Goal: Check status: Check status

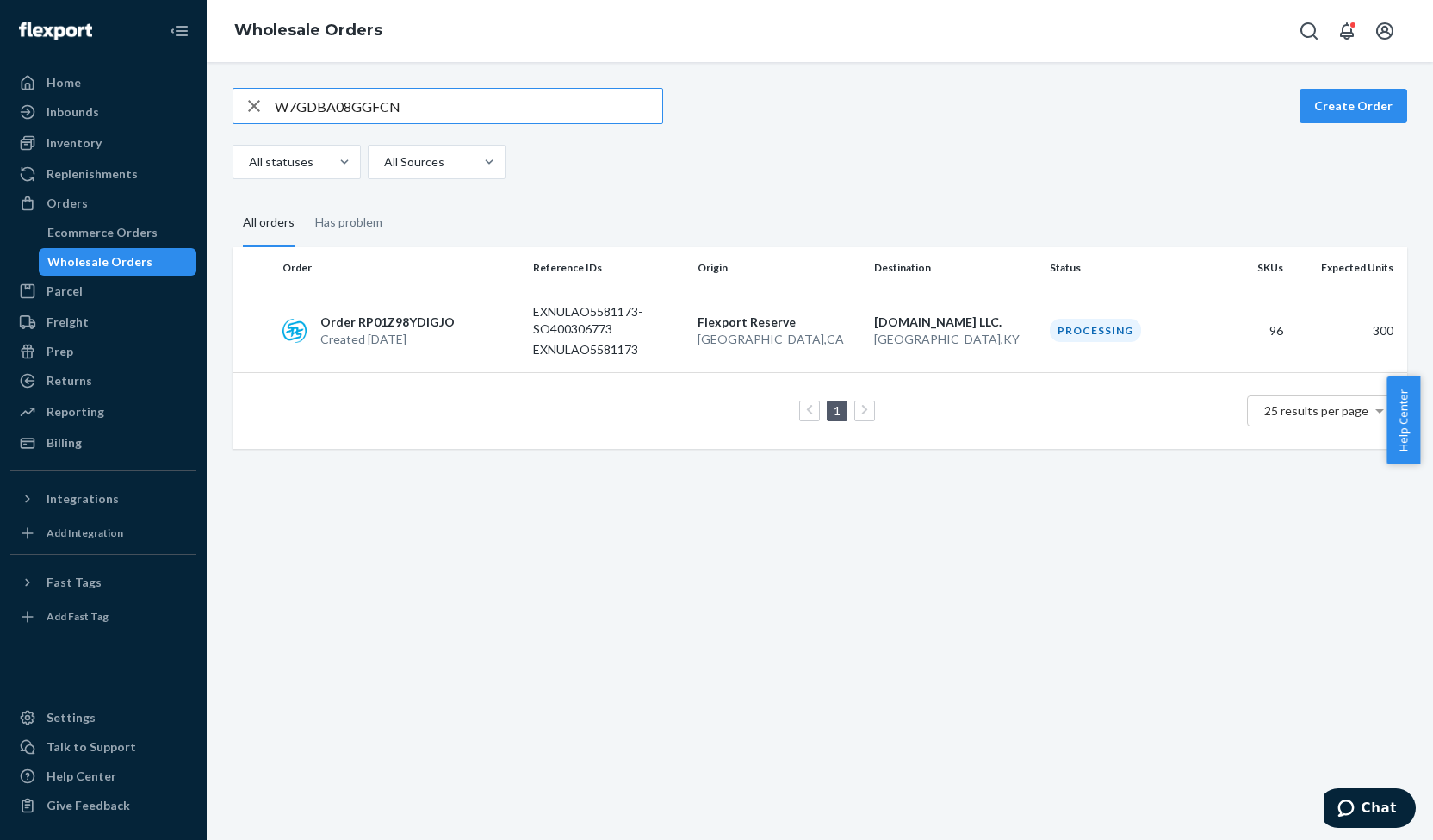
click at [303, 100] on input "W7GDBA08GGFCN" at bounding box center [468, 105] width 388 height 35
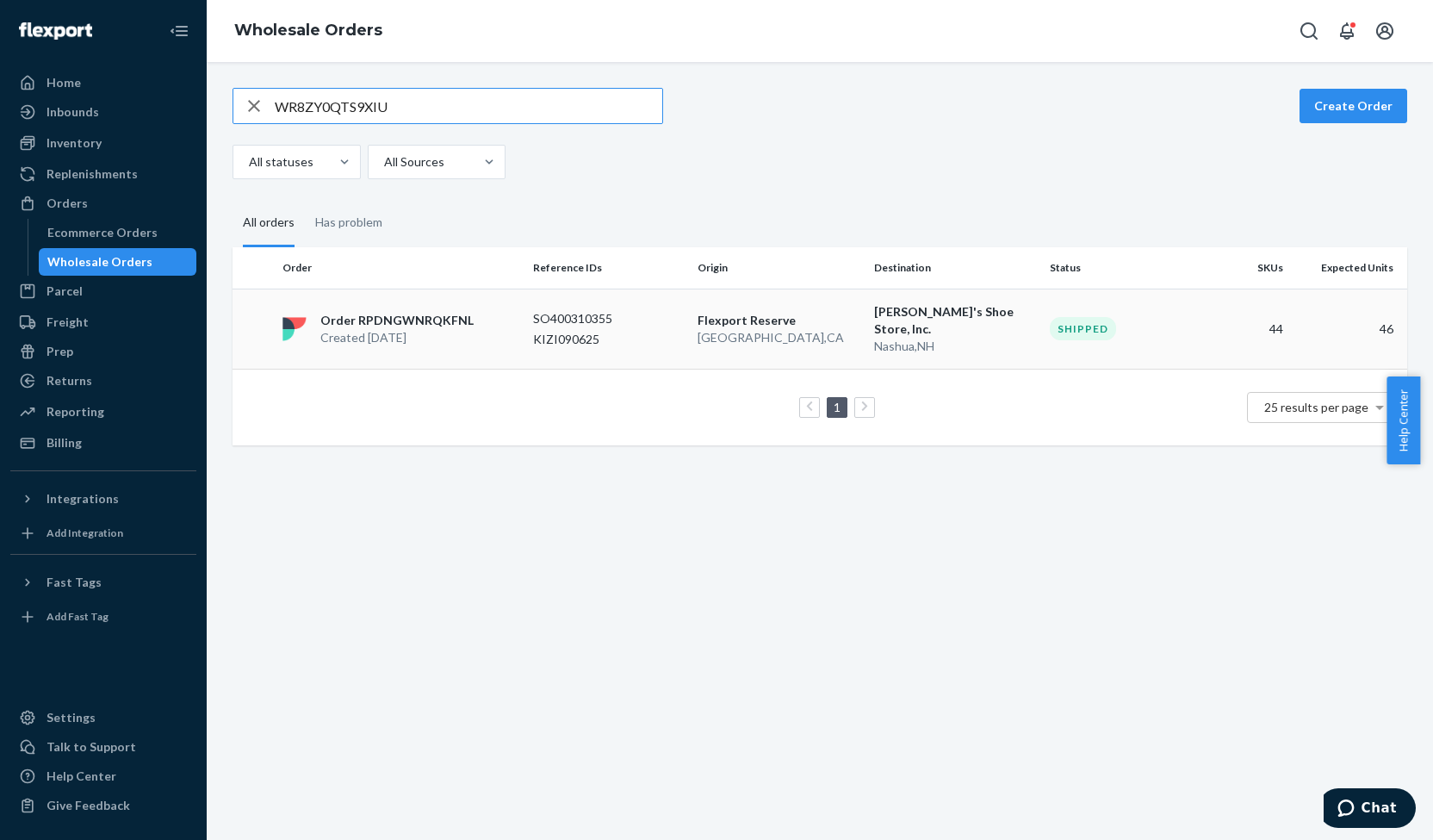
type input "WR8ZY0QTS9XIU"
click at [391, 312] on p "Order RPDNGWNRQKFNL" at bounding box center [397, 320] width 153 height 17
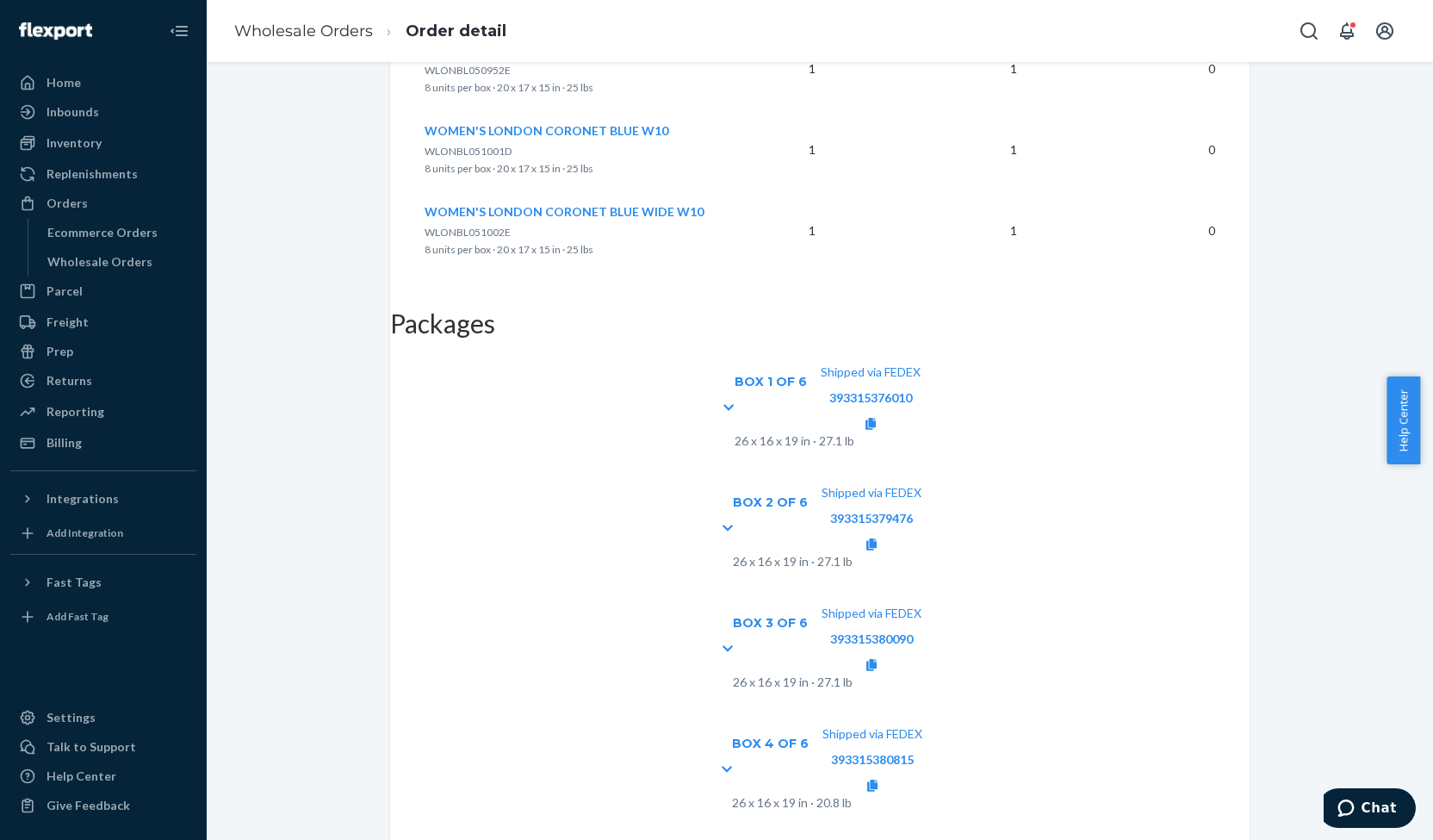
scroll to position [4110, 0]
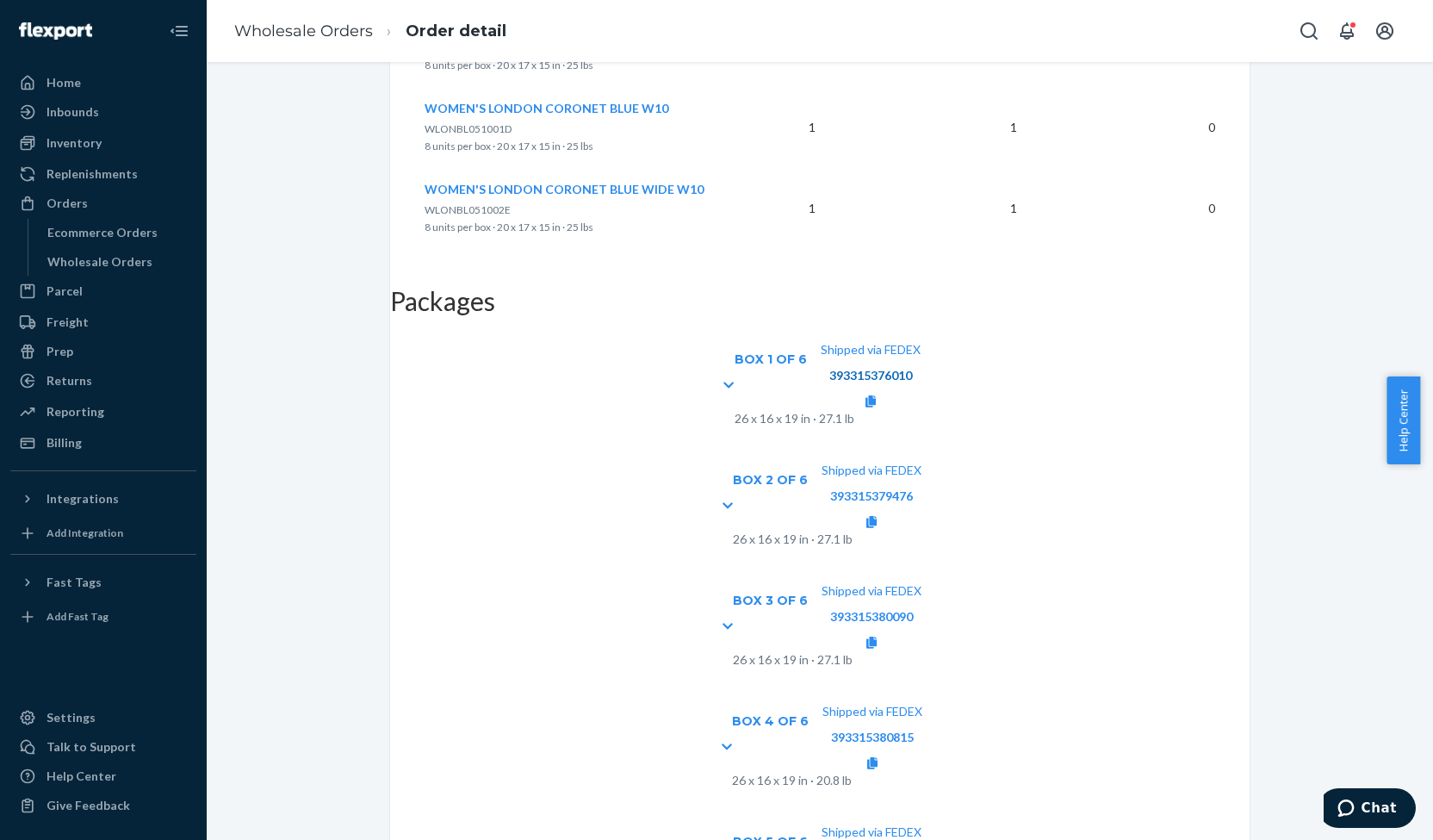
click at [912, 367] on link "393315376010" at bounding box center [870, 374] width 82 height 15
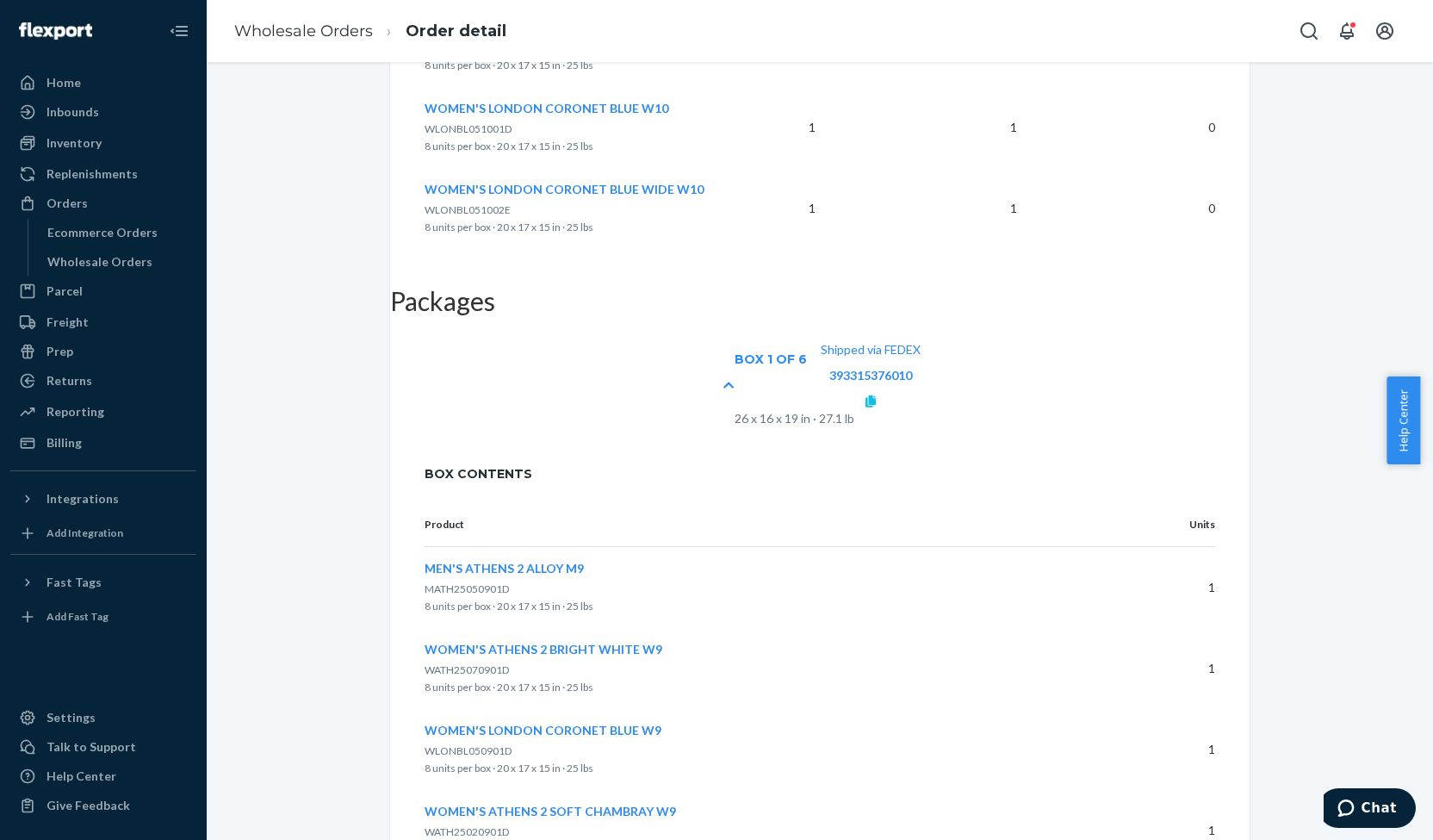
click at [875, 396] on icon at bounding box center [871, 402] width 11 height 12
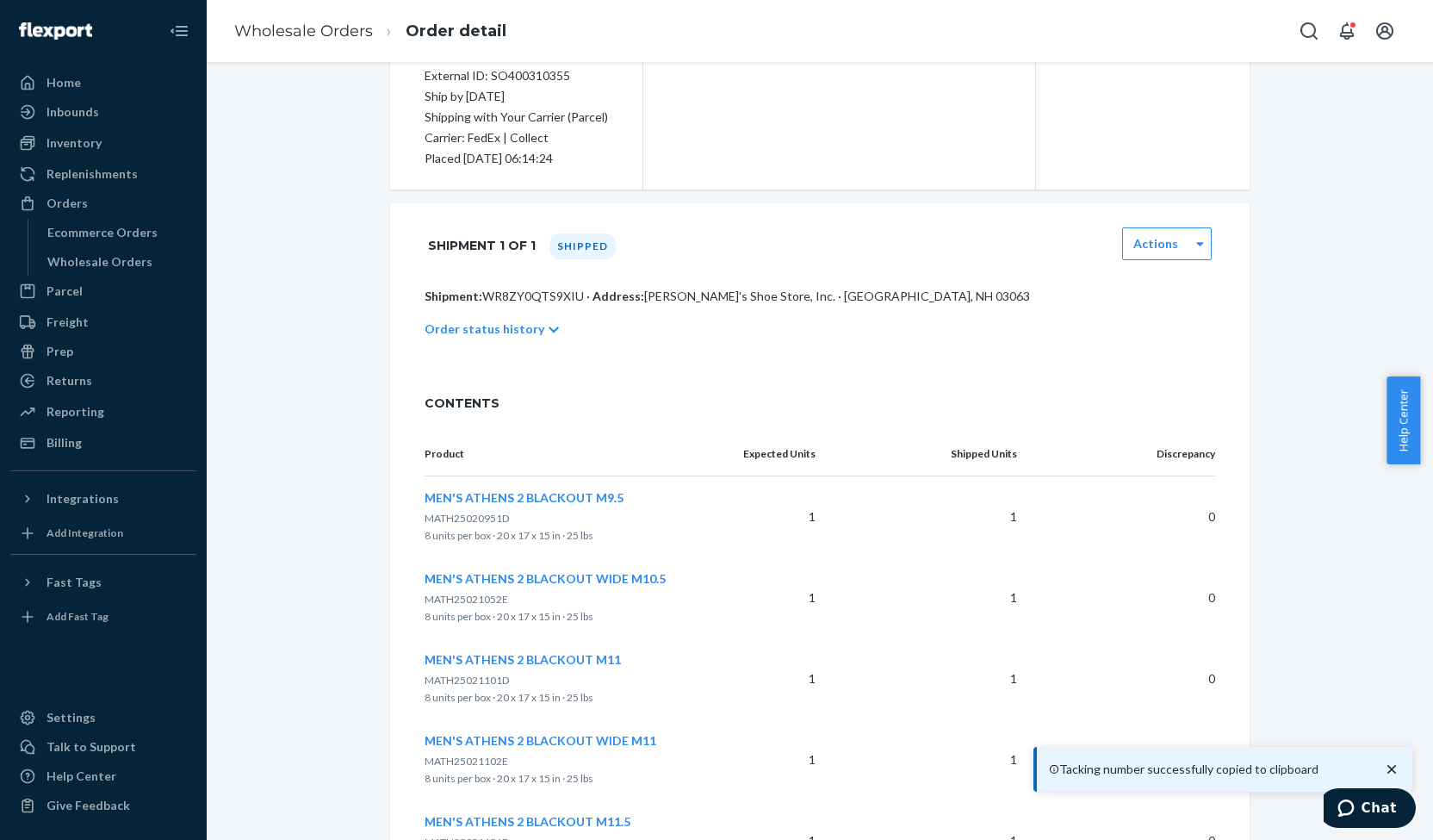
scroll to position [0, 0]
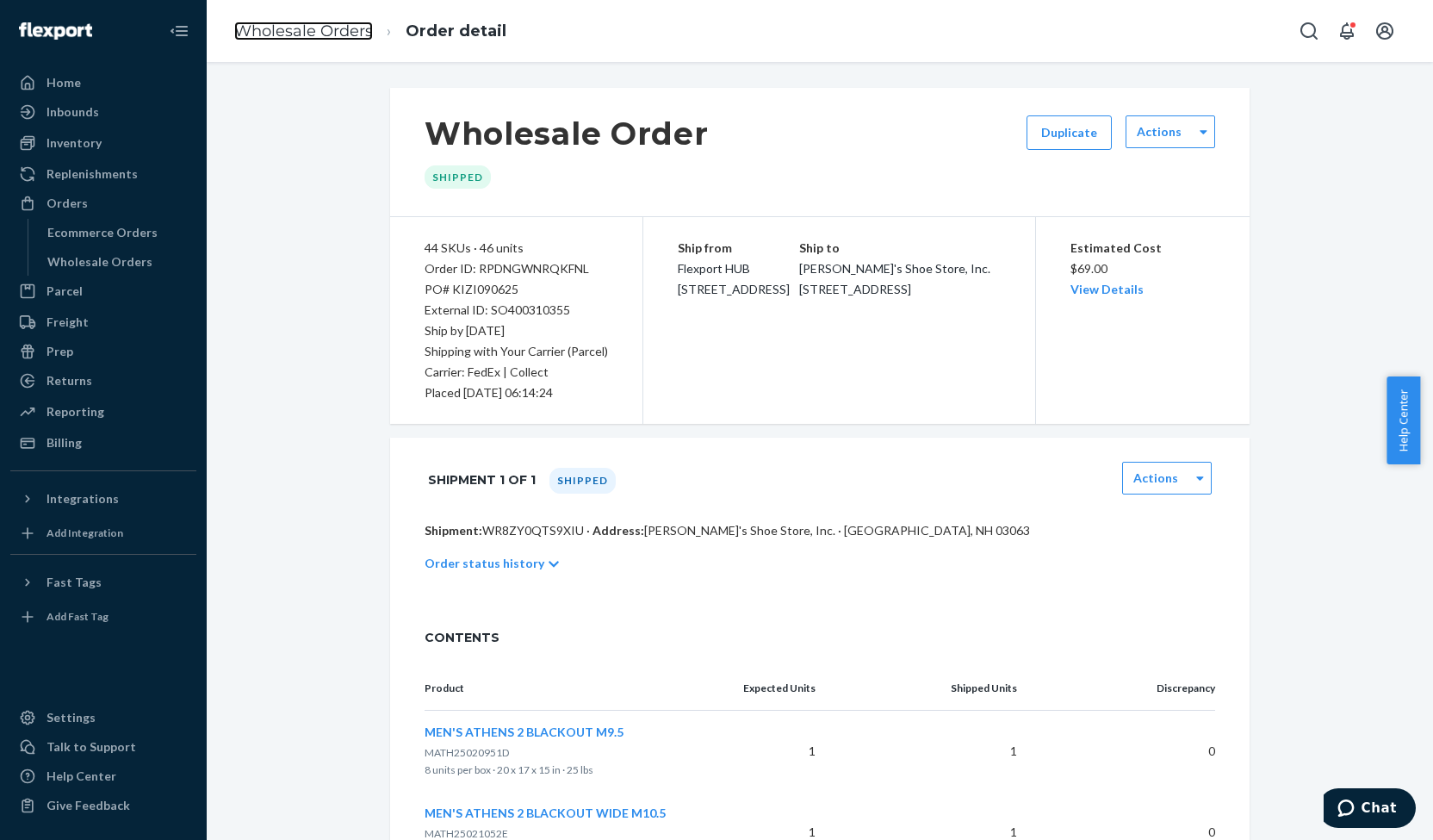
drag, startPoint x: 289, startPoint y: 30, endPoint x: 302, endPoint y: 86, distance: 57.5
click at [289, 30] on link "Wholesale Orders" at bounding box center [304, 30] width 139 height 19
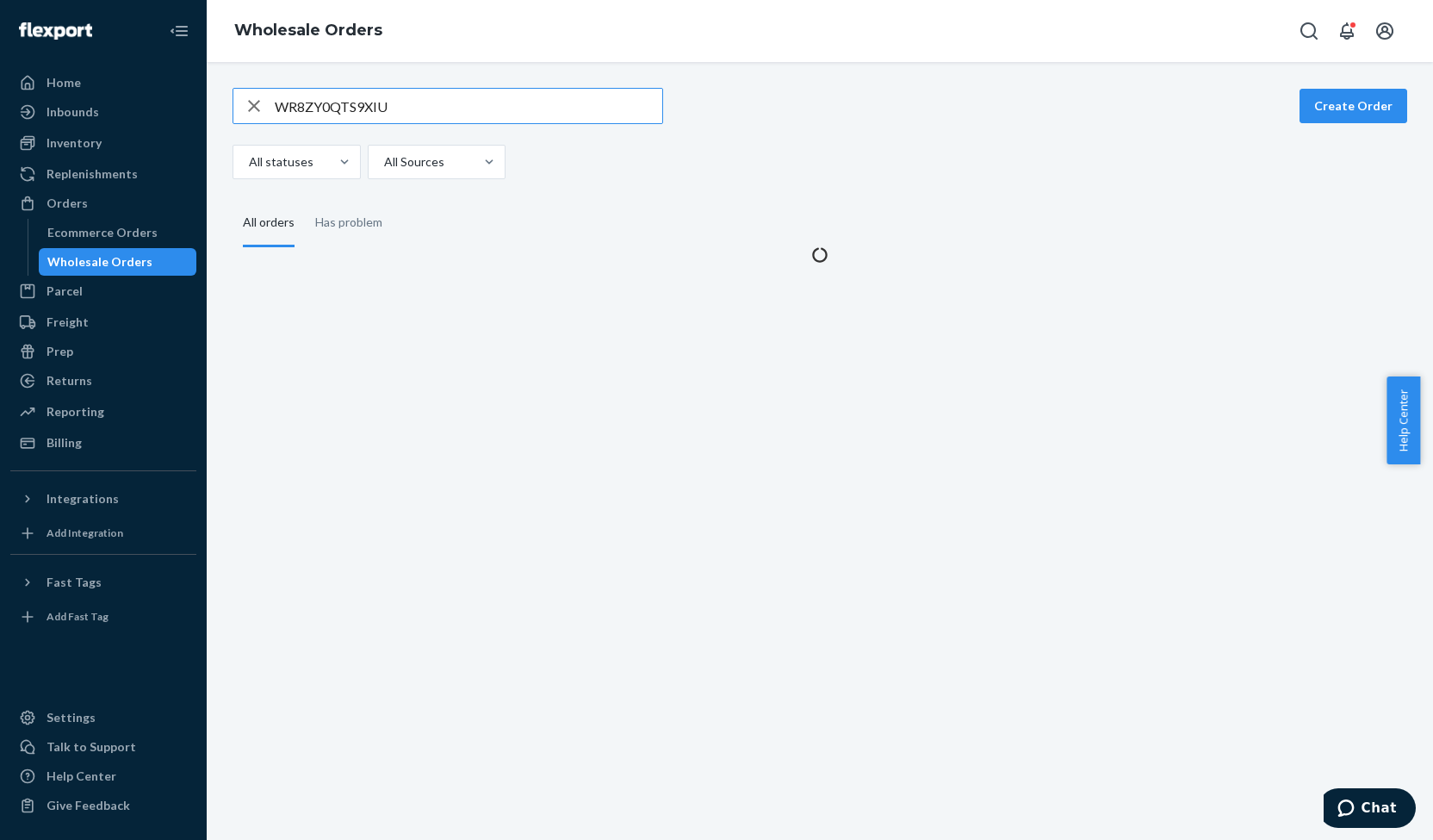
click at [306, 106] on input "WR8ZY0QTS9XIU" at bounding box center [468, 105] width 388 height 35
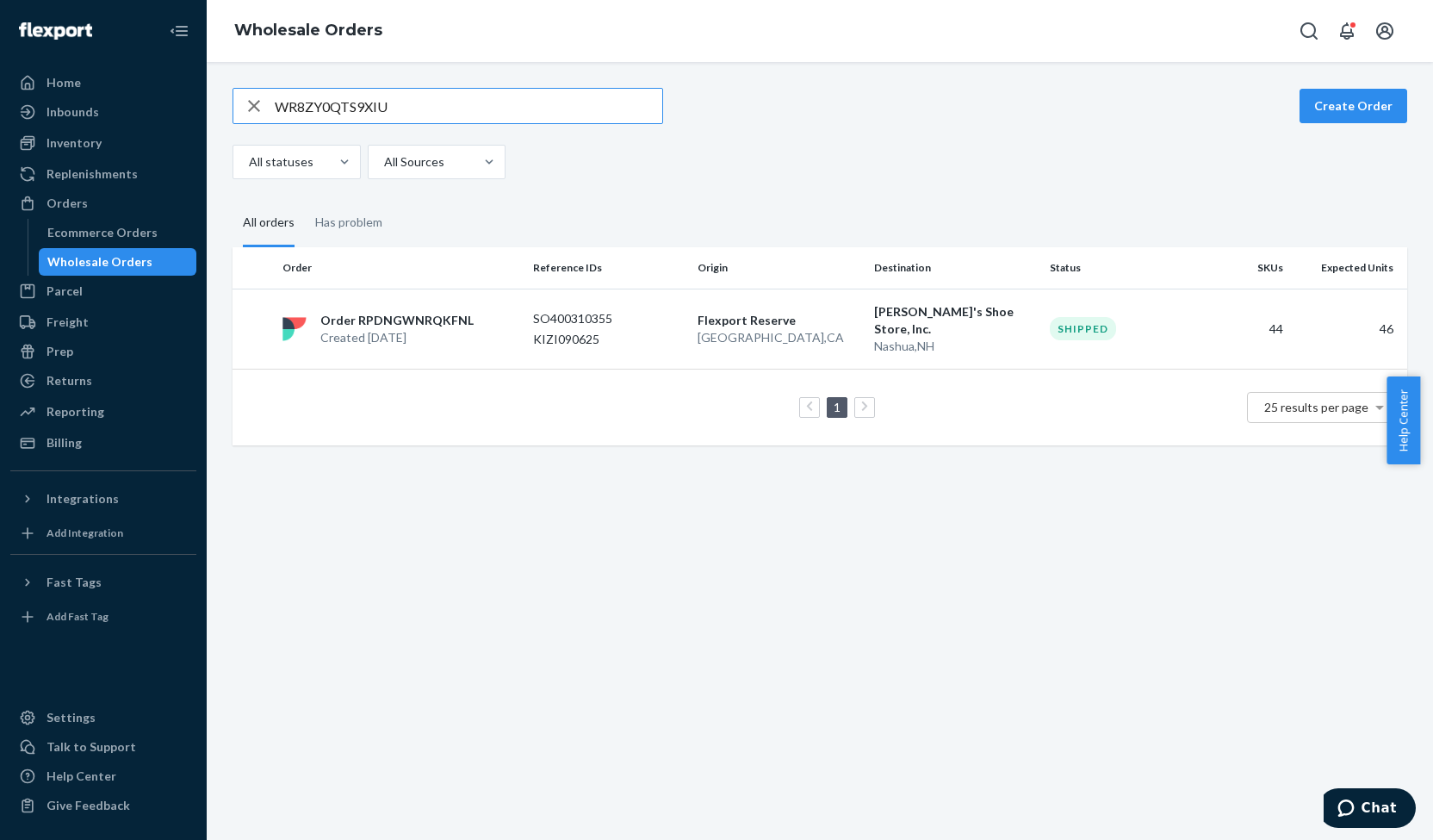
click at [306, 106] on input "WR8ZY0QTS9XIU" at bounding box center [468, 105] width 388 height 35
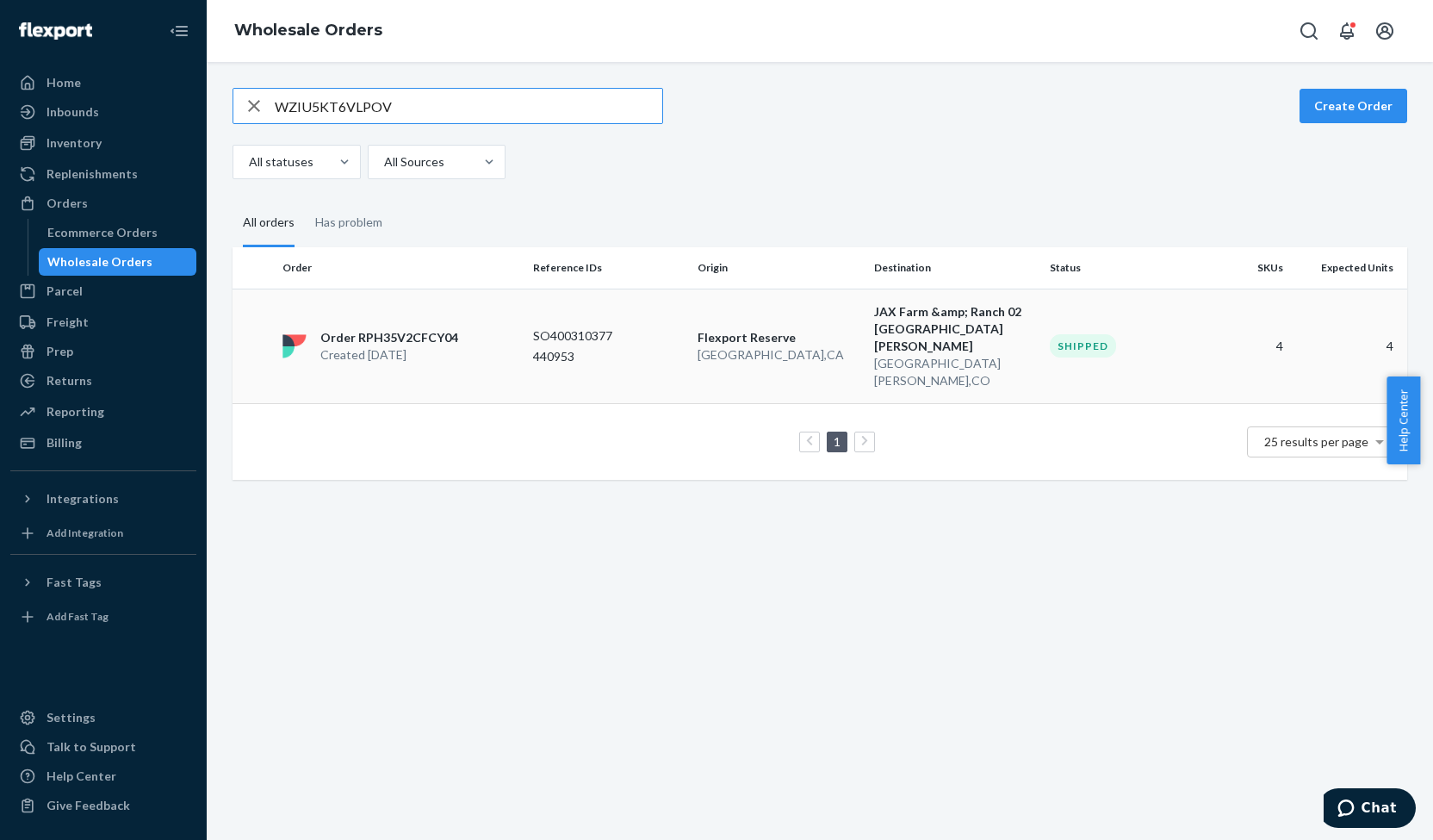
type input "WZIU5KT6VLPOV"
click at [394, 329] on p "Order RPH35V2CFCY04" at bounding box center [389, 337] width 138 height 17
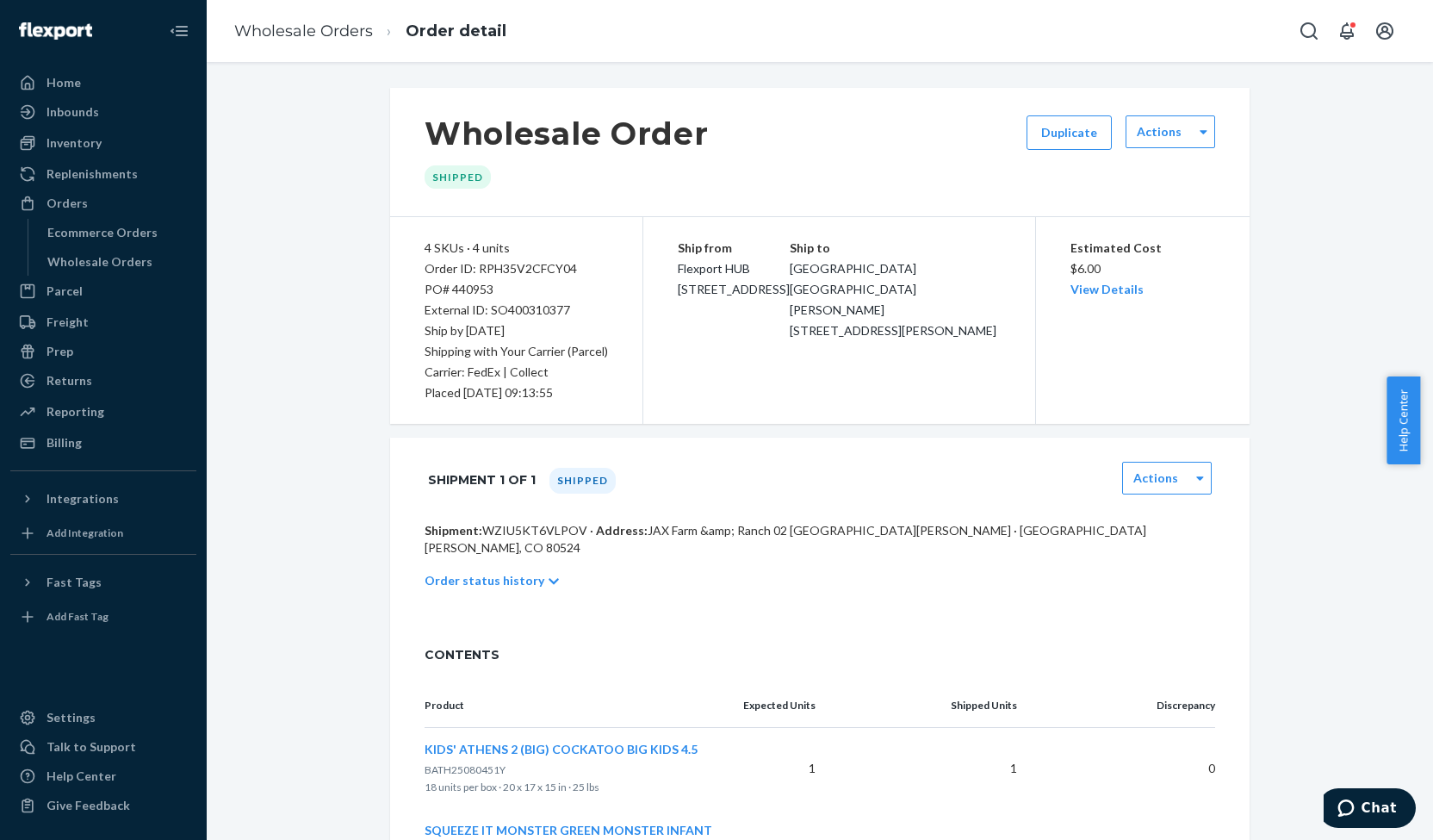
scroll to position [381, 0]
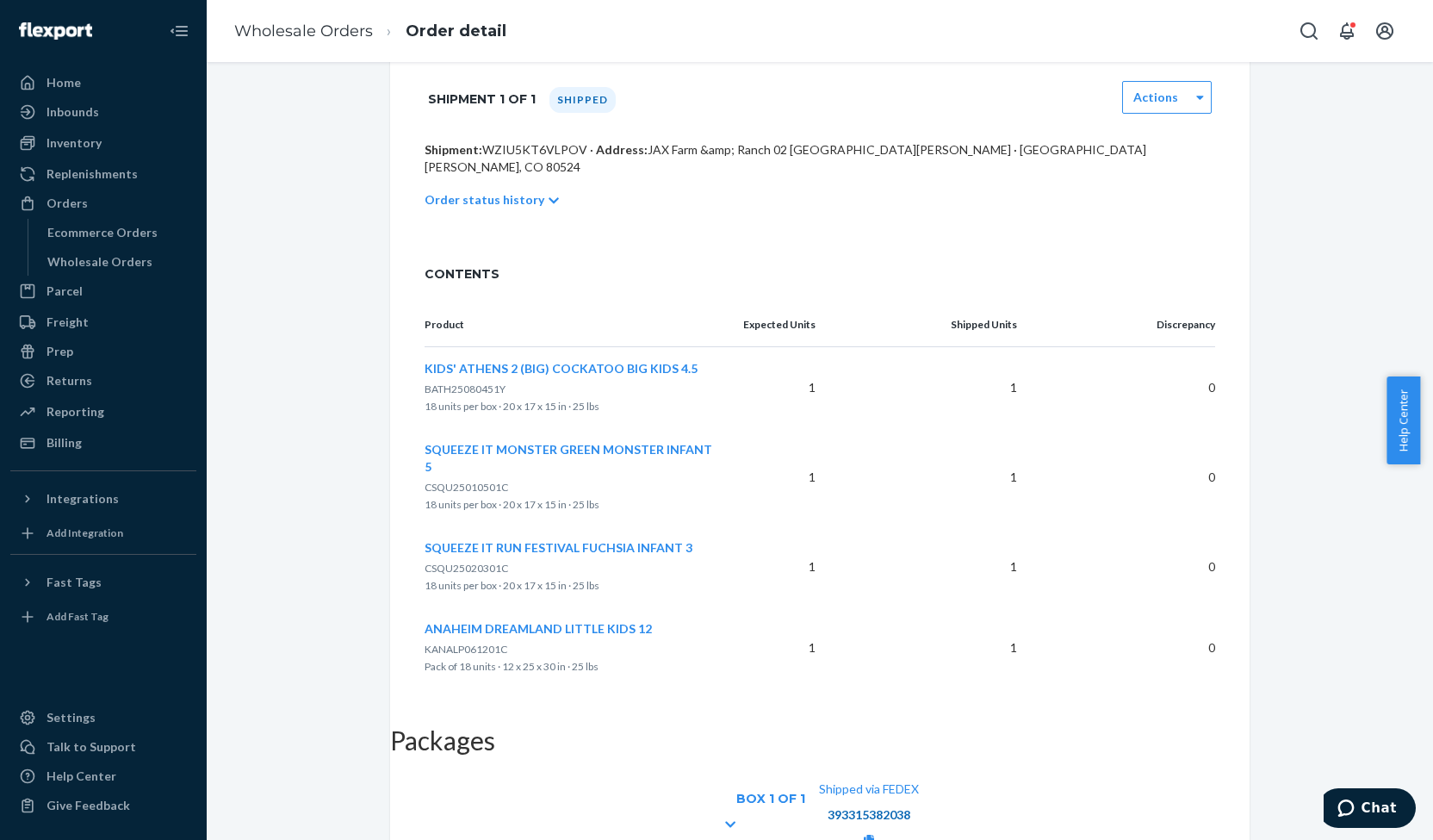
click at [910, 807] on link "393315382038" at bounding box center [868, 814] width 82 height 15
click at [874, 835] on icon at bounding box center [869, 841] width 11 height 12
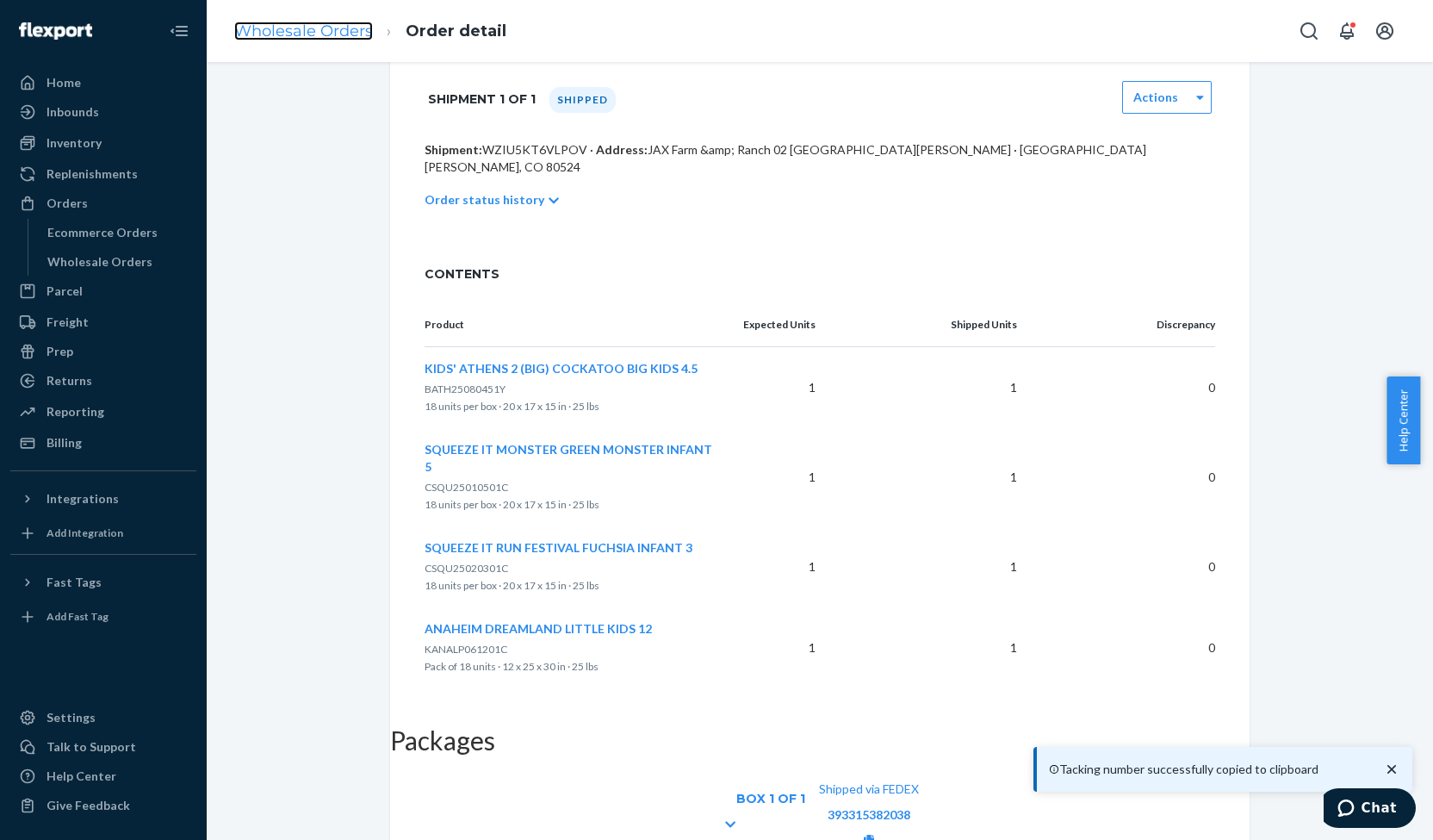
click at [275, 24] on link "Wholesale Orders" at bounding box center [304, 30] width 139 height 19
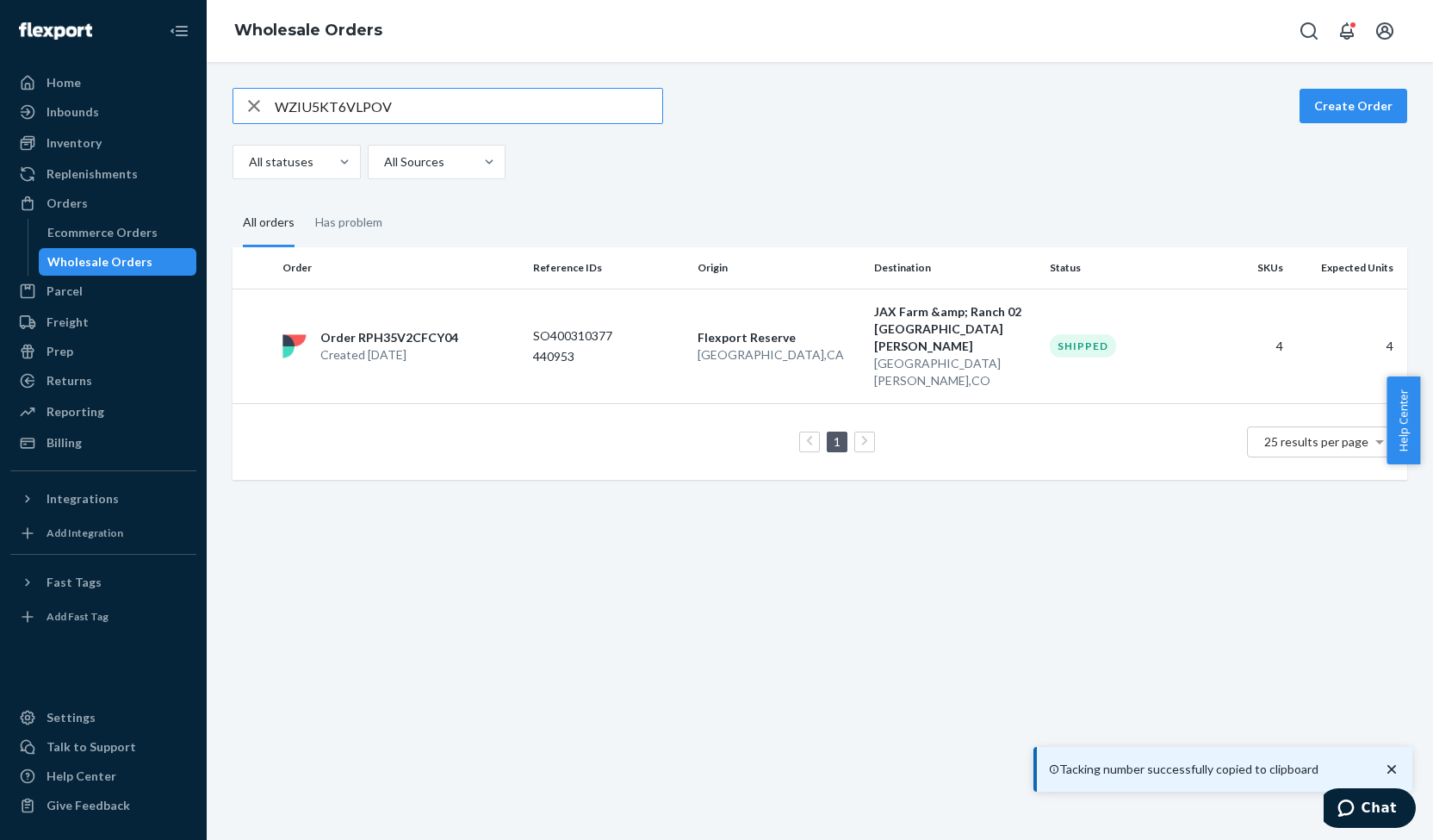
click at [324, 104] on input "WZIU5KT6VLPOV" at bounding box center [468, 105] width 388 height 35
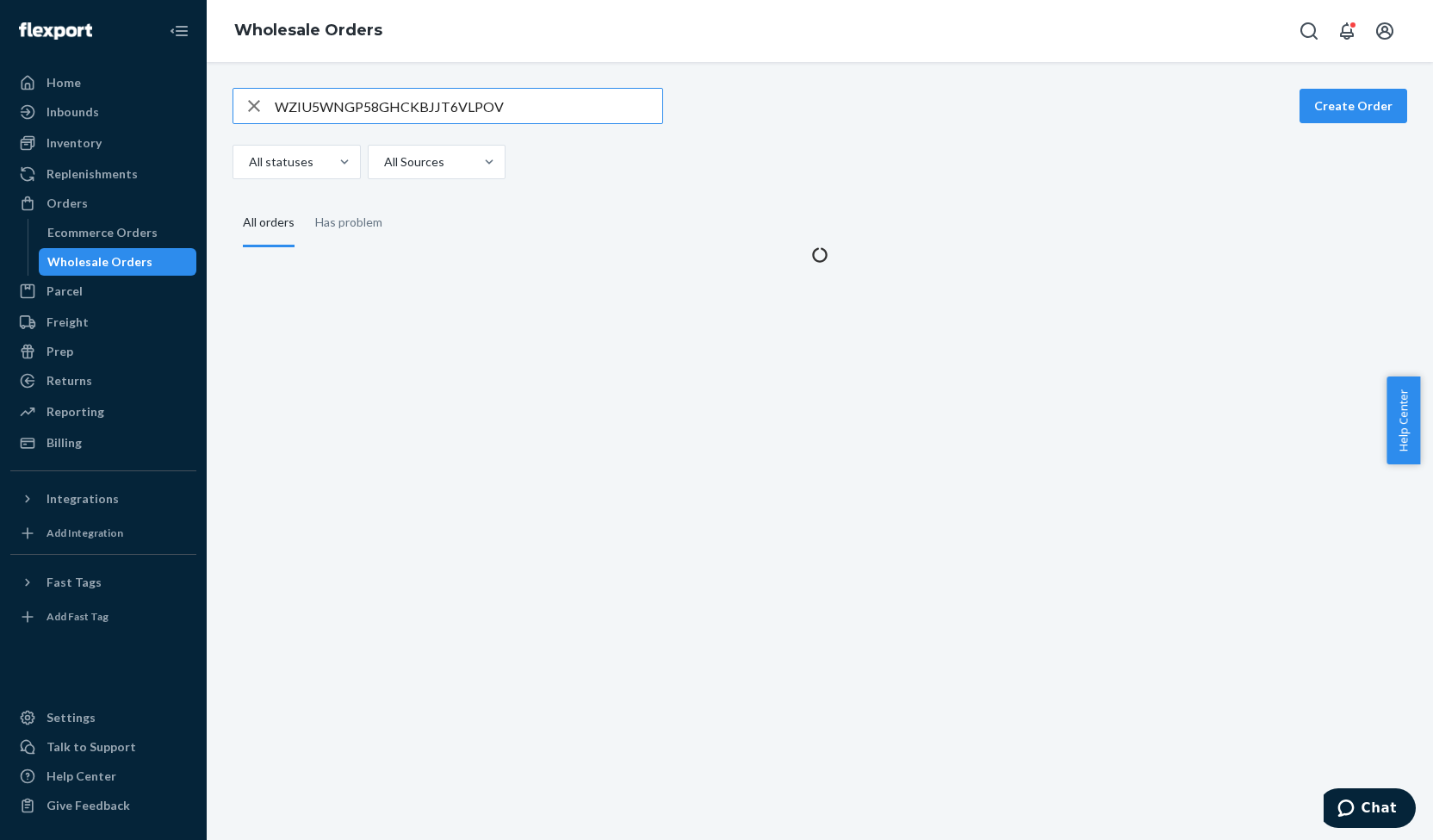
click at [386, 109] on input "WZIU5WNGP58GHCKBJJT6VLPOV" at bounding box center [468, 105] width 388 height 35
click at [386, 108] on input "WZIU5WNGP58GHCKBJJT6VLPOV" at bounding box center [468, 105] width 388 height 35
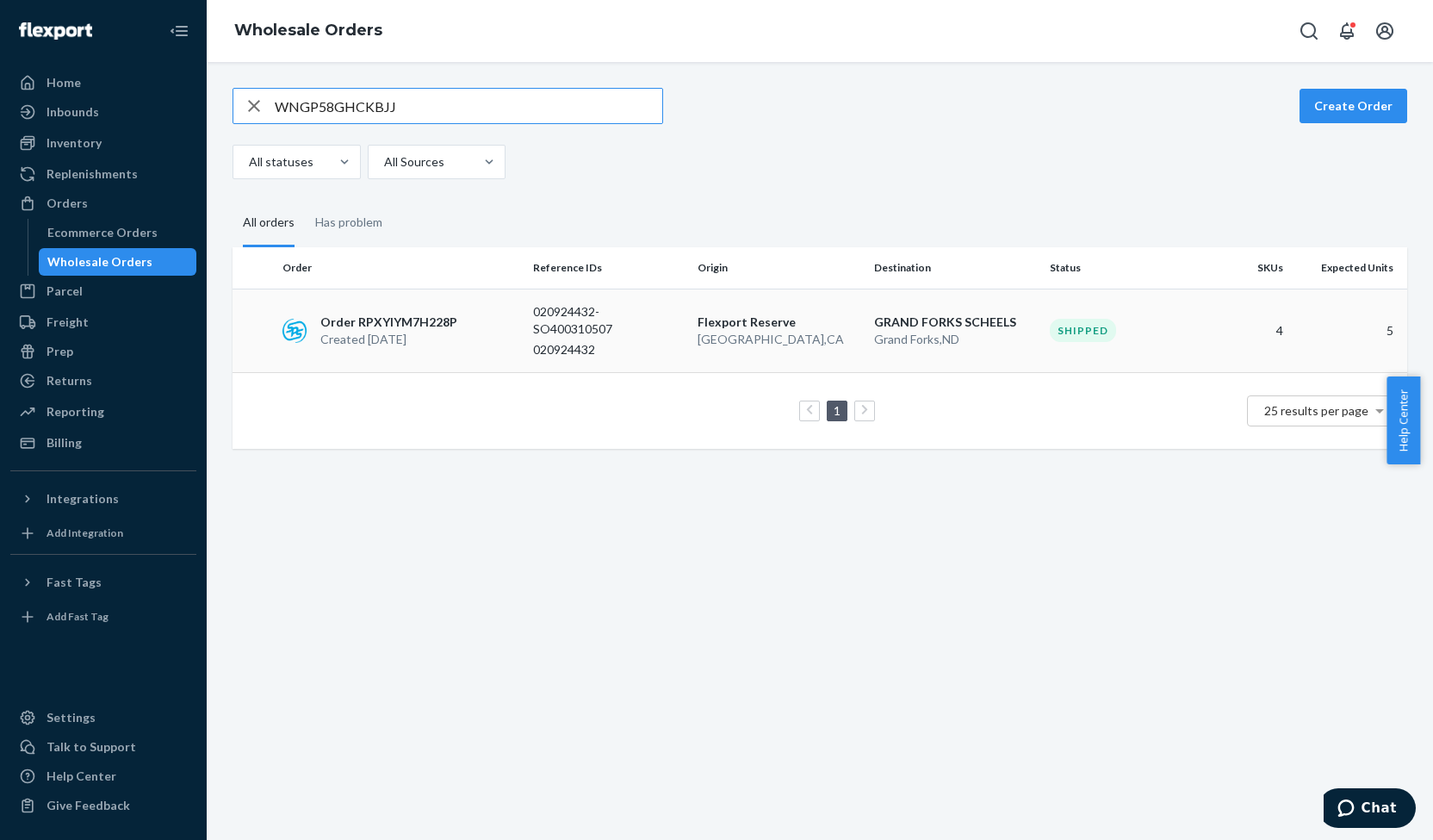
type input "WNGP58GHCKBJJ"
click at [379, 327] on p "Order RPXYIYM7H228P" at bounding box center [389, 321] width 137 height 17
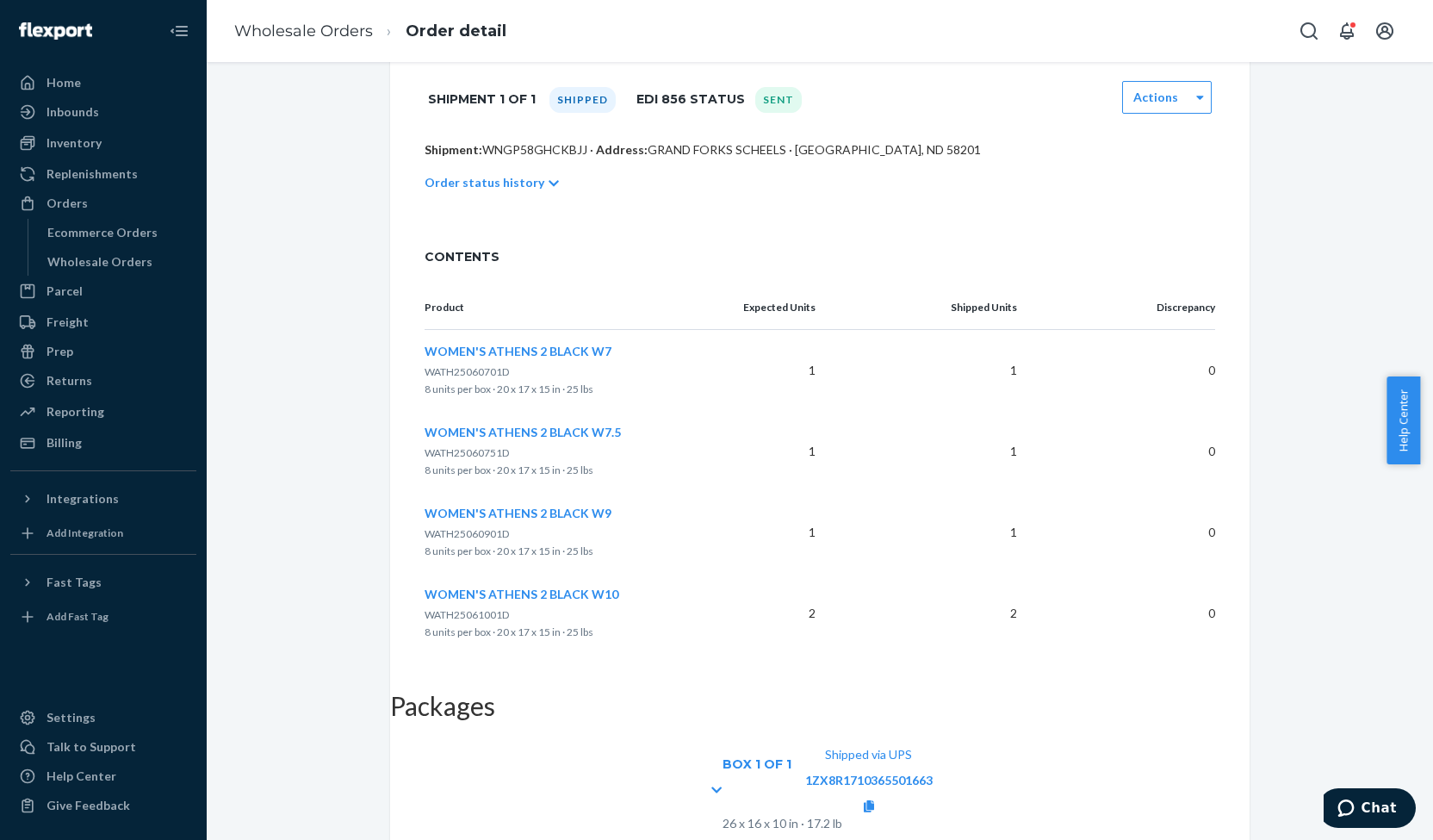
scroll to position [381, 0]
click at [933, 773] on link "1ZX8R1710365501663" at bounding box center [869, 780] width 127 height 15
click at [874, 798] on link at bounding box center [869, 805] width 11 height 15
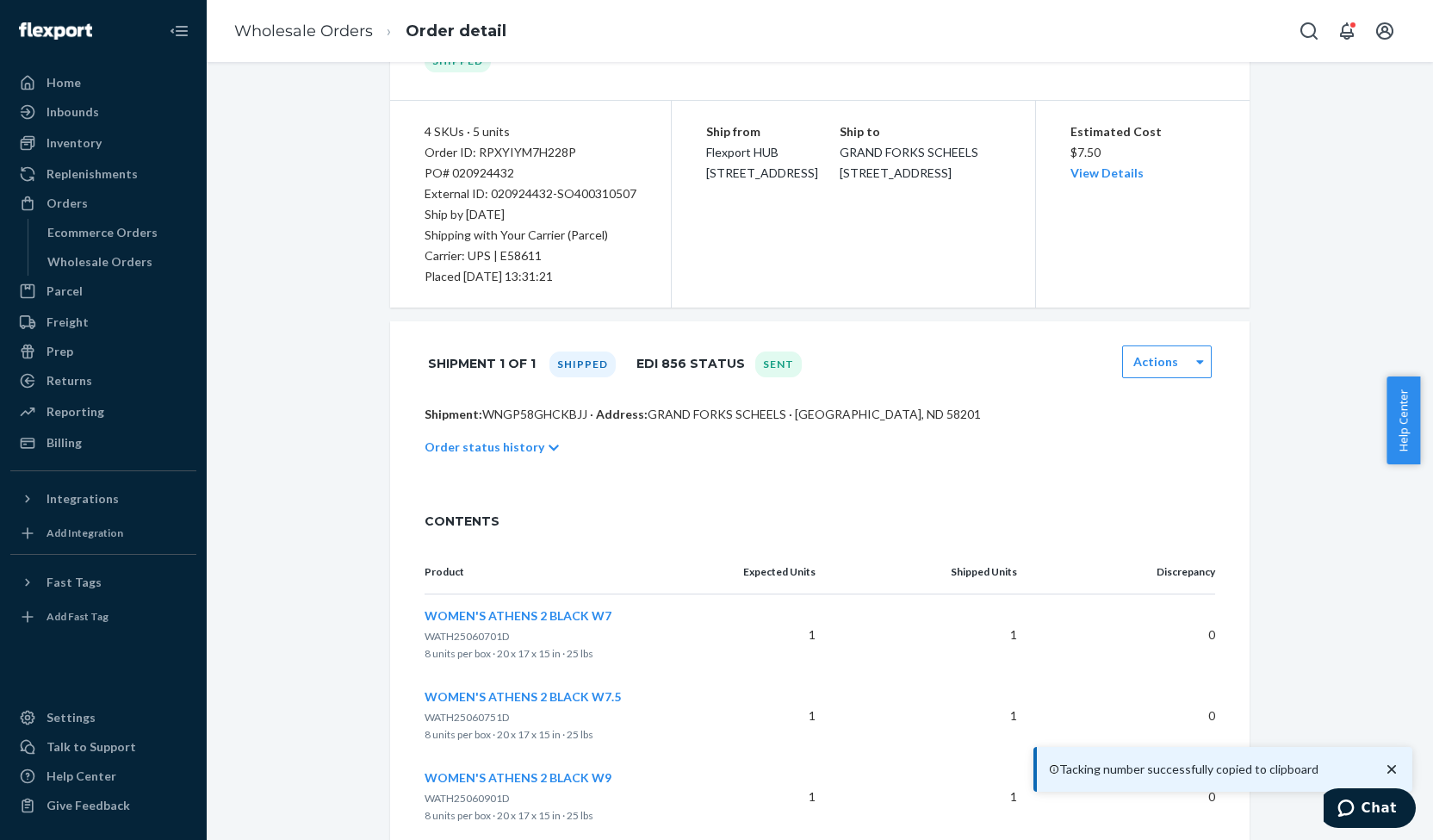
scroll to position [0, 0]
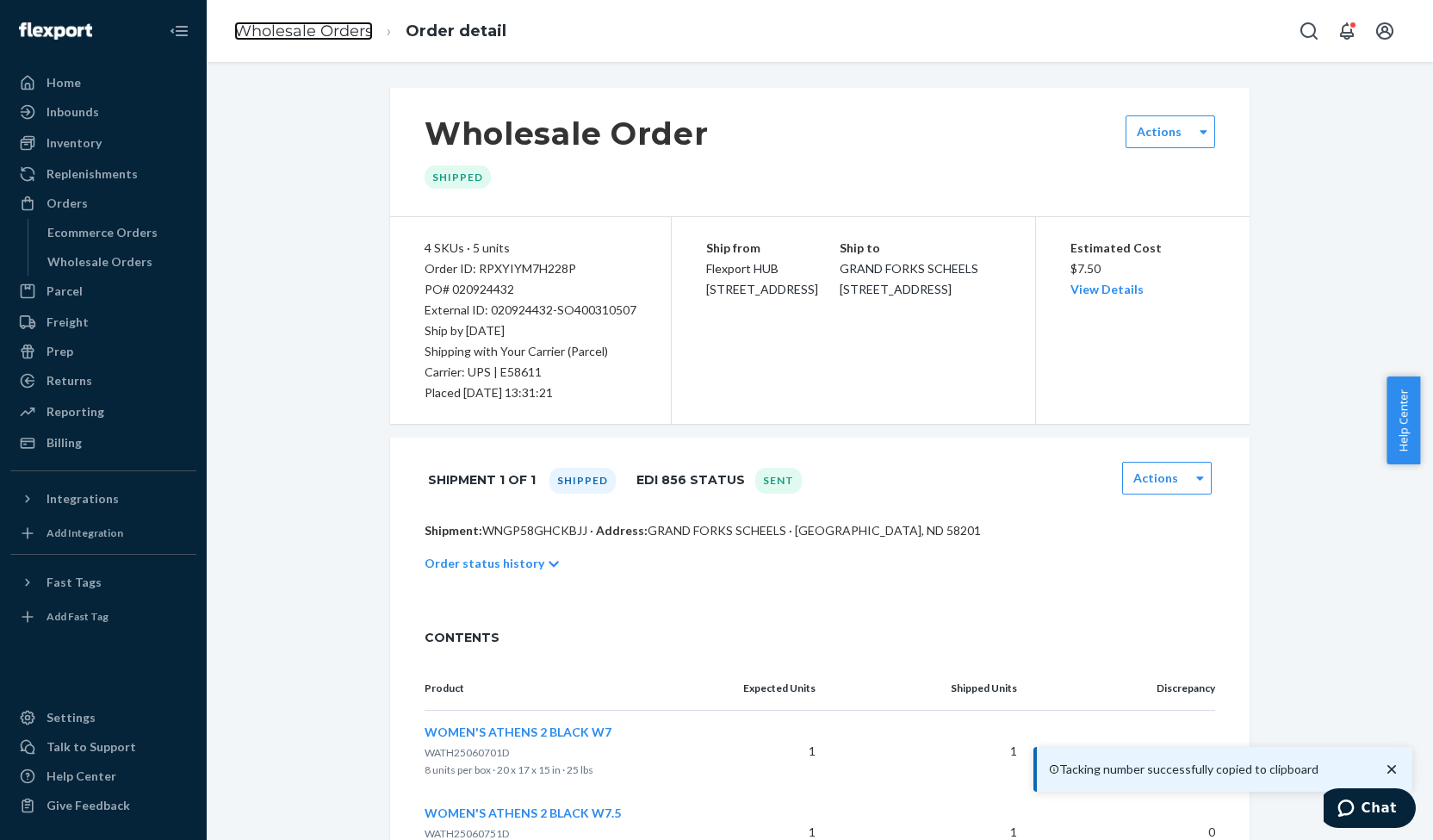
drag, startPoint x: 348, startPoint y: 23, endPoint x: 341, endPoint y: 86, distance: 63.4
click at [348, 23] on link "Wholesale Orders" at bounding box center [304, 30] width 139 height 19
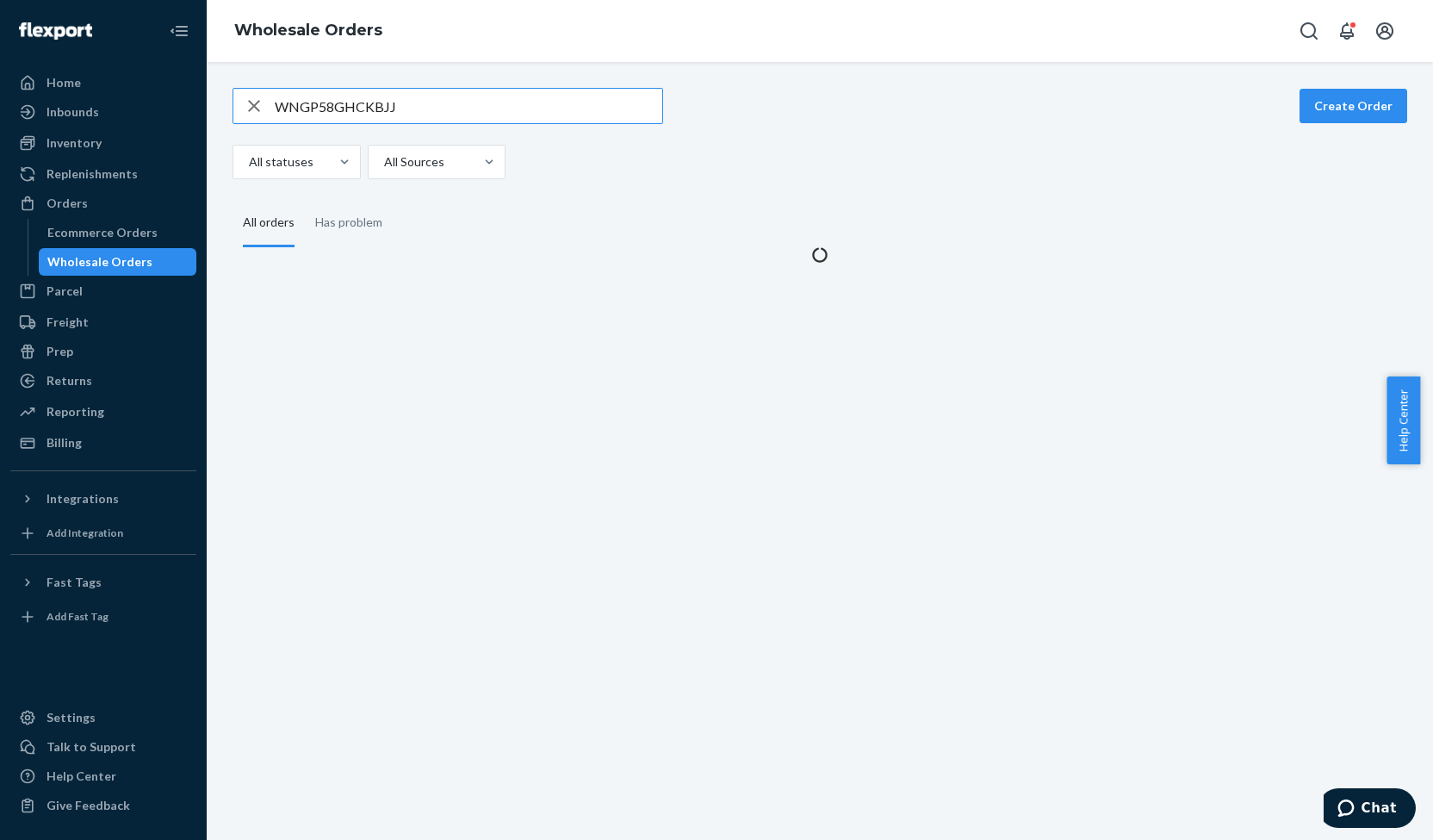
click at [352, 107] on input "WNGP58GHCKBJJ" at bounding box center [468, 105] width 388 height 35
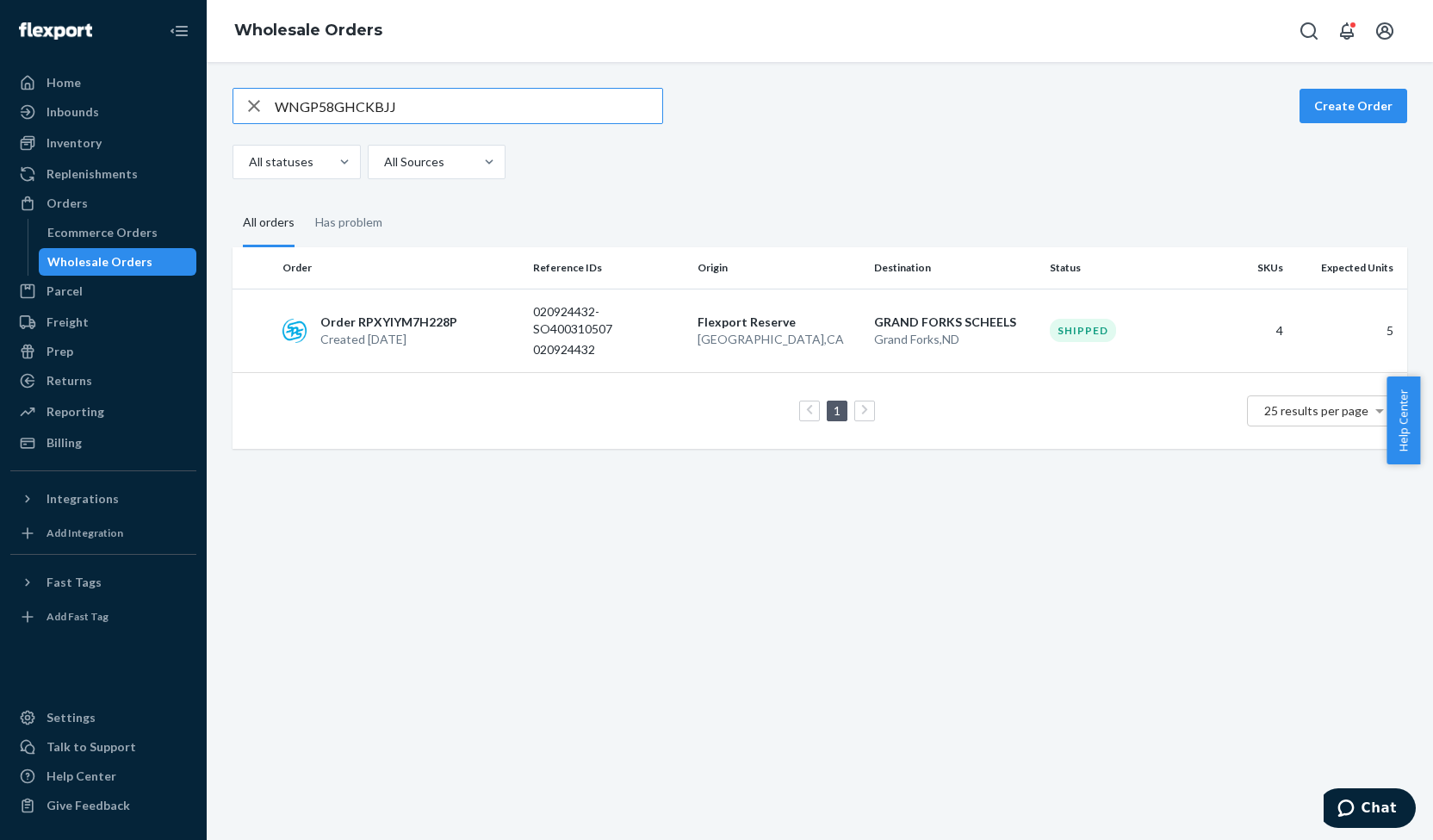
click at [352, 107] on input "WNGP58GHCKBJJ" at bounding box center [468, 105] width 388 height 35
type input "WINPVT5AS7OD9"
click at [410, 328] on p "Order RPAOOAY53H04C" at bounding box center [392, 321] width 143 height 17
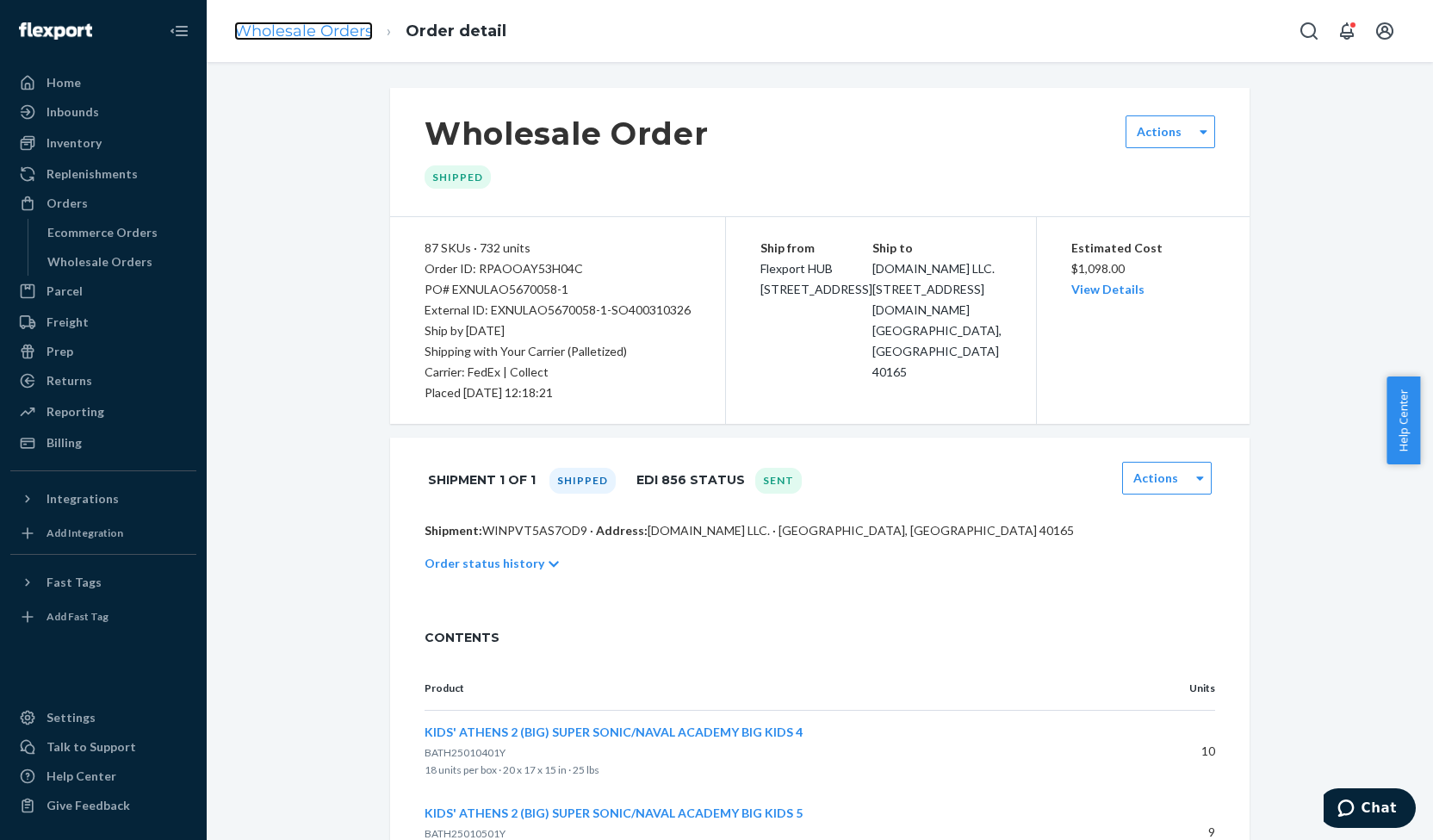
click at [339, 27] on link "Wholesale Orders" at bounding box center [304, 30] width 139 height 19
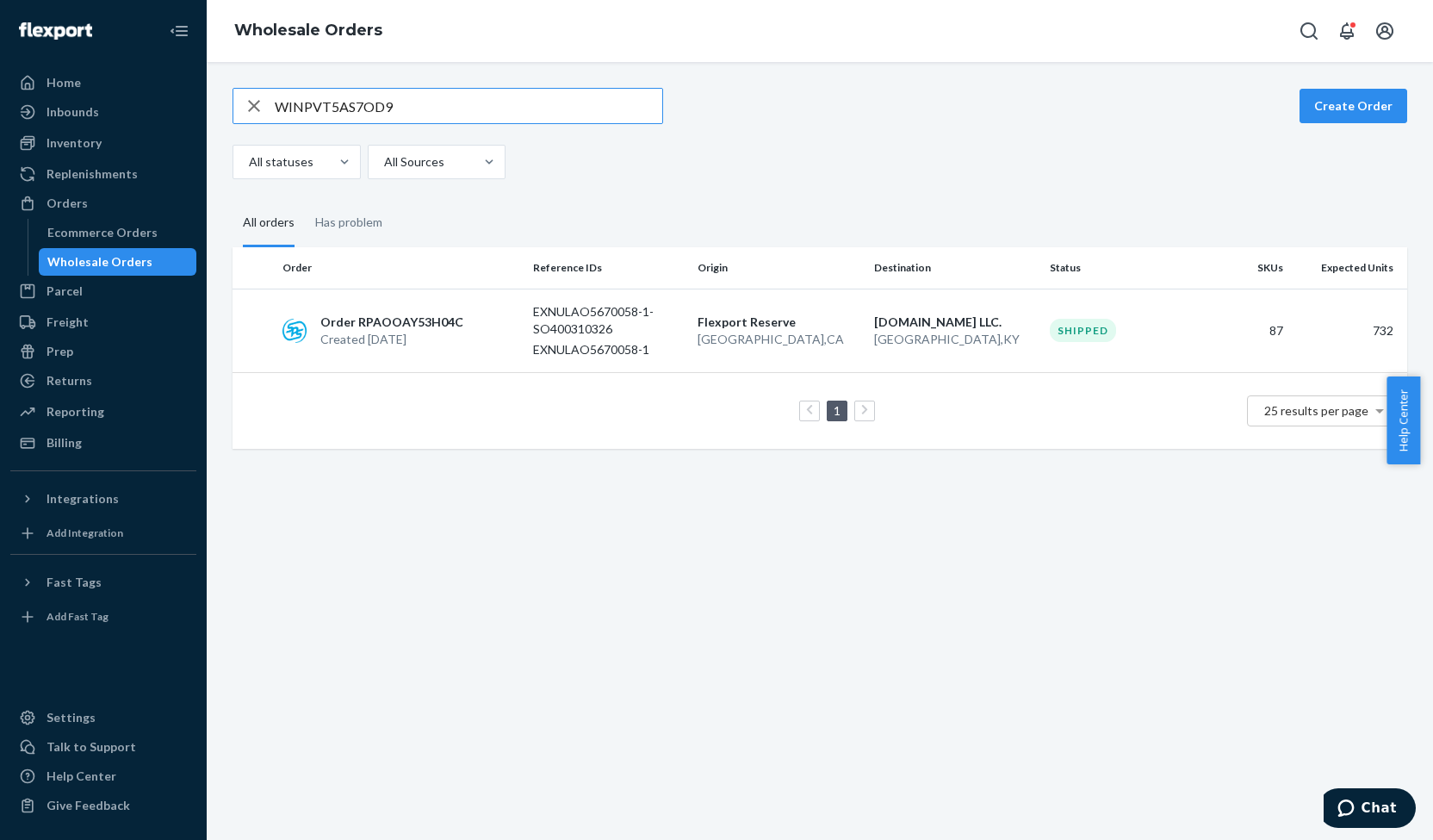
click at [366, 96] on input "WINPVT5AS7OD9" at bounding box center [468, 105] width 388 height 35
type input "WQOY7CPBV0K5E"
click at [403, 318] on p "Order RPU959UZVM9VA" at bounding box center [391, 321] width 143 height 17
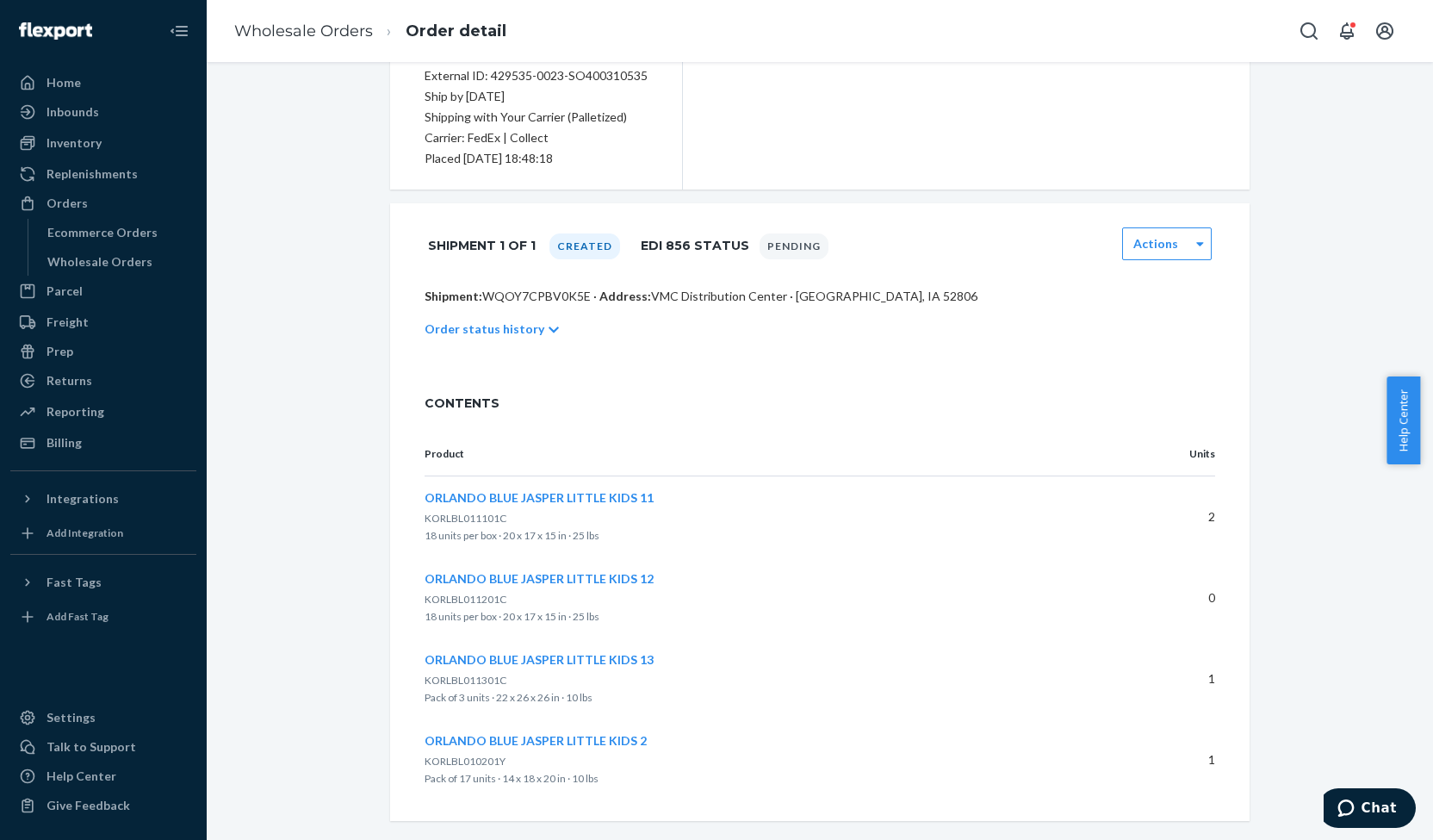
scroll to position [255, 0]
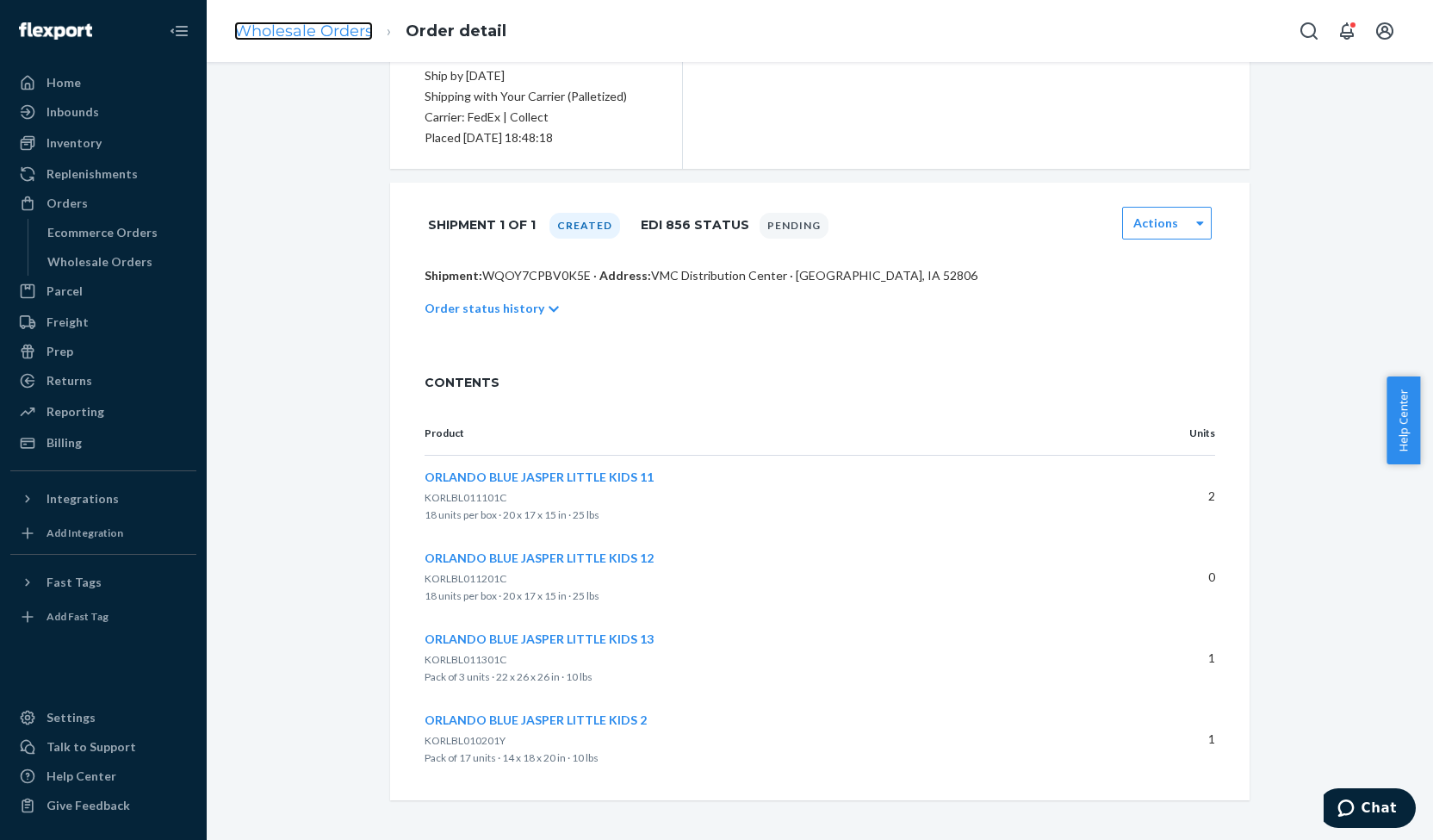
click at [336, 22] on link "Wholesale Orders" at bounding box center [304, 30] width 139 height 19
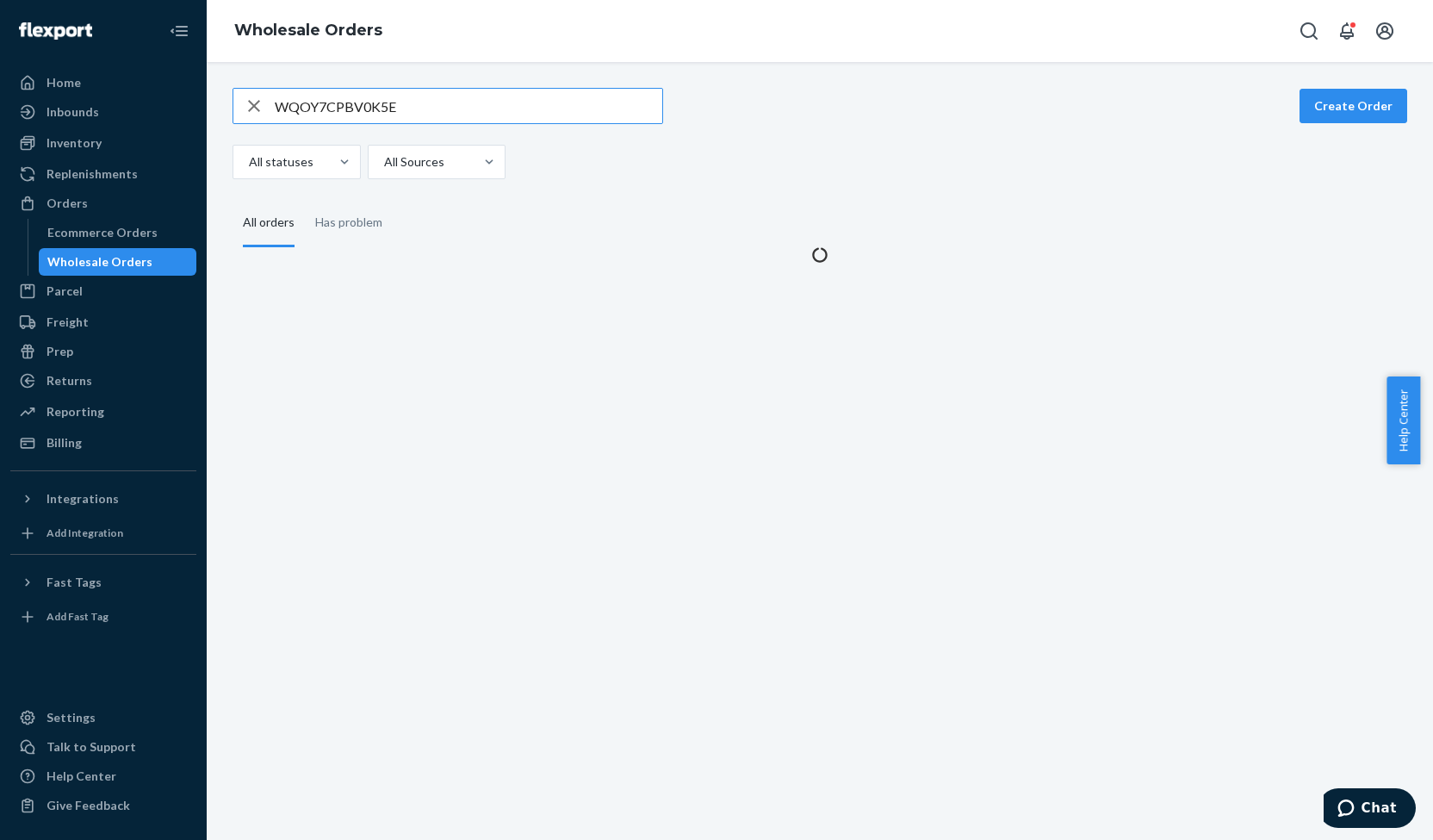
click at [351, 113] on input "WQOY7CPBV0K5E" at bounding box center [468, 105] width 388 height 35
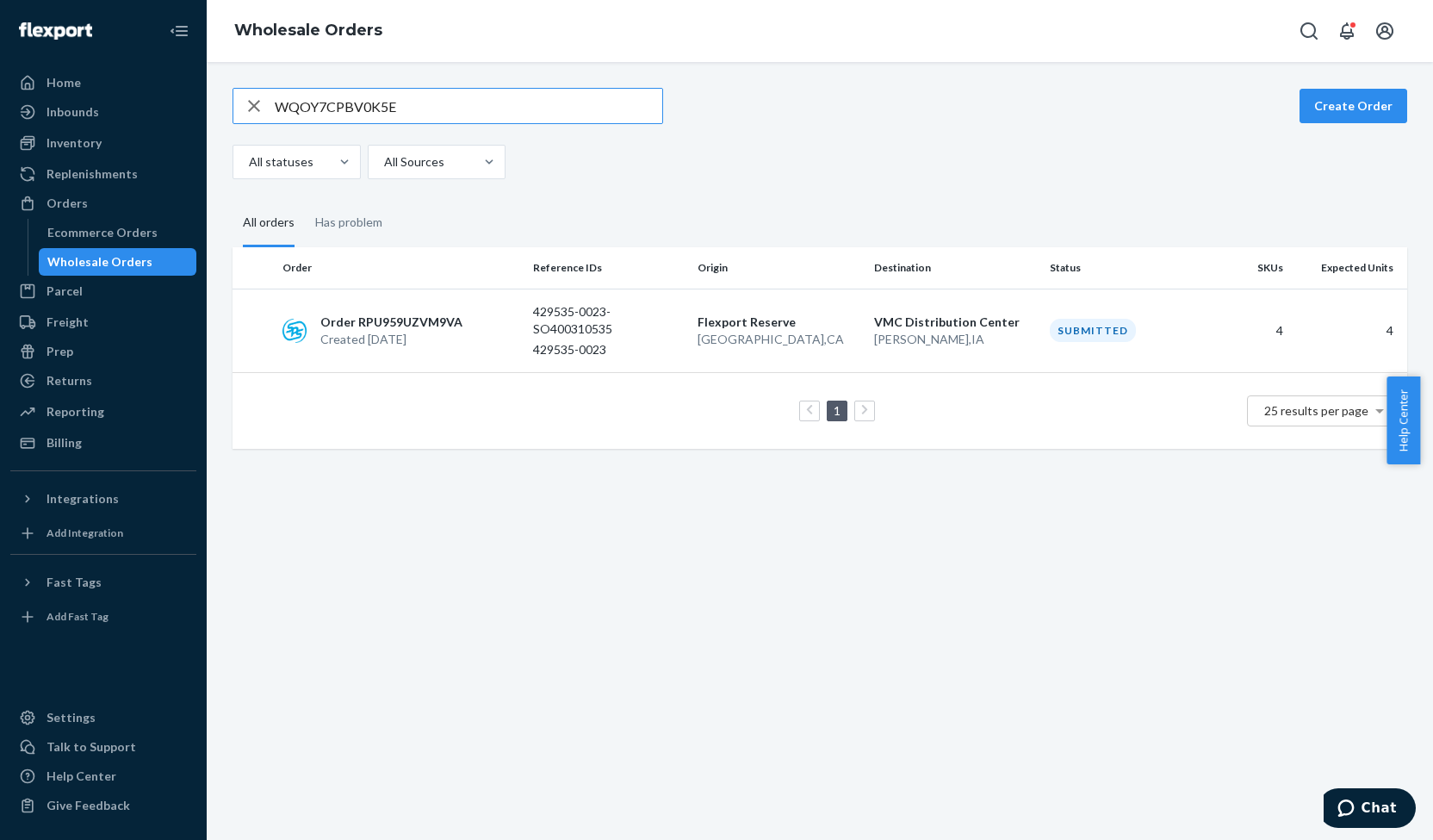
click at [351, 113] on input "WQOY7CPBV0K5E" at bounding box center [468, 105] width 388 height 35
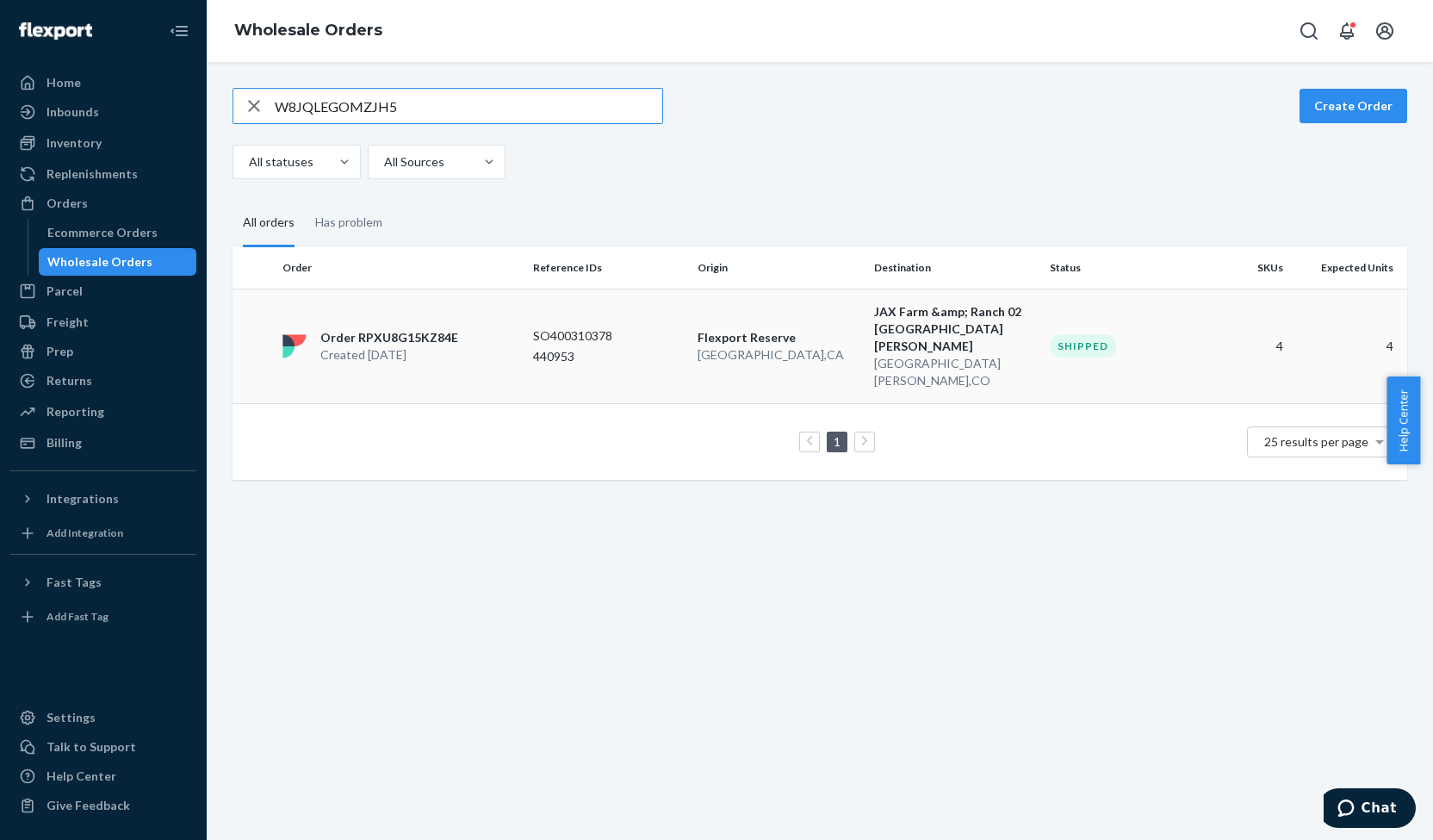
type input "W8JQLEGOMZJH5"
click at [404, 346] on p "Created [DATE]" at bounding box center [389, 354] width 138 height 17
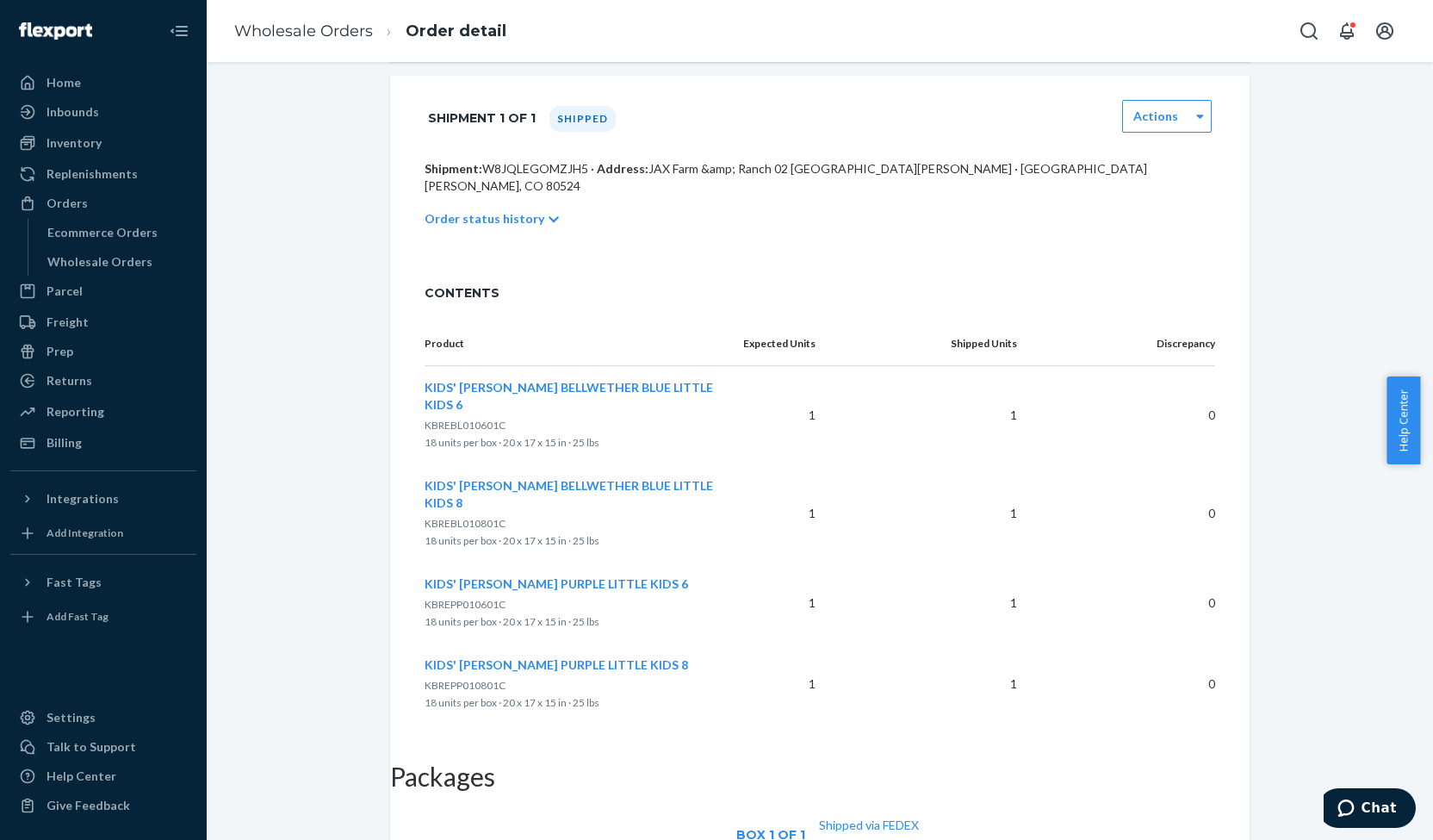
scroll to position [381, 0]
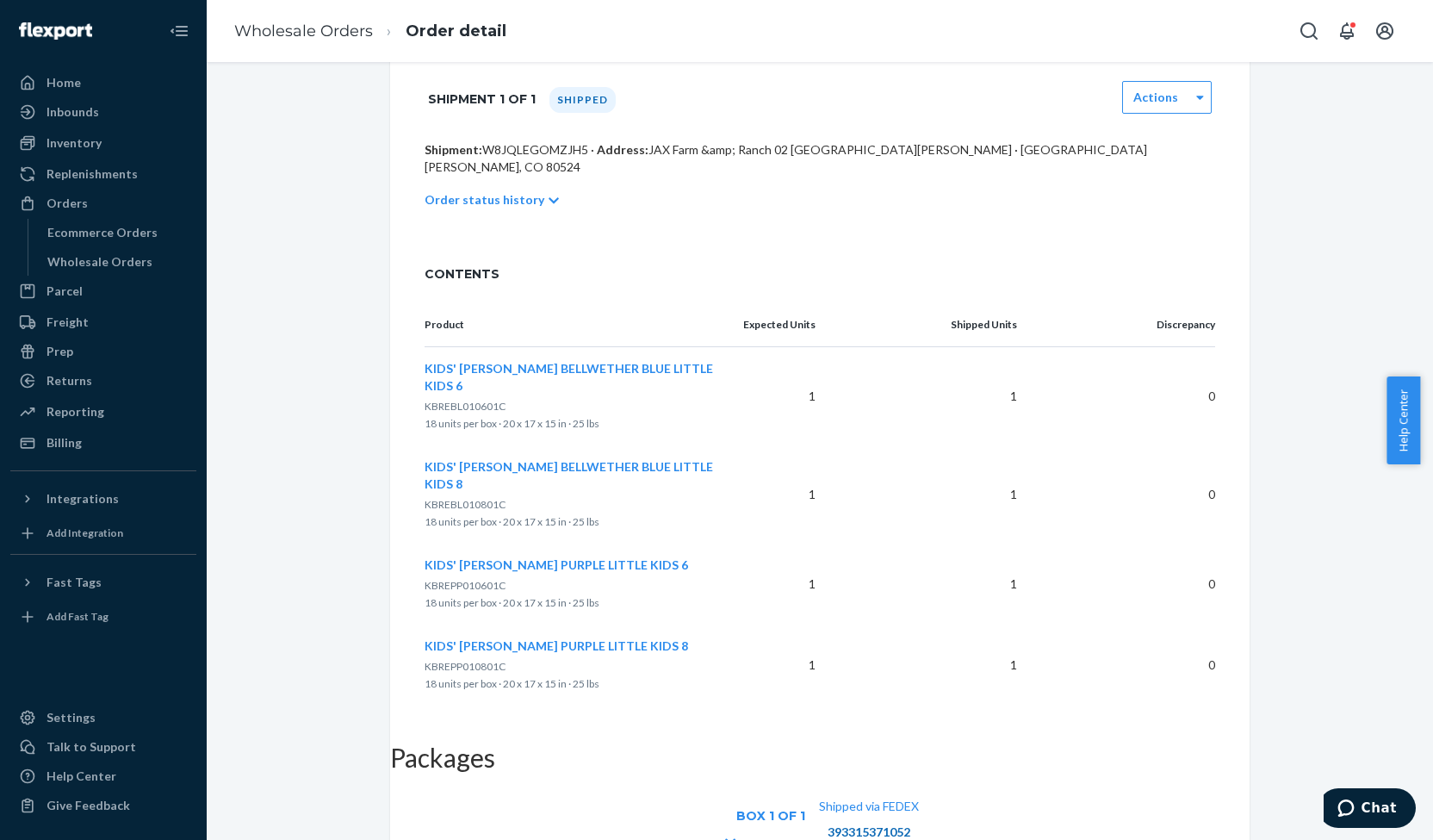
click at [910, 824] on link "393315371052" at bounding box center [868, 831] width 82 height 15
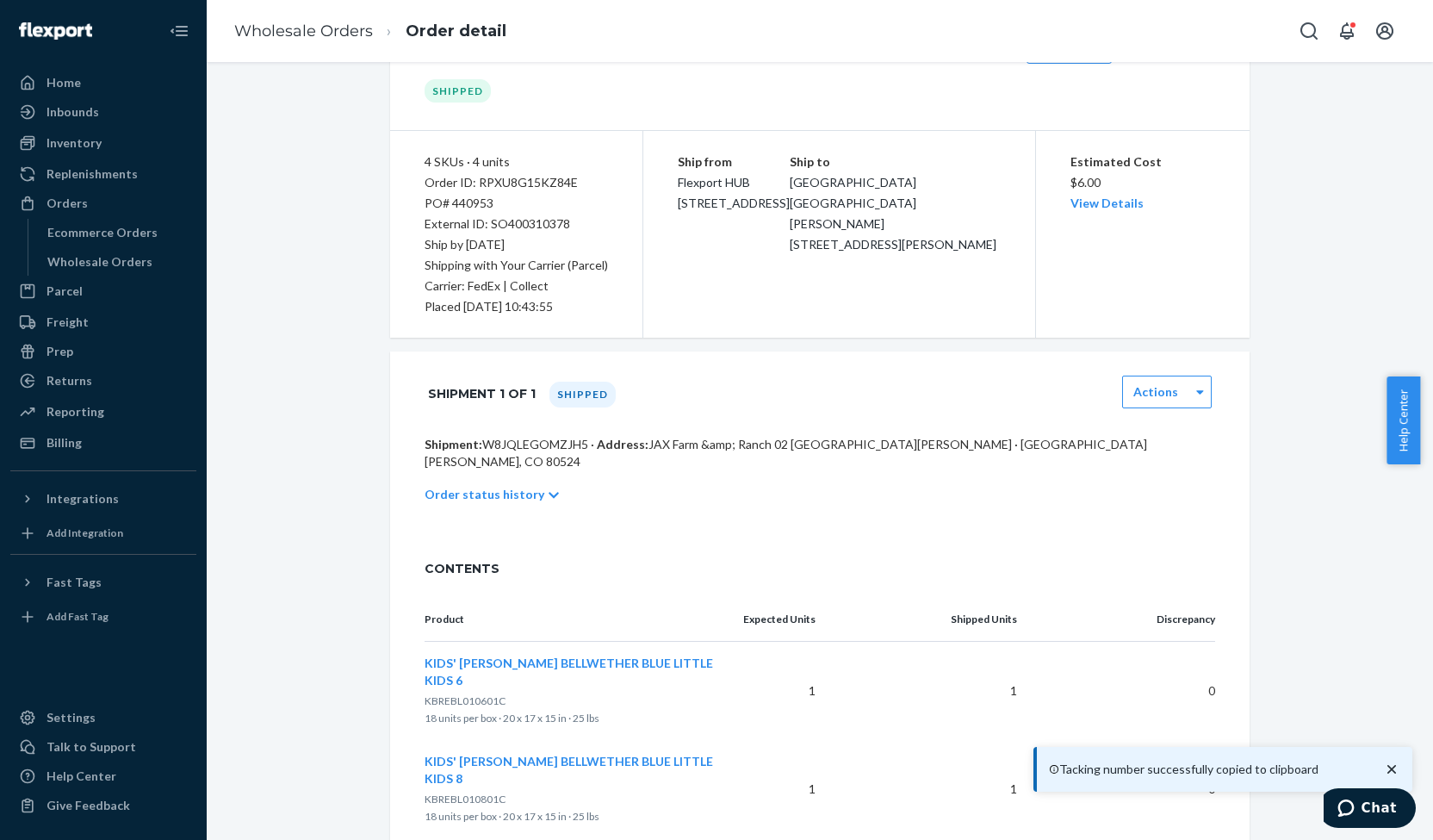
scroll to position [0, 0]
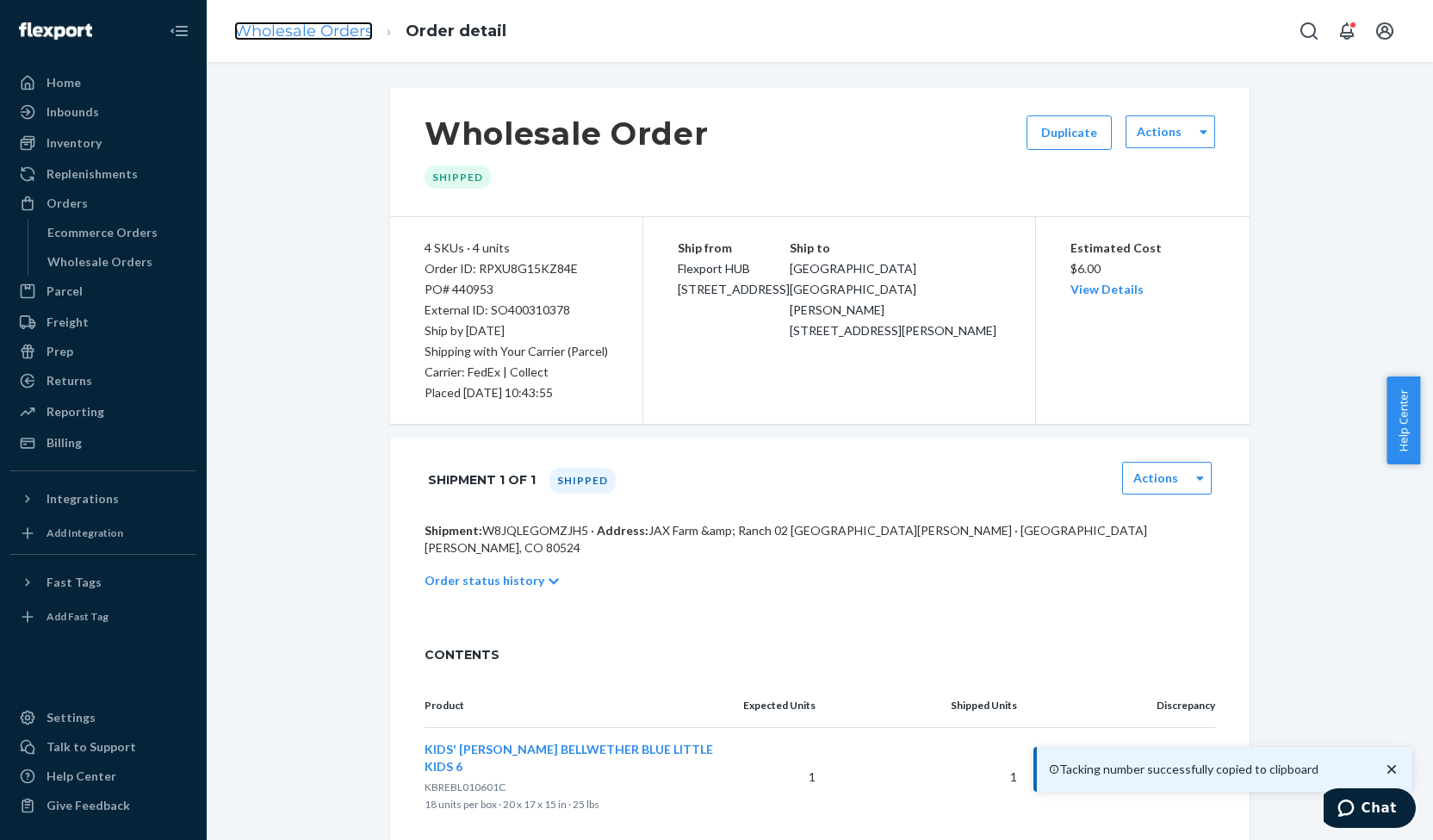
click at [320, 24] on link "Wholesale Orders" at bounding box center [304, 30] width 139 height 19
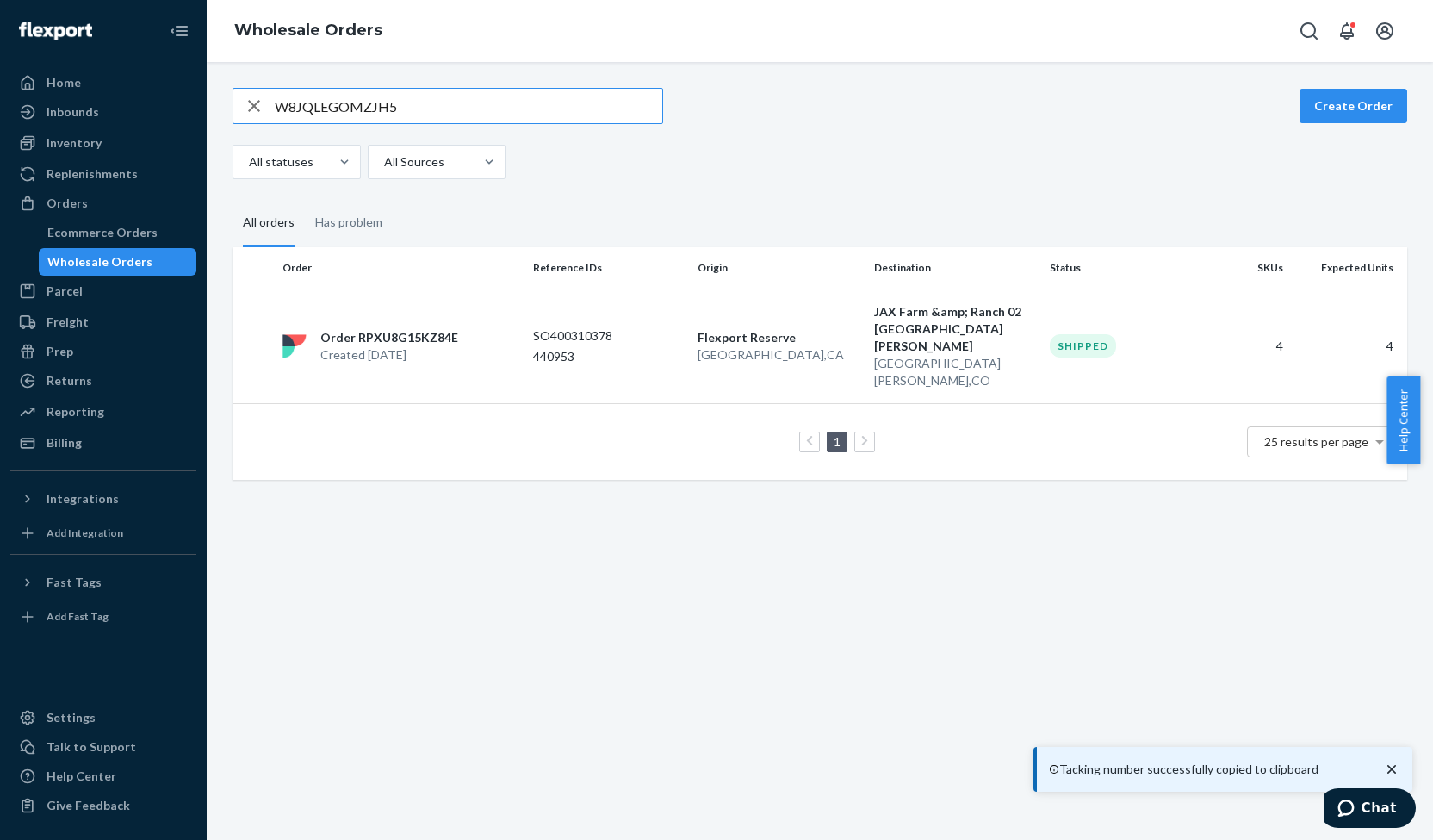
click at [348, 112] on input "W8JQLEGOMZJH5" at bounding box center [468, 105] width 388 height 35
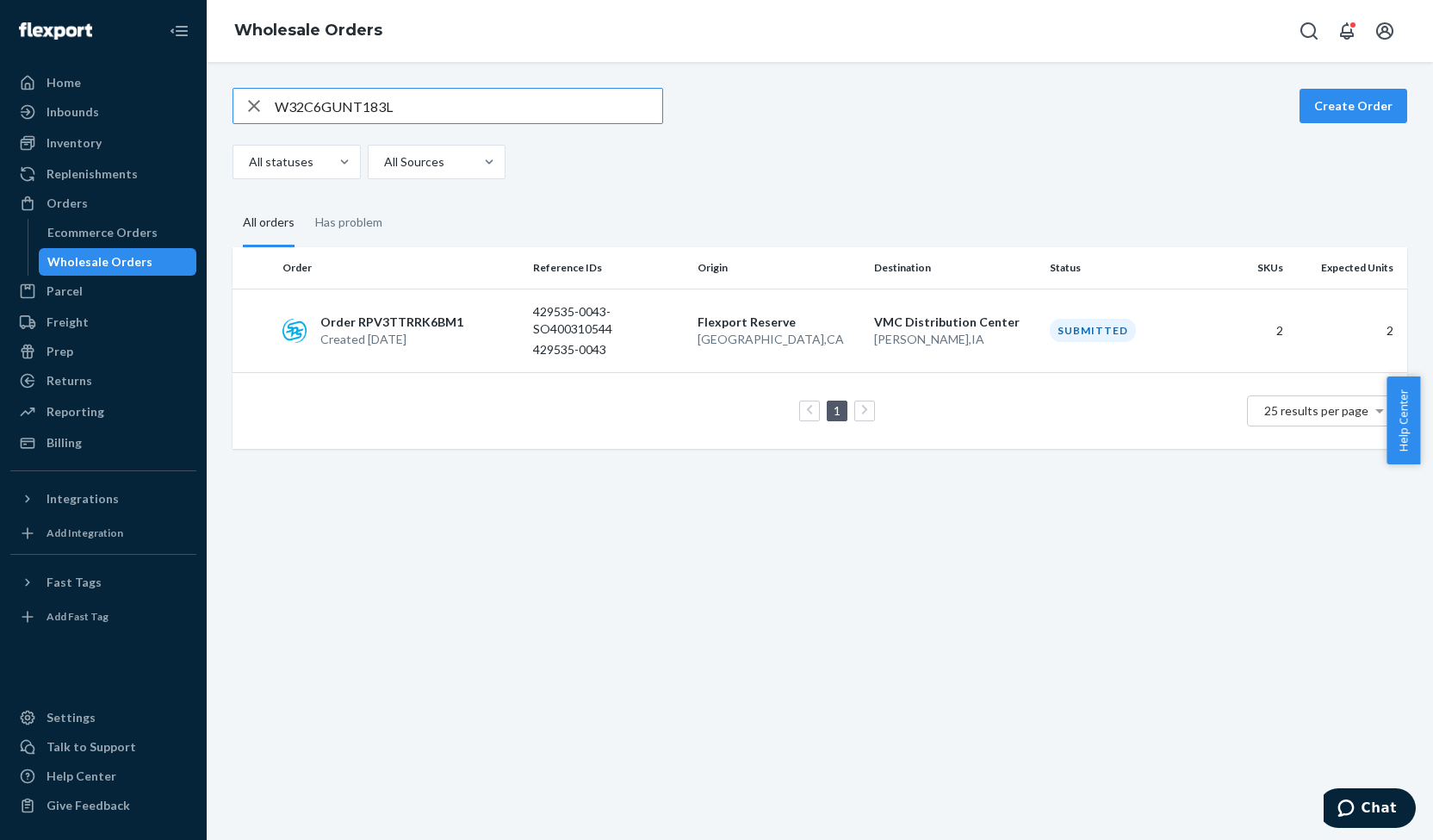
click at [358, 100] on input "W32C6GUNT183L" at bounding box center [468, 105] width 388 height 35
paste input "9F0CX4LO8V5B"
type input "W9F0CX4LO8V5B"
click at [407, 335] on p "Created [DATE]" at bounding box center [390, 339] width 141 height 17
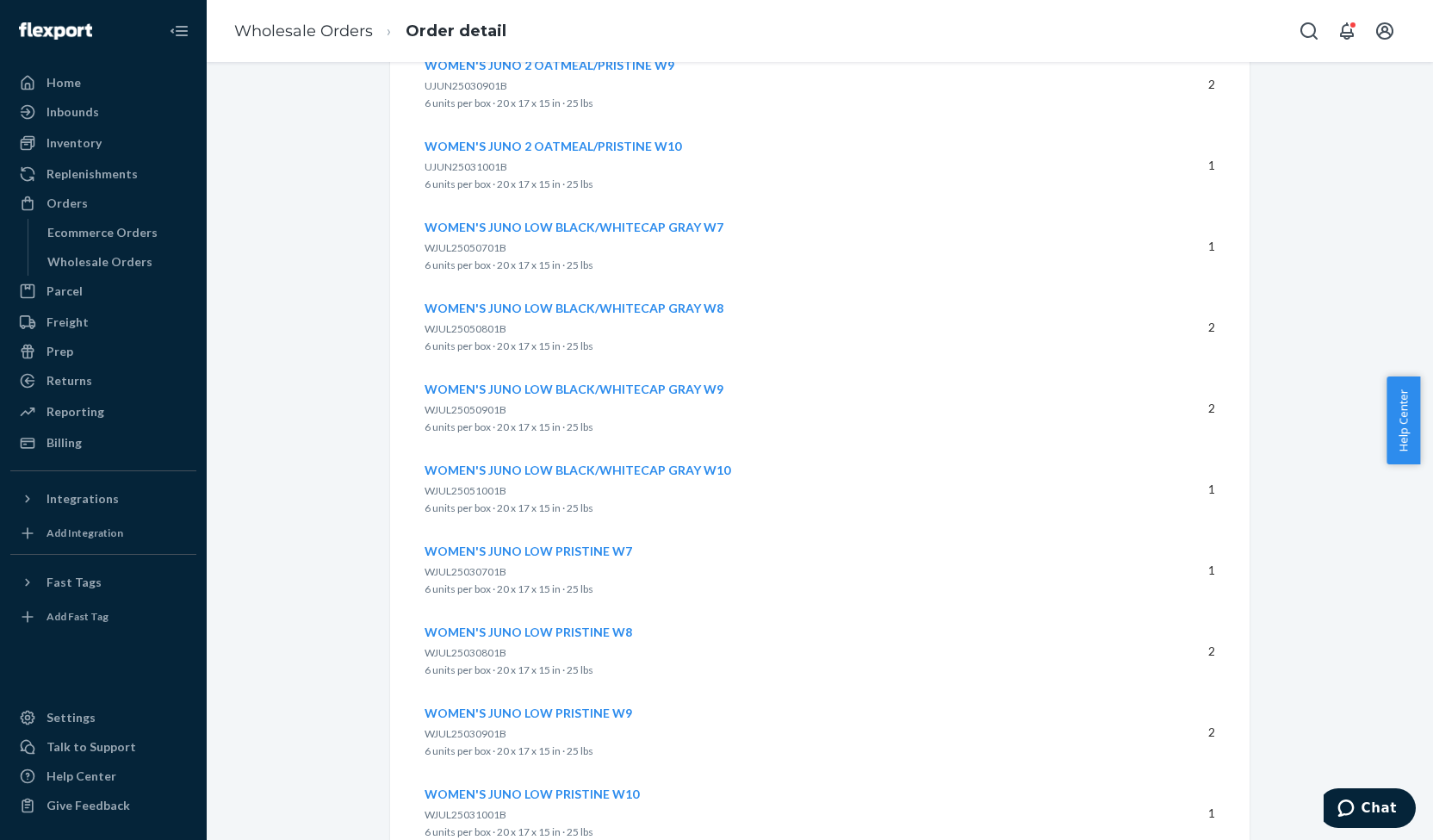
scroll to position [903, 0]
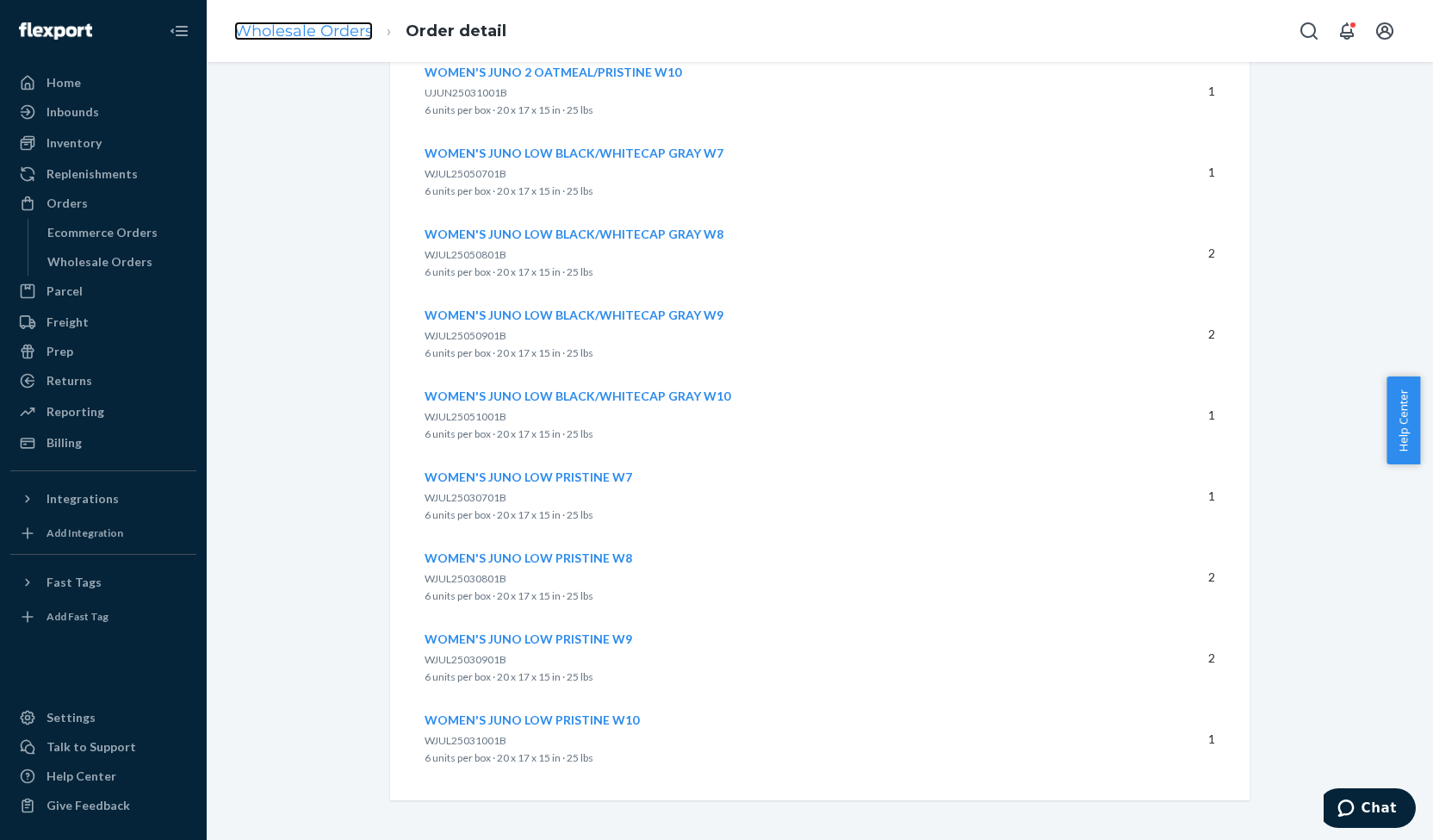
click at [308, 32] on link "Wholesale Orders" at bounding box center [304, 30] width 139 height 19
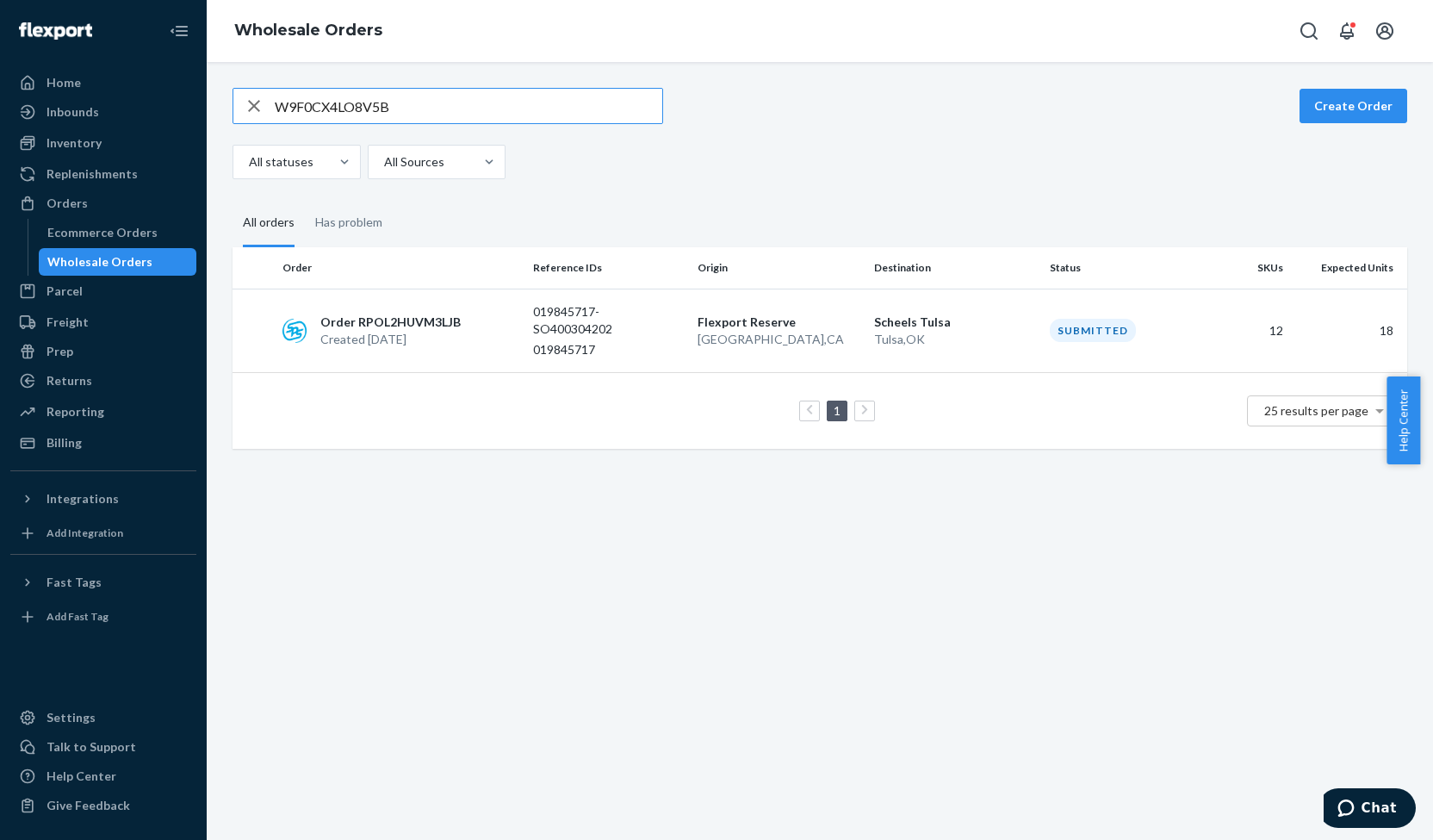
click at [352, 107] on input "W9F0CX4LO8V5B" at bounding box center [468, 105] width 388 height 35
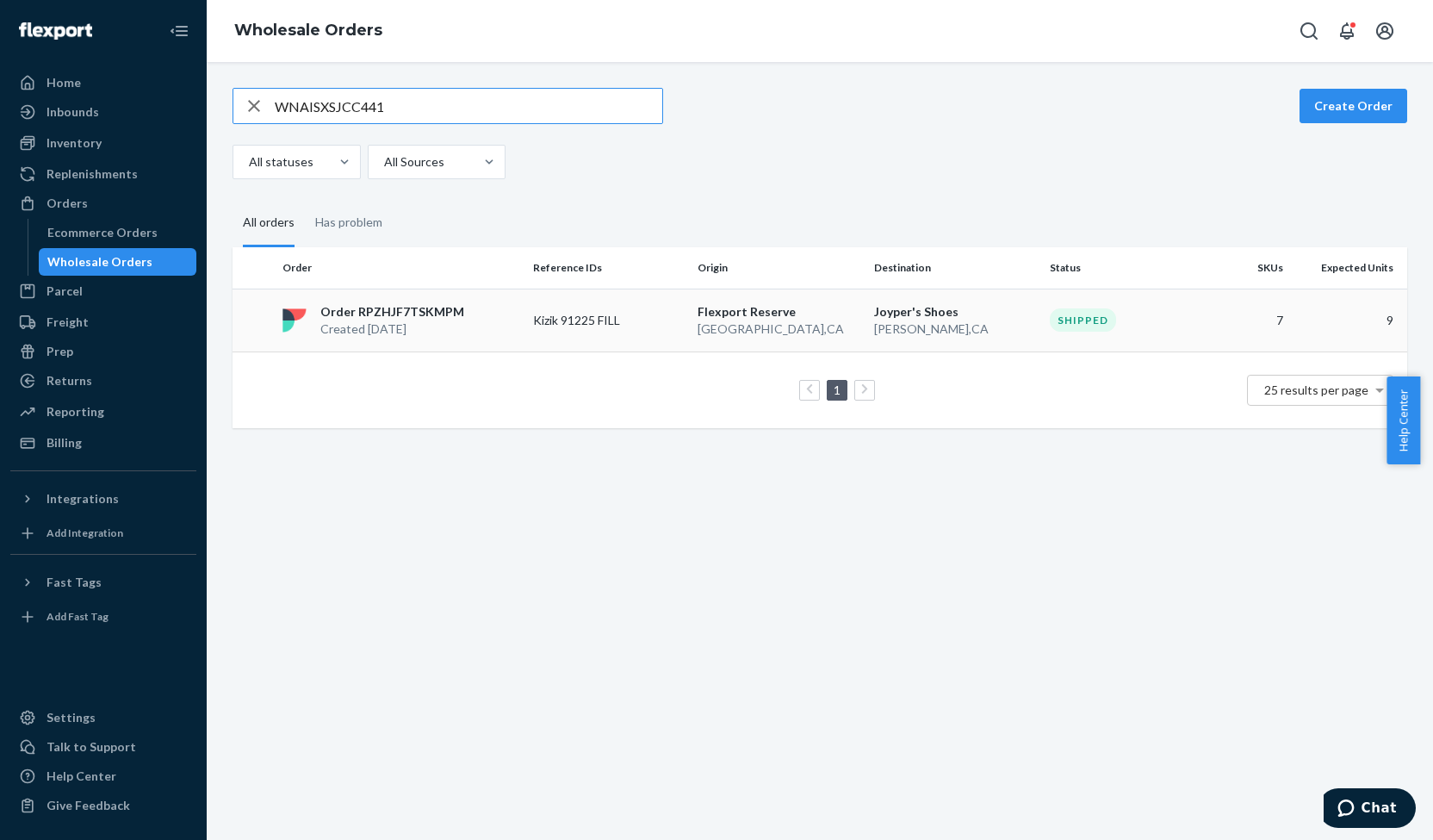
type input "WNAISXSJCC441"
click at [385, 328] on p "Created [DATE]" at bounding box center [392, 328] width 143 height 17
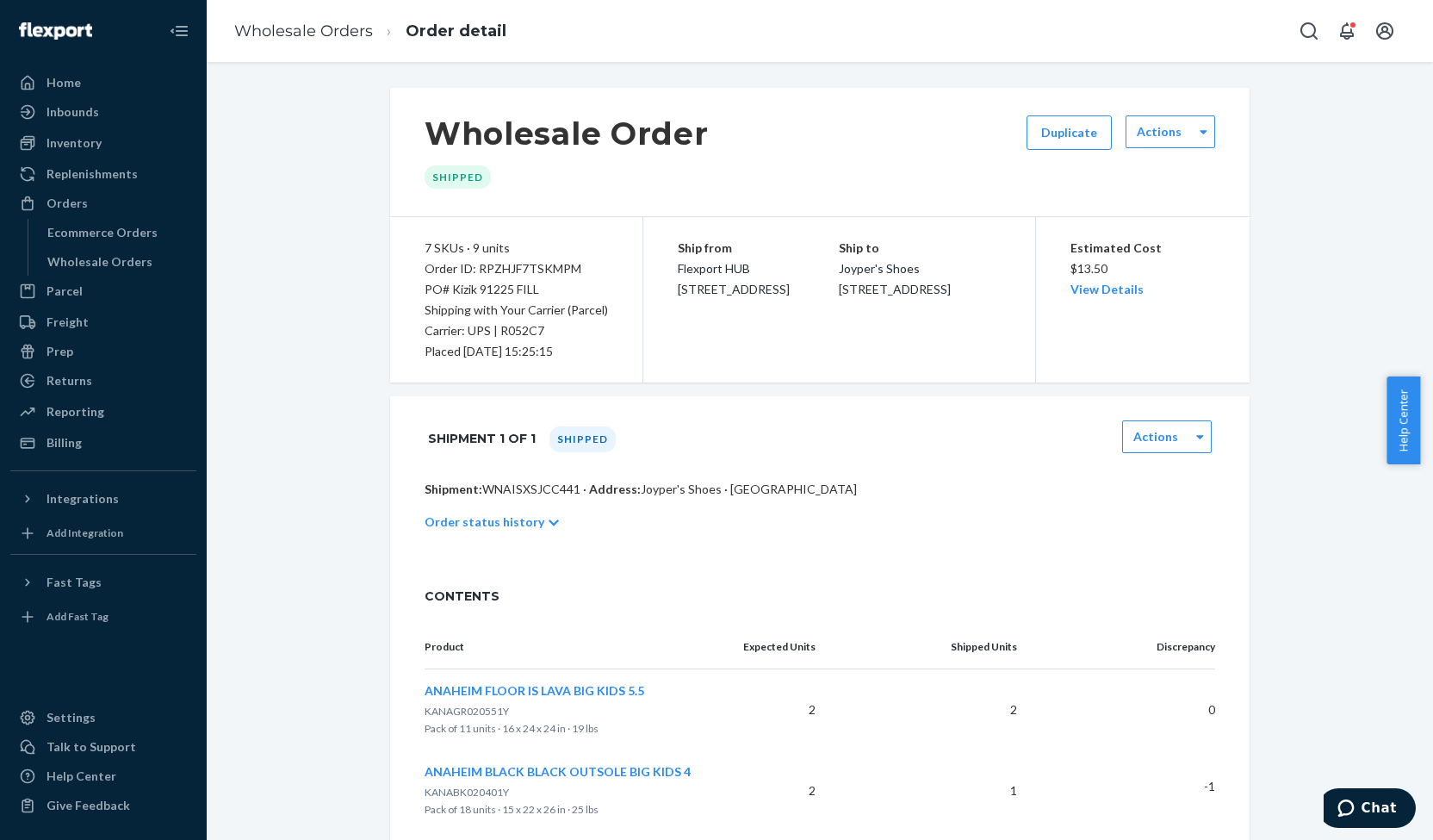
scroll to position [582, 0]
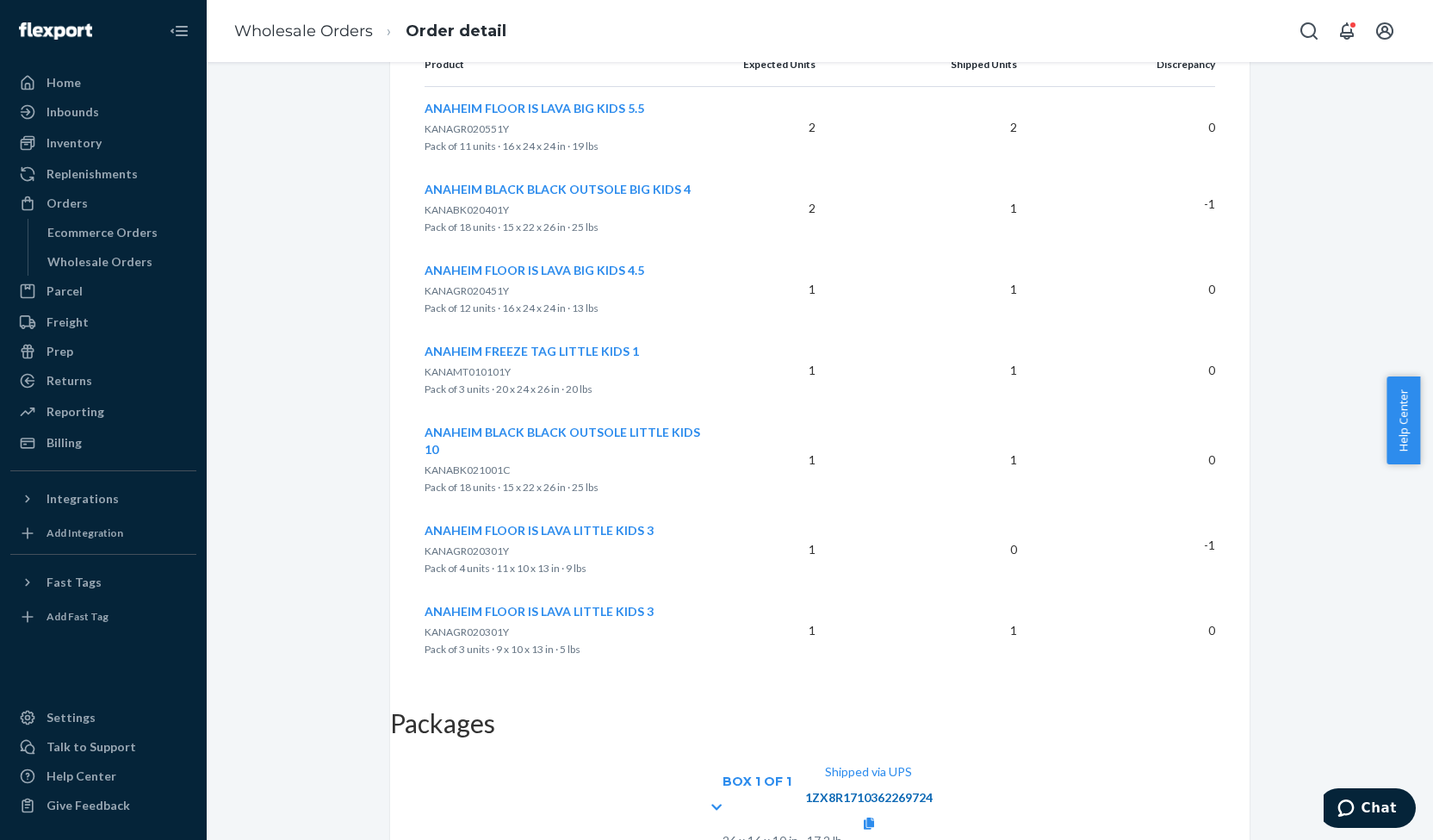
click at [933, 790] on link "1ZX8R1710362269724" at bounding box center [869, 797] width 127 height 15
click at [874, 815] on link at bounding box center [869, 822] width 11 height 15
click at [297, 30] on link "Wholesale Orders" at bounding box center [304, 30] width 139 height 19
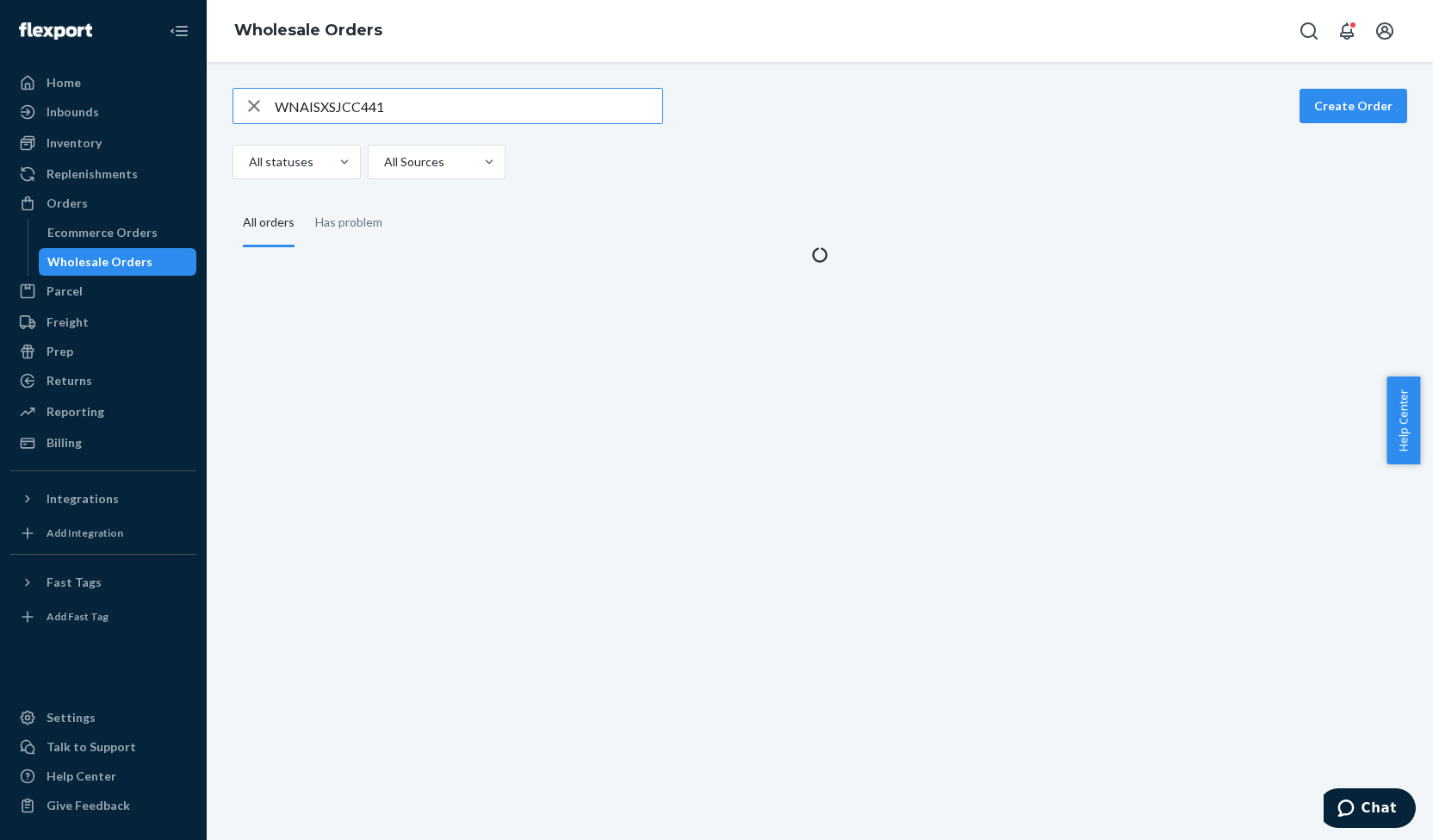
click at [335, 96] on input "WNAISXSJCC441" at bounding box center [468, 105] width 388 height 35
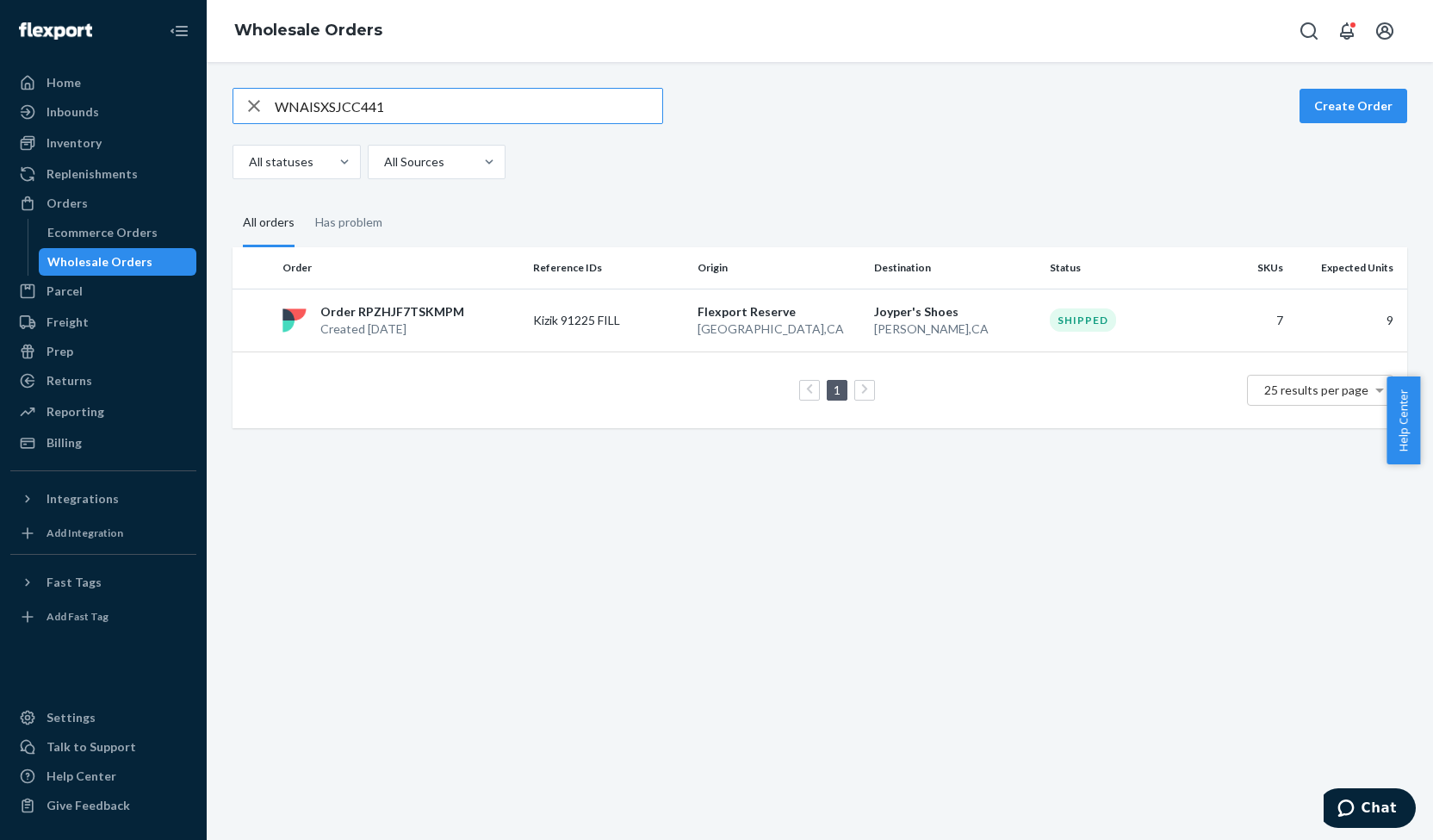
click at [339, 97] on input "WNAISXSJCC441" at bounding box center [468, 105] width 388 height 35
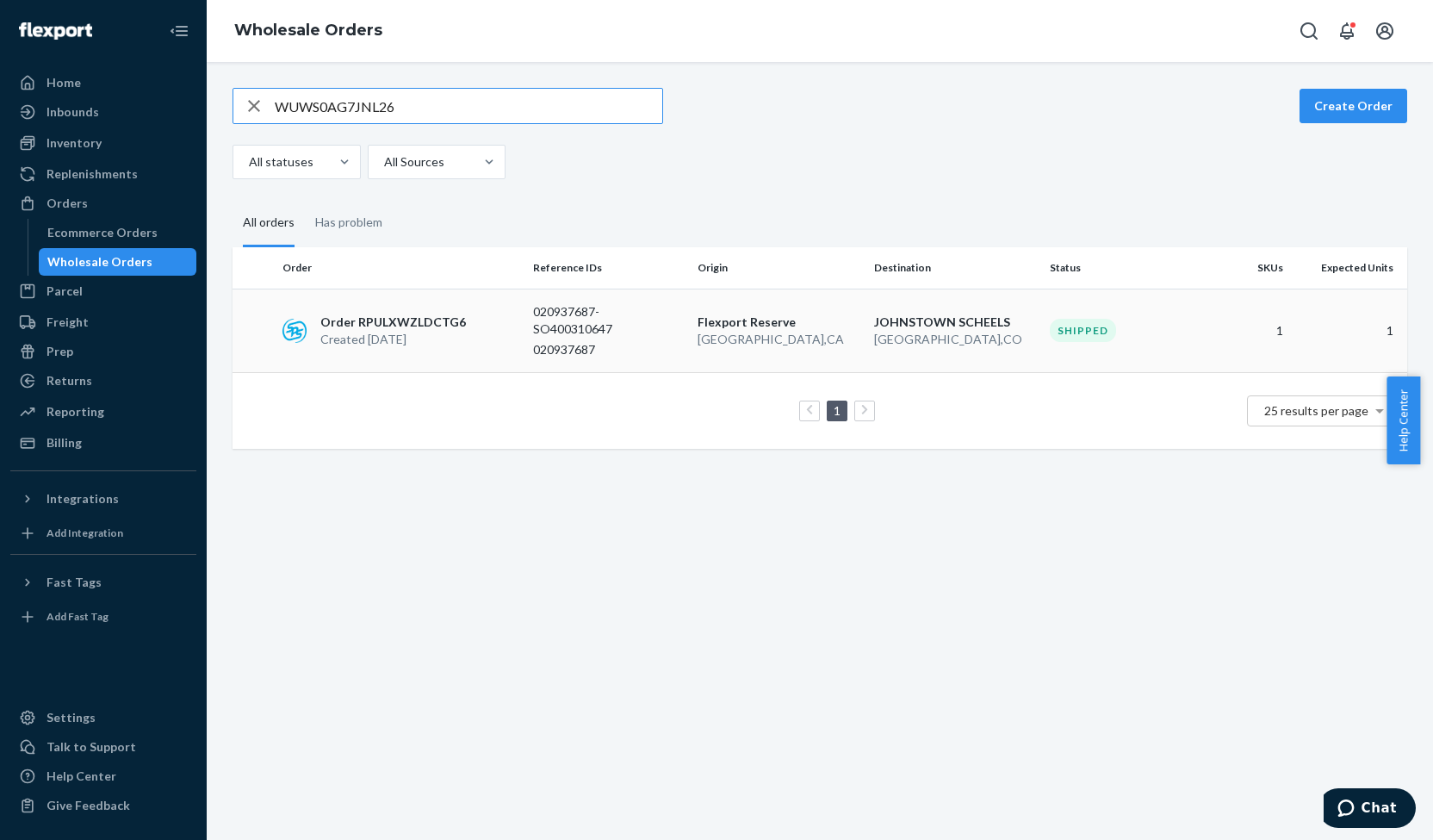
type input "WUWS0AG7JNL26"
click at [416, 313] on p "Order RPULXWZLDCTG6" at bounding box center [393, 321] width 145 height 17
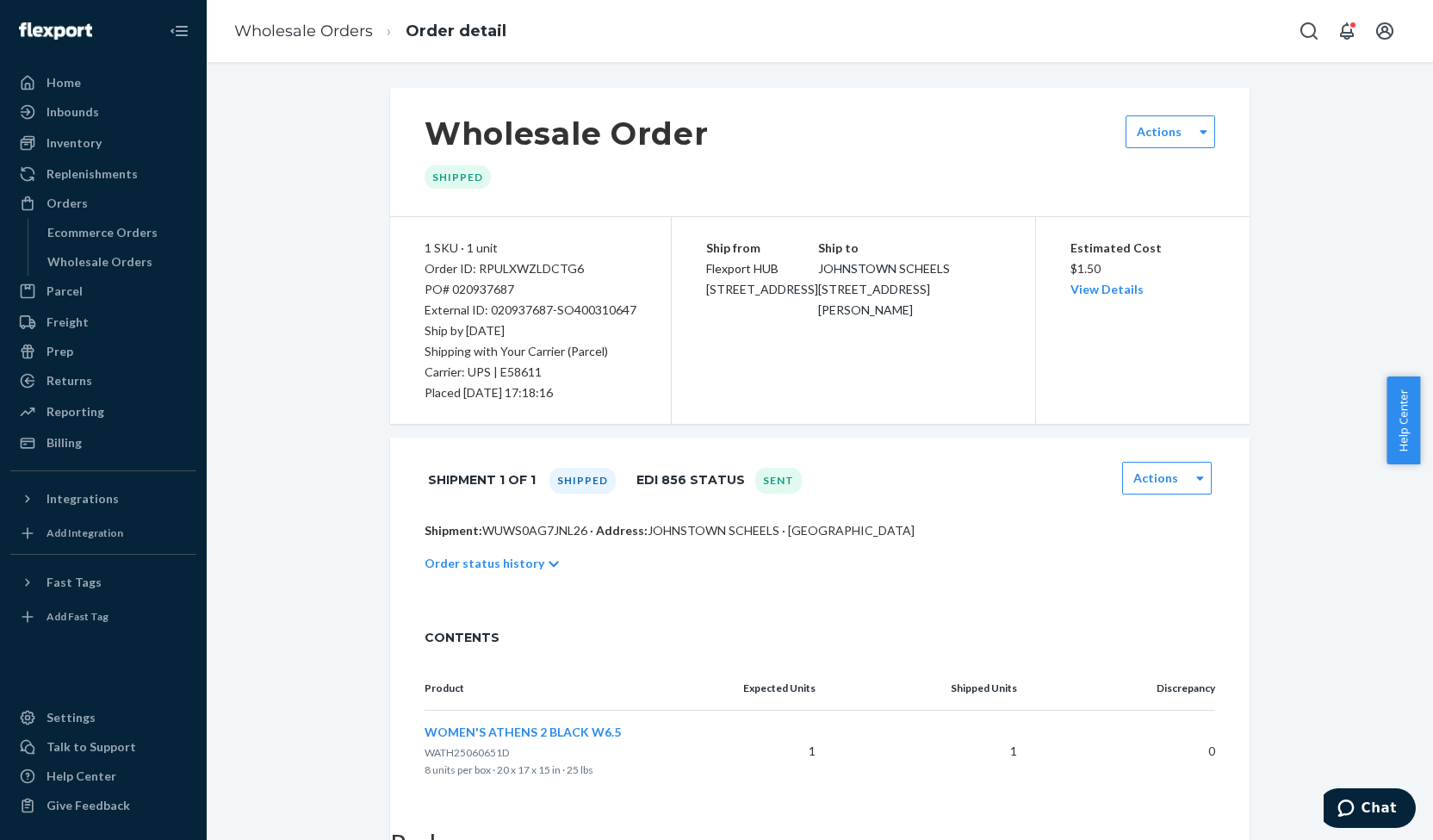
scroll to position [138, 0]
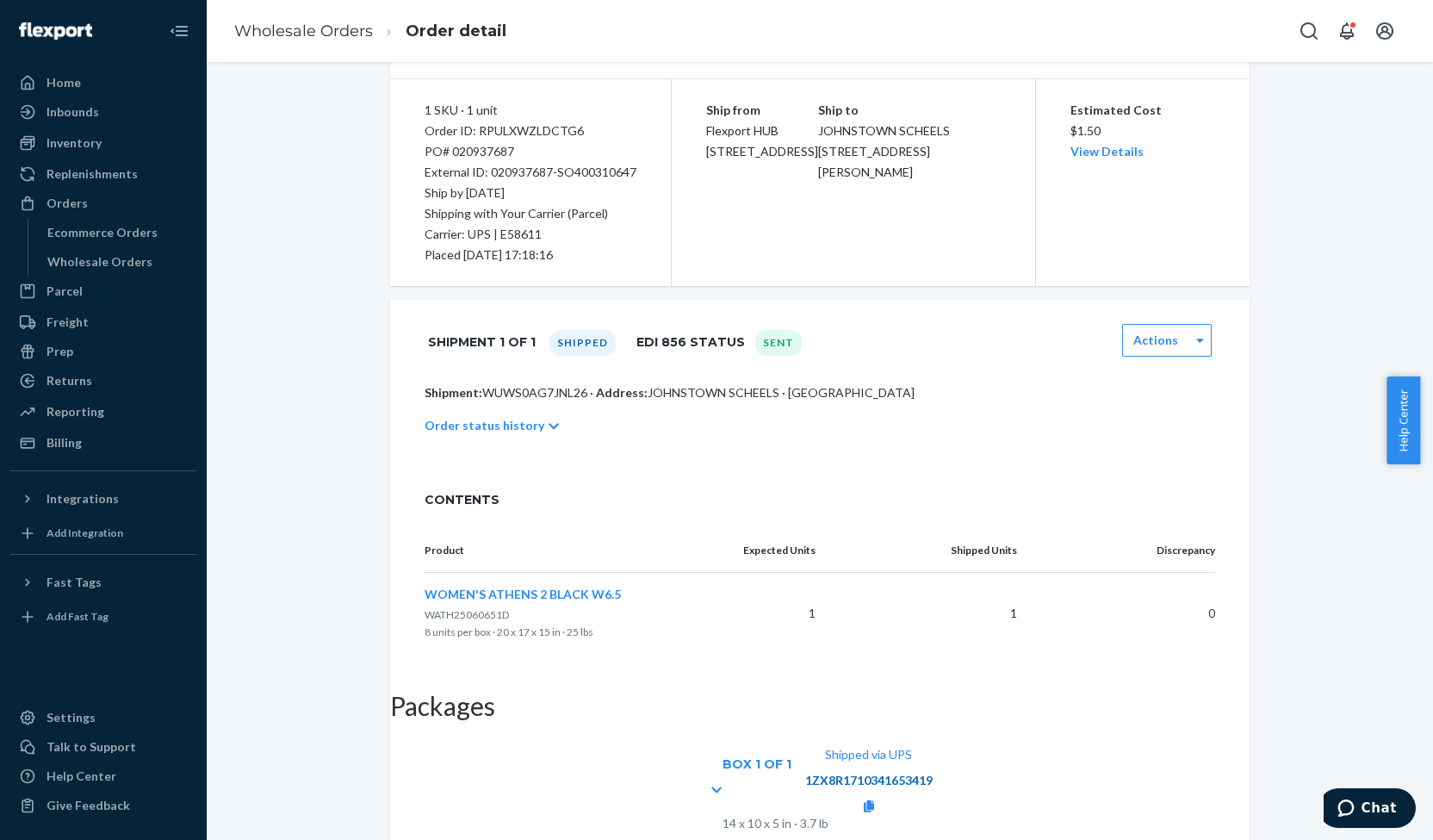
click at [933, 773] on link "1ZX8R1710341653419" at bounding box center [869, 780] width 127 height 15
click at [318, 26] on link "Wholesale Orders" at bounding box center [304, 30] width 139 height 19
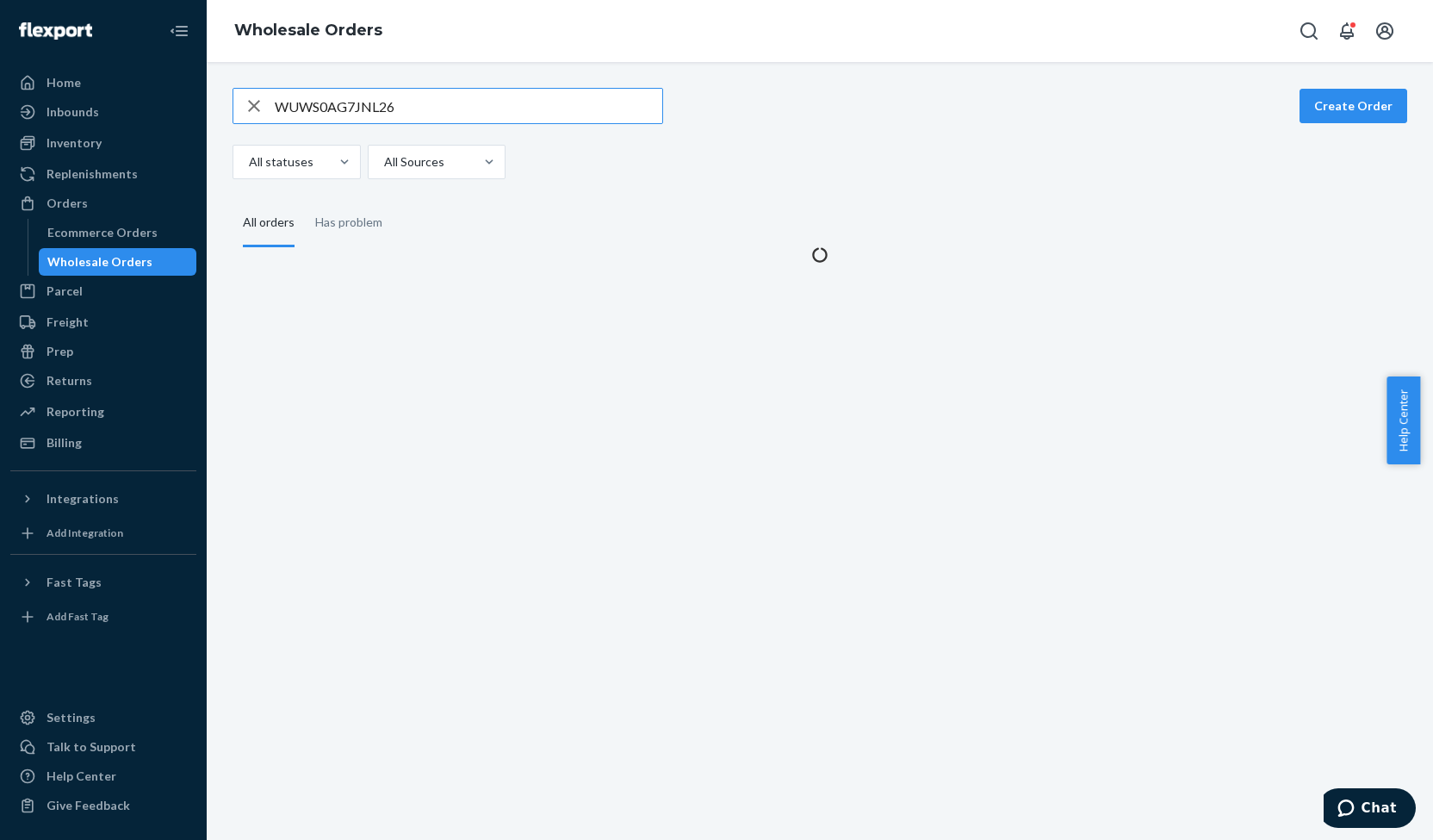
click at [326, 104] on input "WUWS0AG7JNL26" at bounding box center [468, 105] width 388 height 35
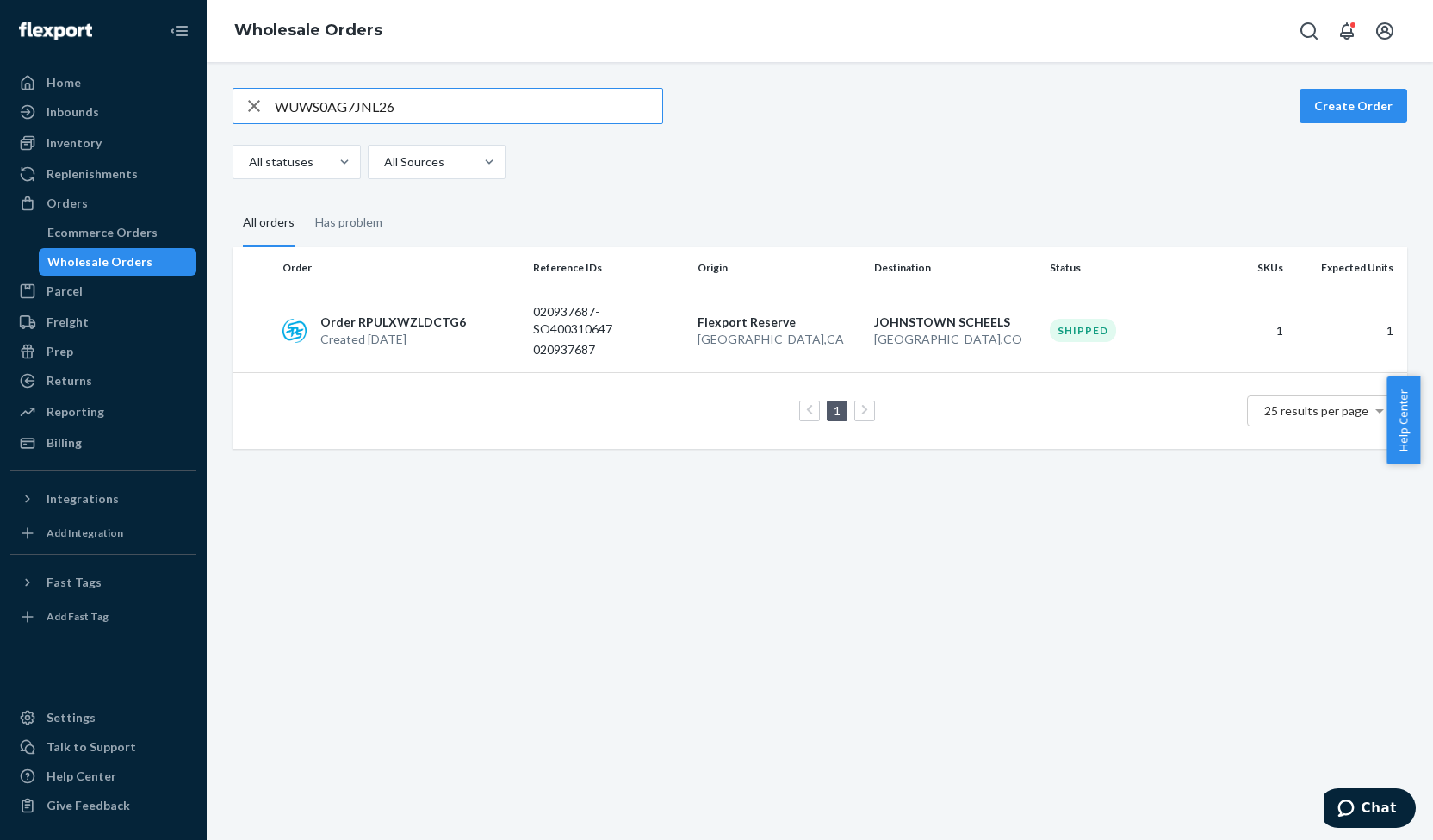
click at [326, 104] on input "WUWS0AG7JNL26" at bounding box center [468, 105] width 388 height 35
click at [335, 108] on input "W1H85BUFP6WNX" at bounding box center [468, 105] width 388 height 35
paste input "BY4IPPZQIMYG"
click at [313, 114] on input "WBY4IPPZQIMYG" at bounding box center [468, 105] width 388 height 35
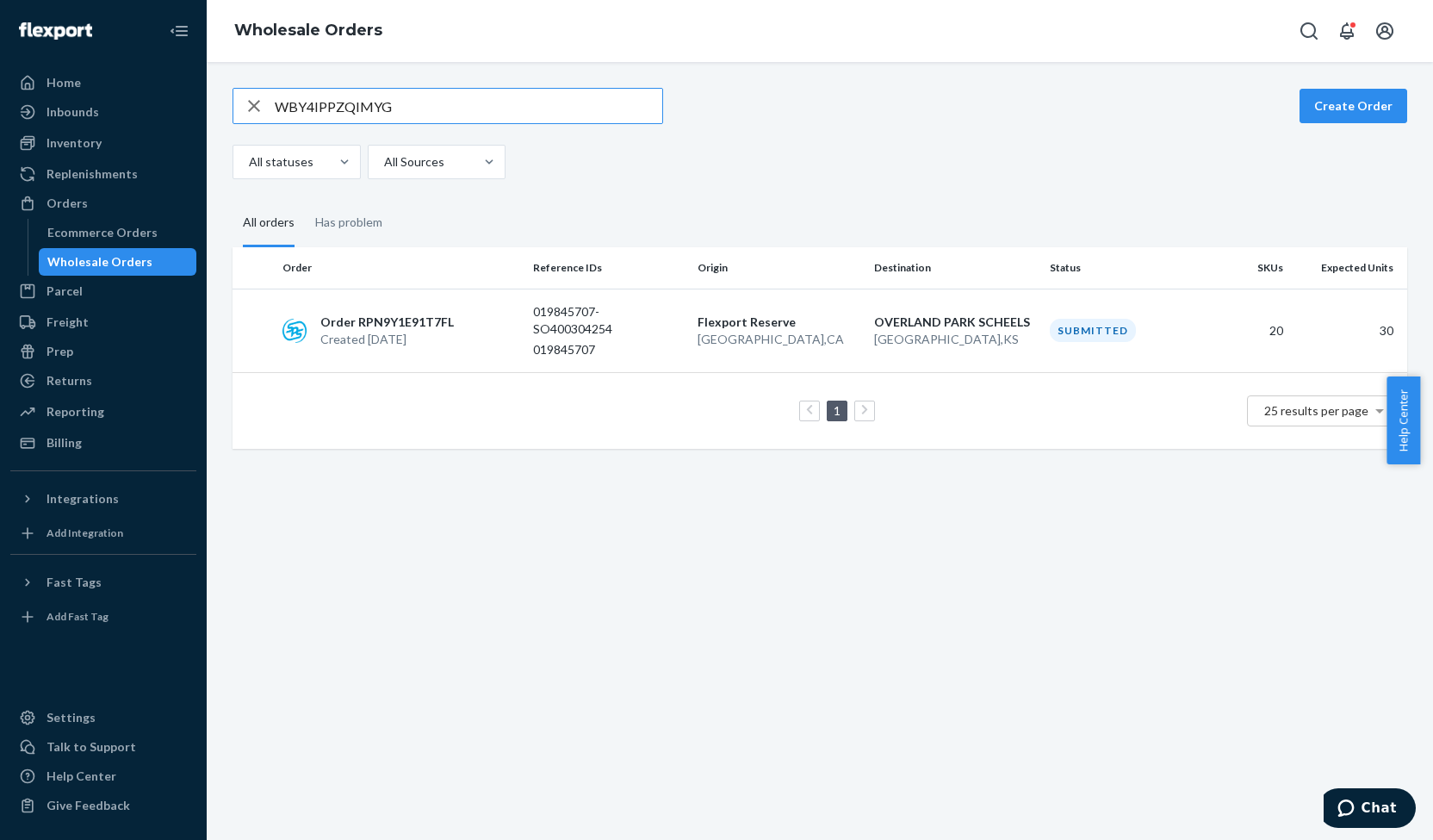
click at [313, 114] on input "WBY4IPPZQIMYG" at bounding box center [468, 105] width 388 height 35
paste input "73KJ81DIXLT5"
type input "W73KJ81DIXLT5"
click at [369, 327] on p "Order RP8E3AVNPOXFV" at bounding box center [391, 320] width 143 height 17
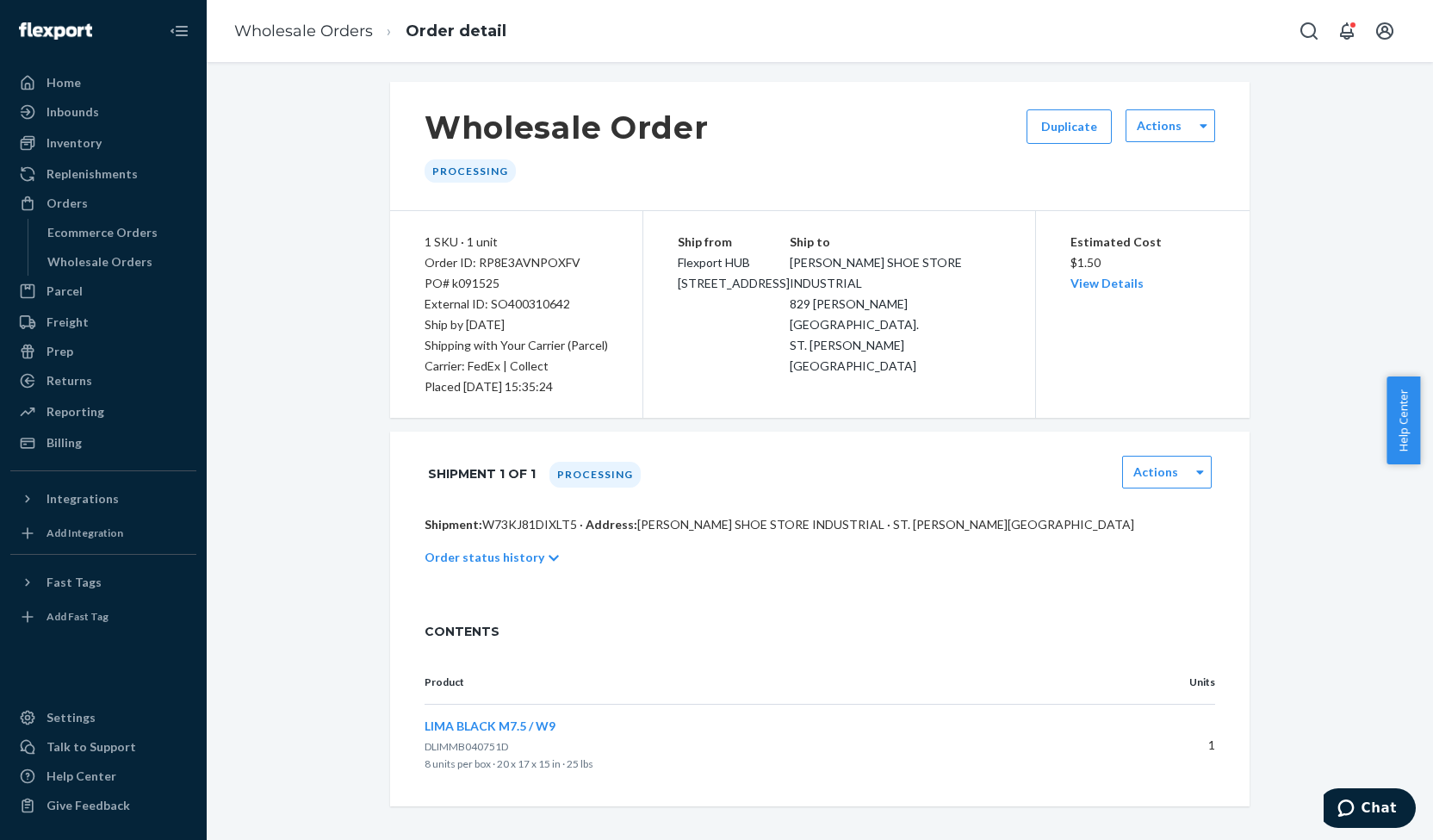
scroll to position [12, 0]
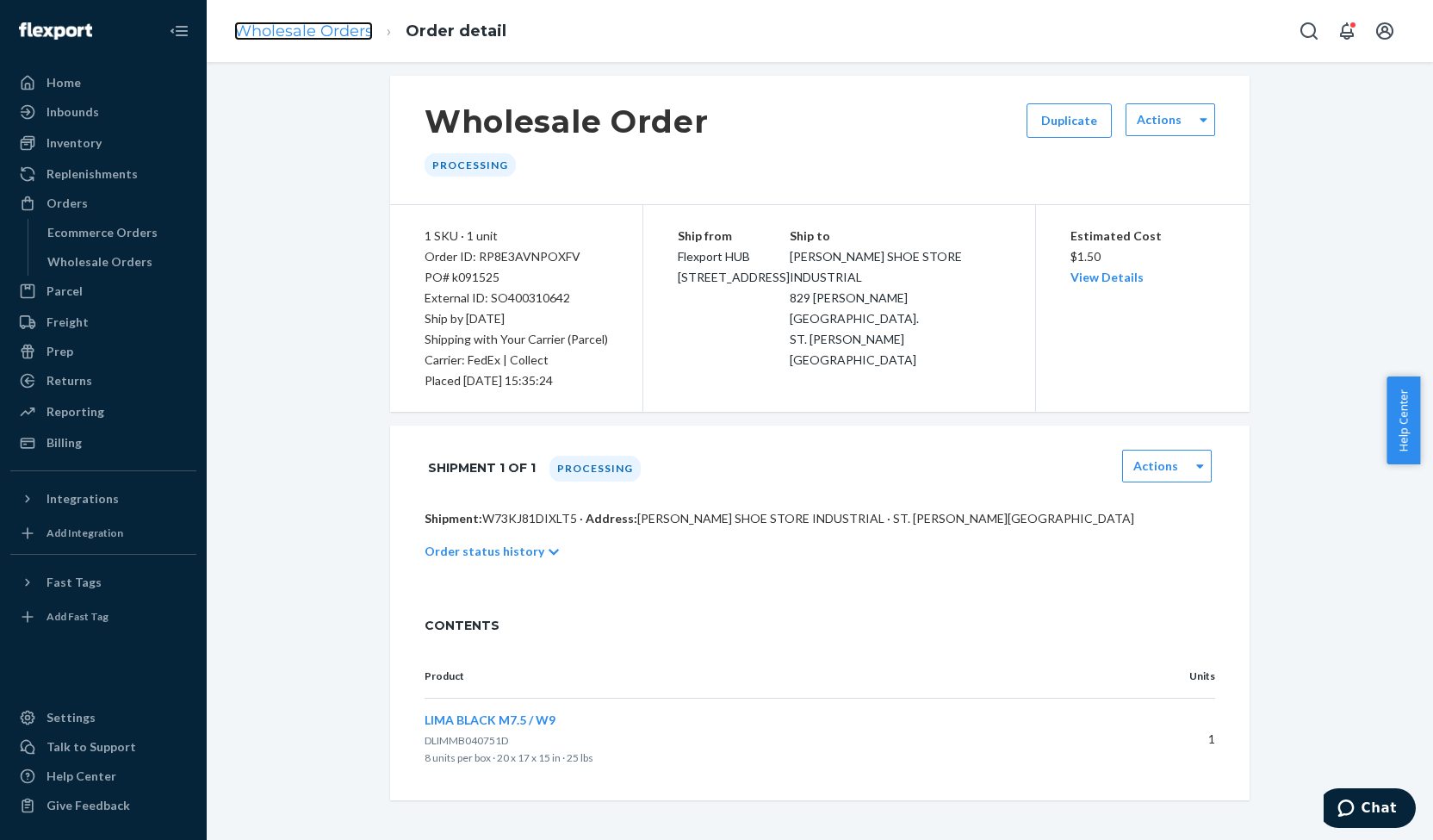
click at [293, 34] on link "Wholesale Orders" at bounding box center [304, 30] width 139 height 19
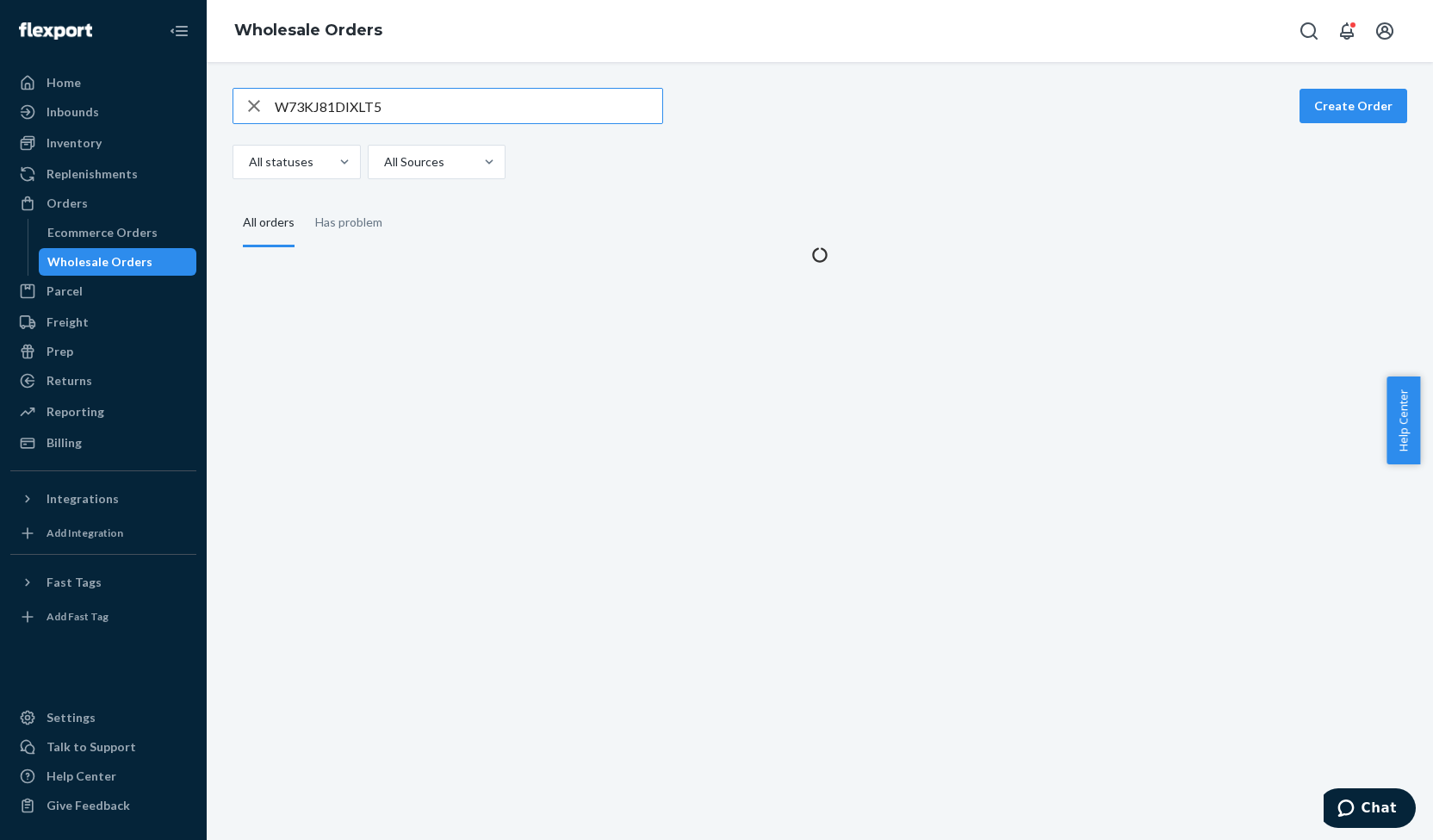
click at [310, 112] on input "W73KJ81DIXLT5" at bounding box center [468, 105] width 388 height 35
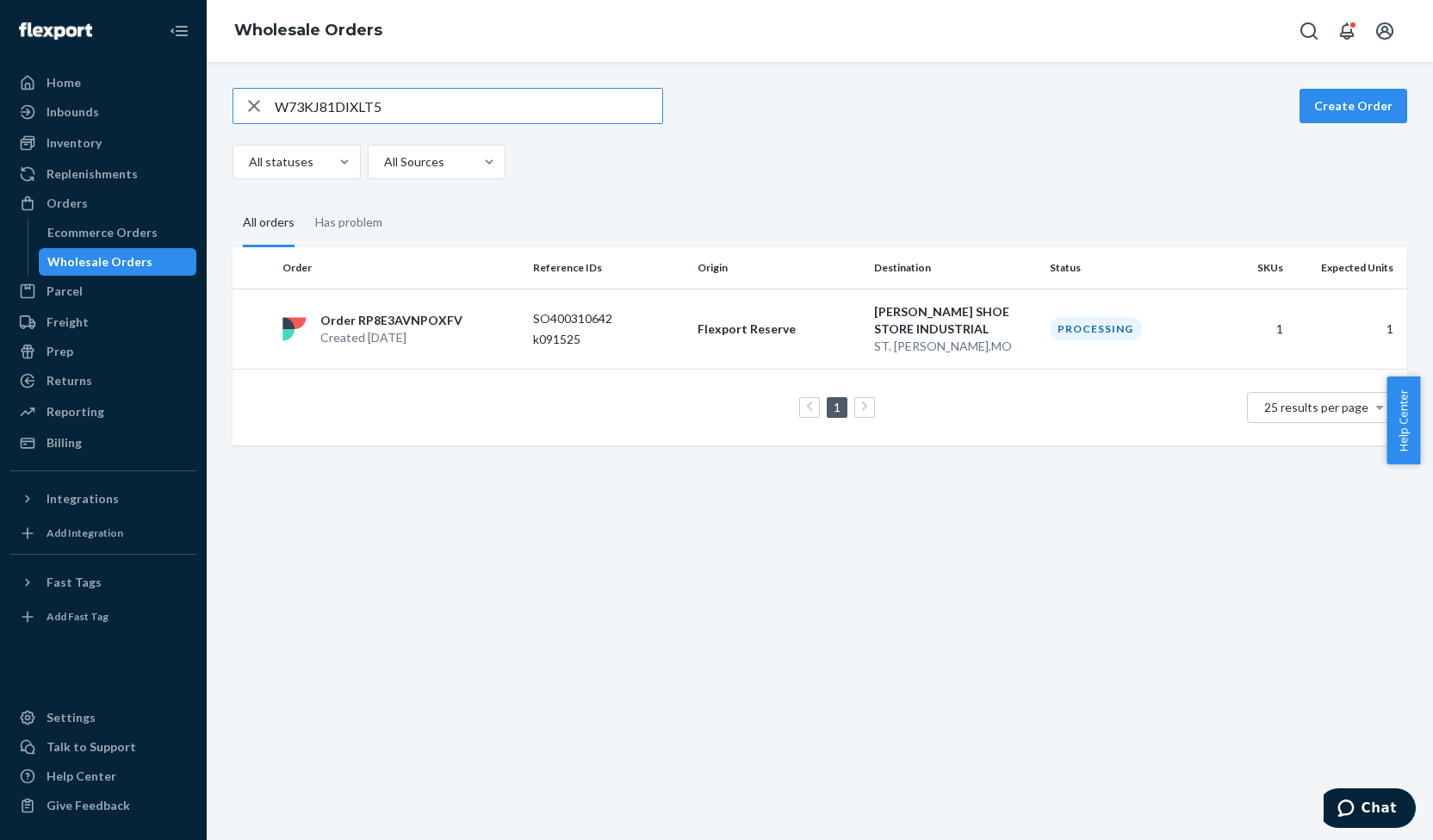
click at [310, 112] on input "W73KJ81DIXLT5" at bounding box center [468, 105] width 388 height 35
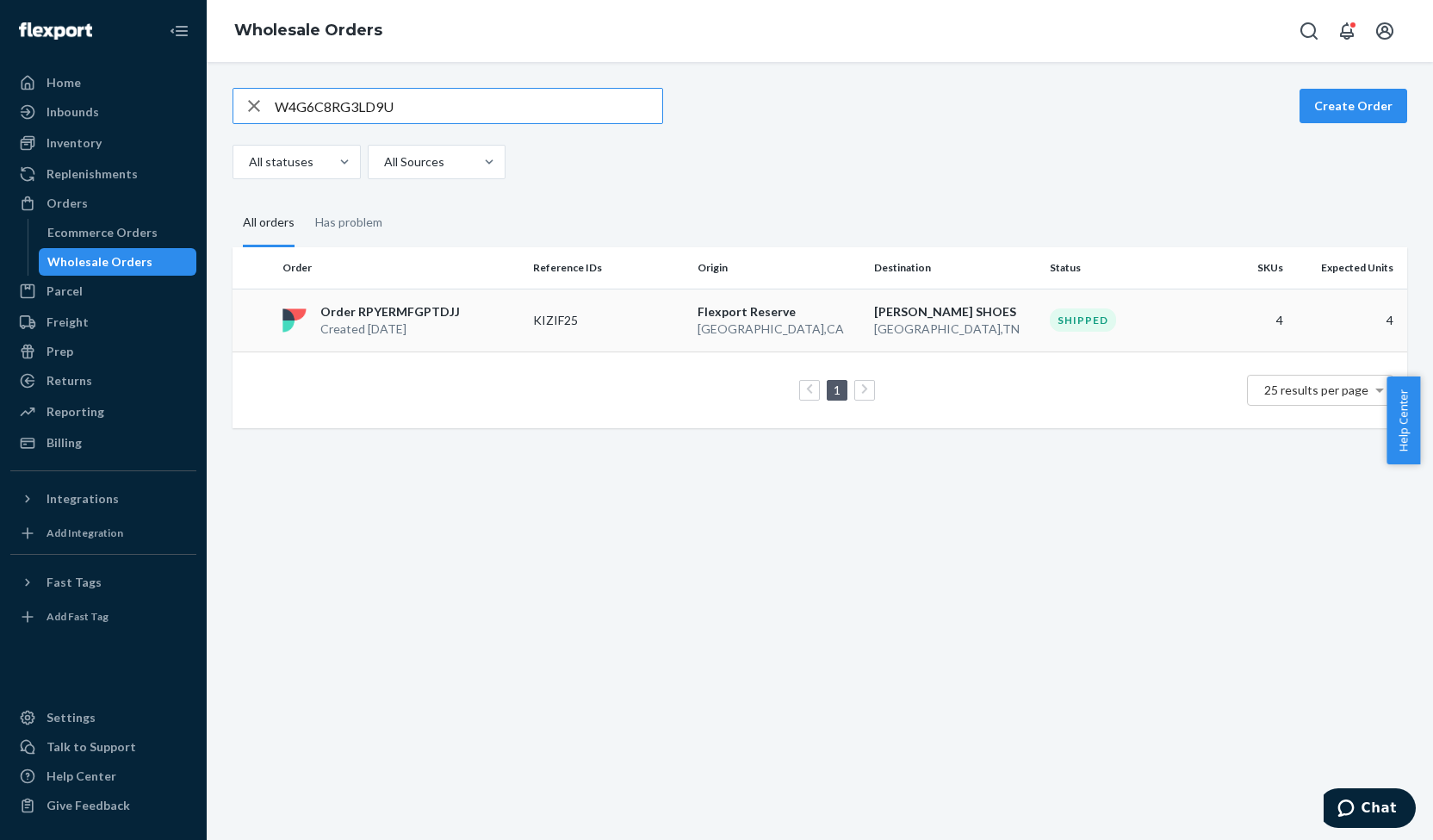
type input "W4G6C8RG3LD9U"
click at [410, 321] on p "Created [DATE]" at bounding box center [390, 328] width 140 height 17
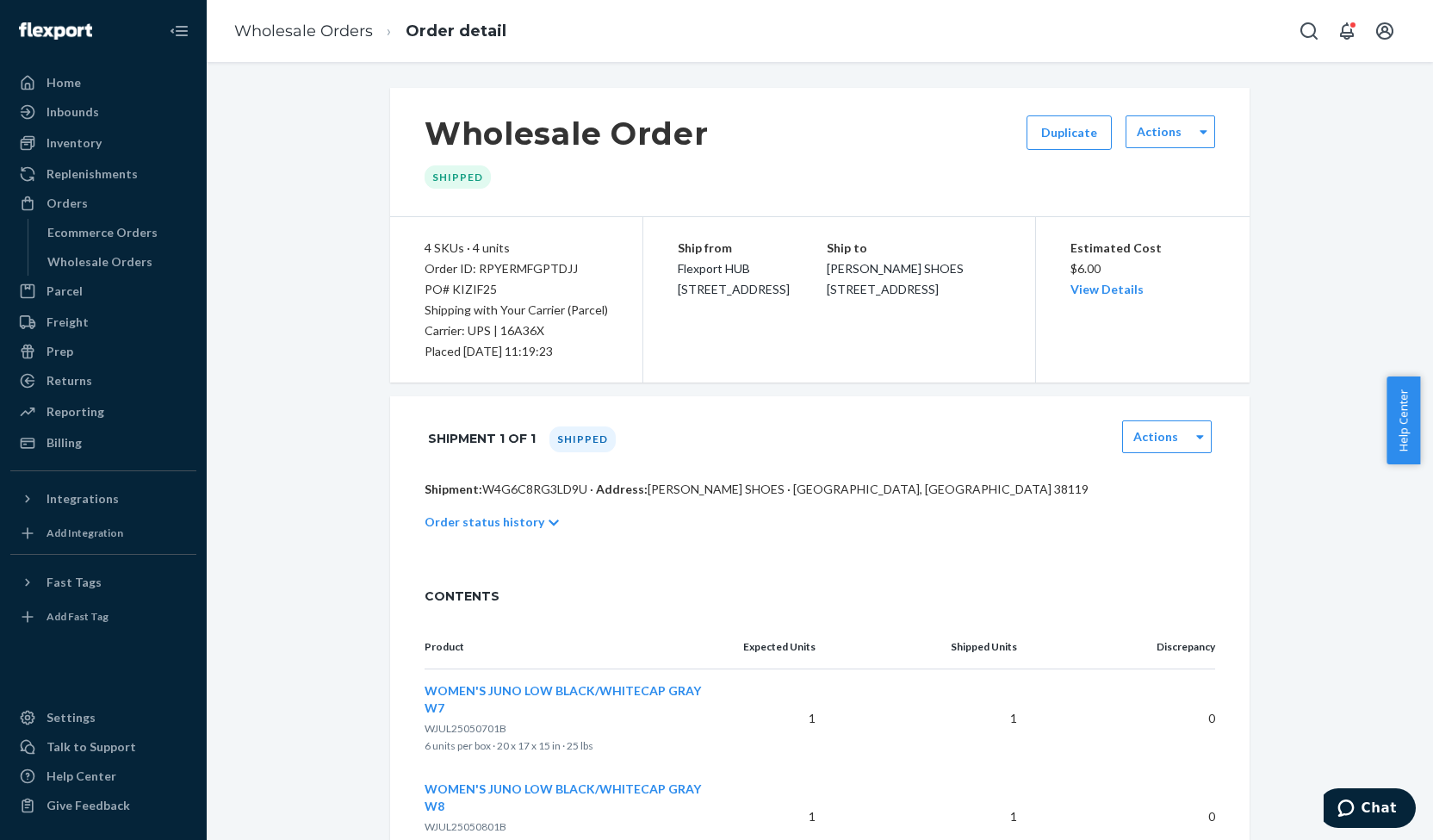
scroll to position [444, 0]
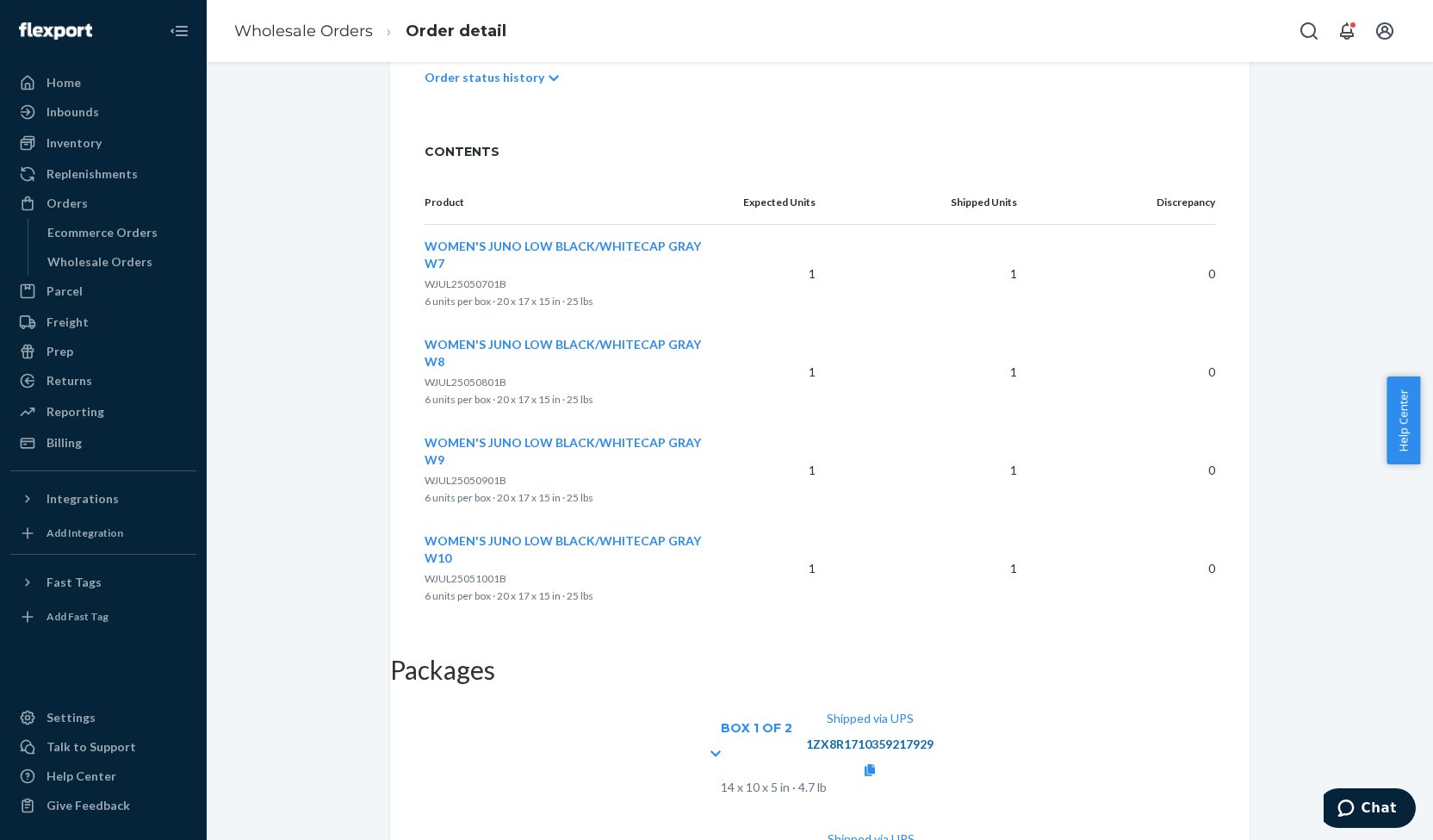
click at [934, 736] on link "1ZX8R1710359217929" at bounding box center [870, 744] width 127 height 15
click at [875, 764] on icon at bounding box center [870, 770] width 11 height 12
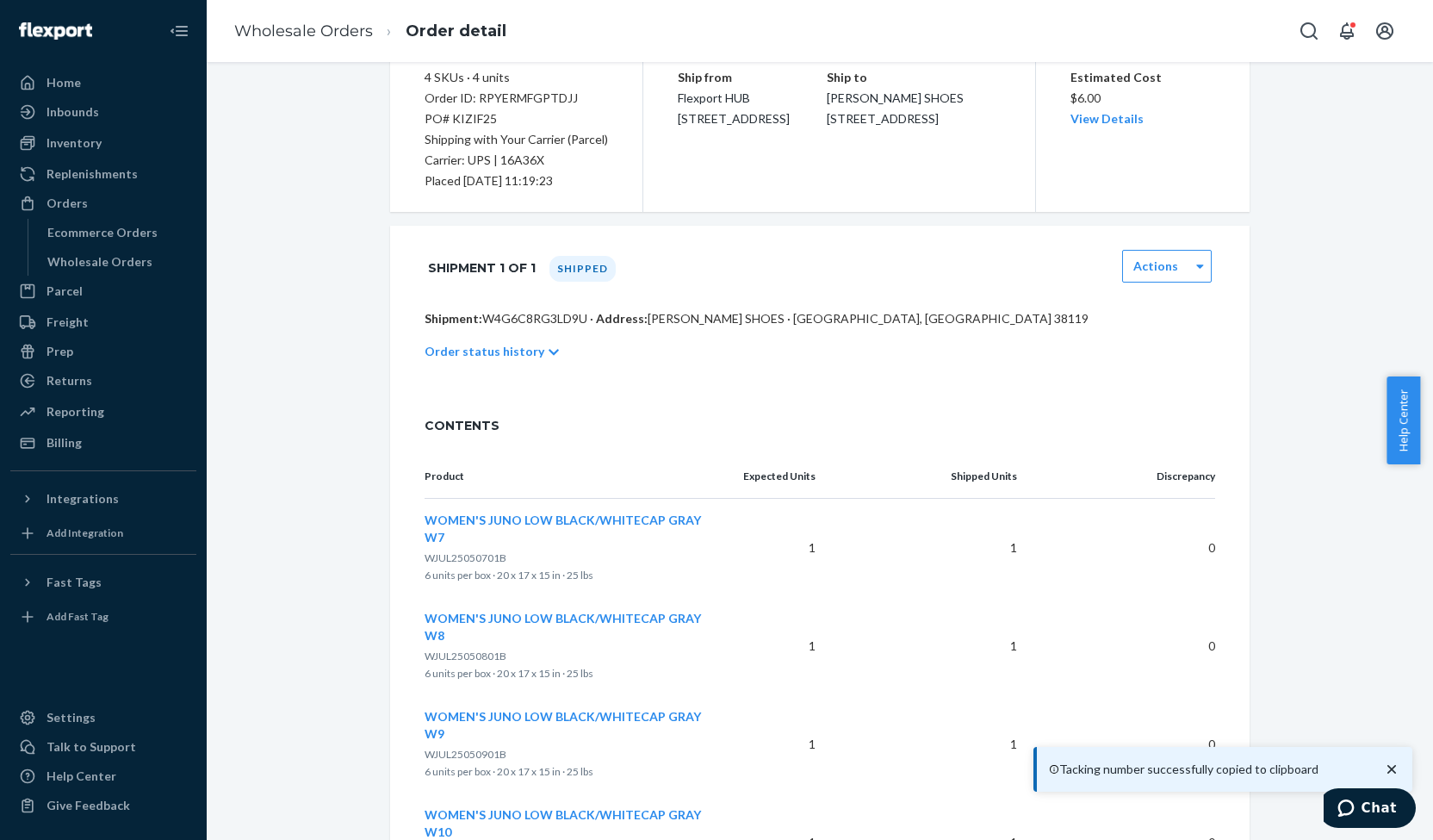
scroll to position [0, 0]
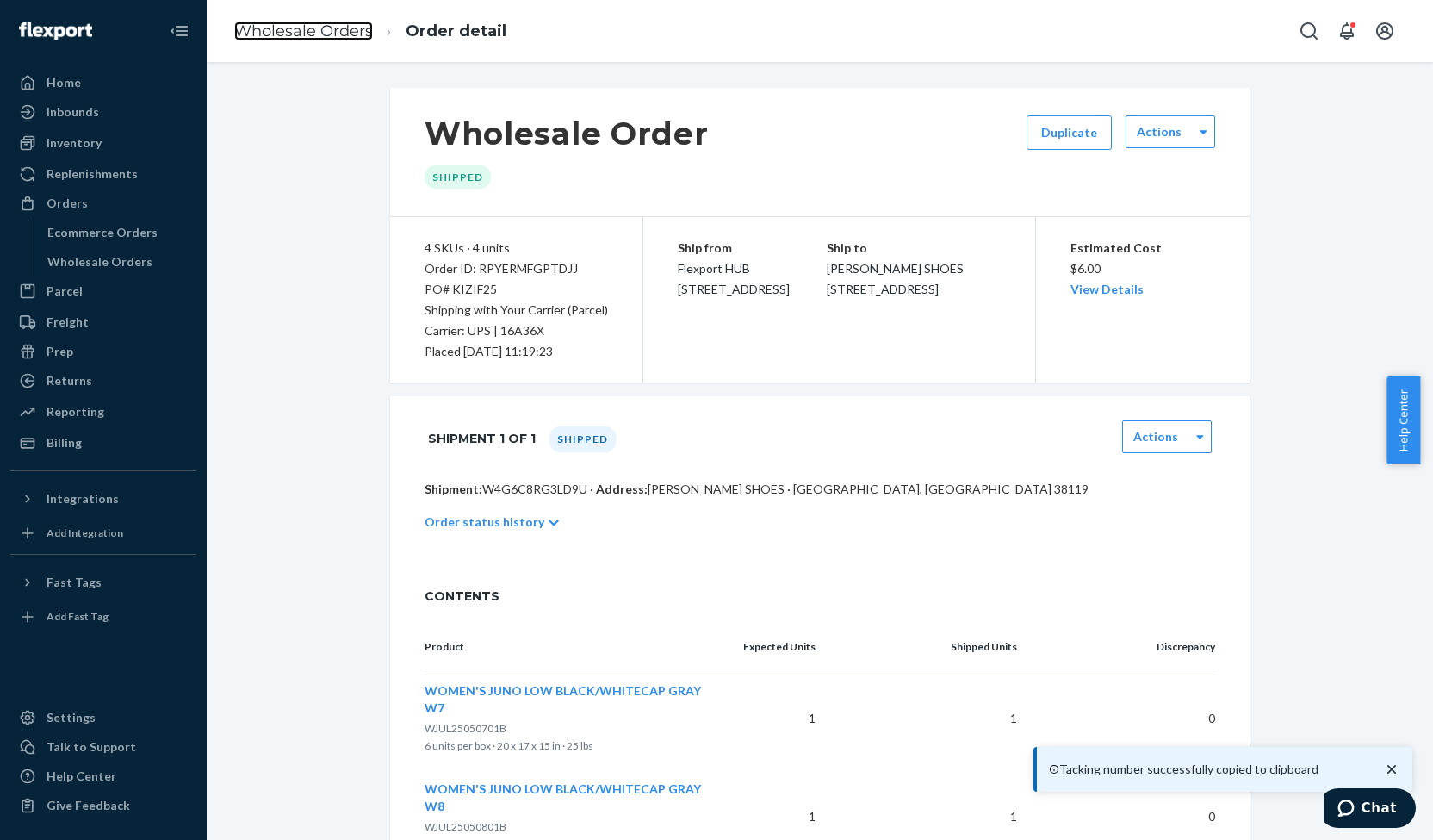
drag, startPoint x: 288, startPoint y: 28, endPoint x: 294, endPoint y: 72, distance: 44.4
click at [288, 28] on link "Wholesale Orders" at bounding box center [304, 30] width 139 height 19
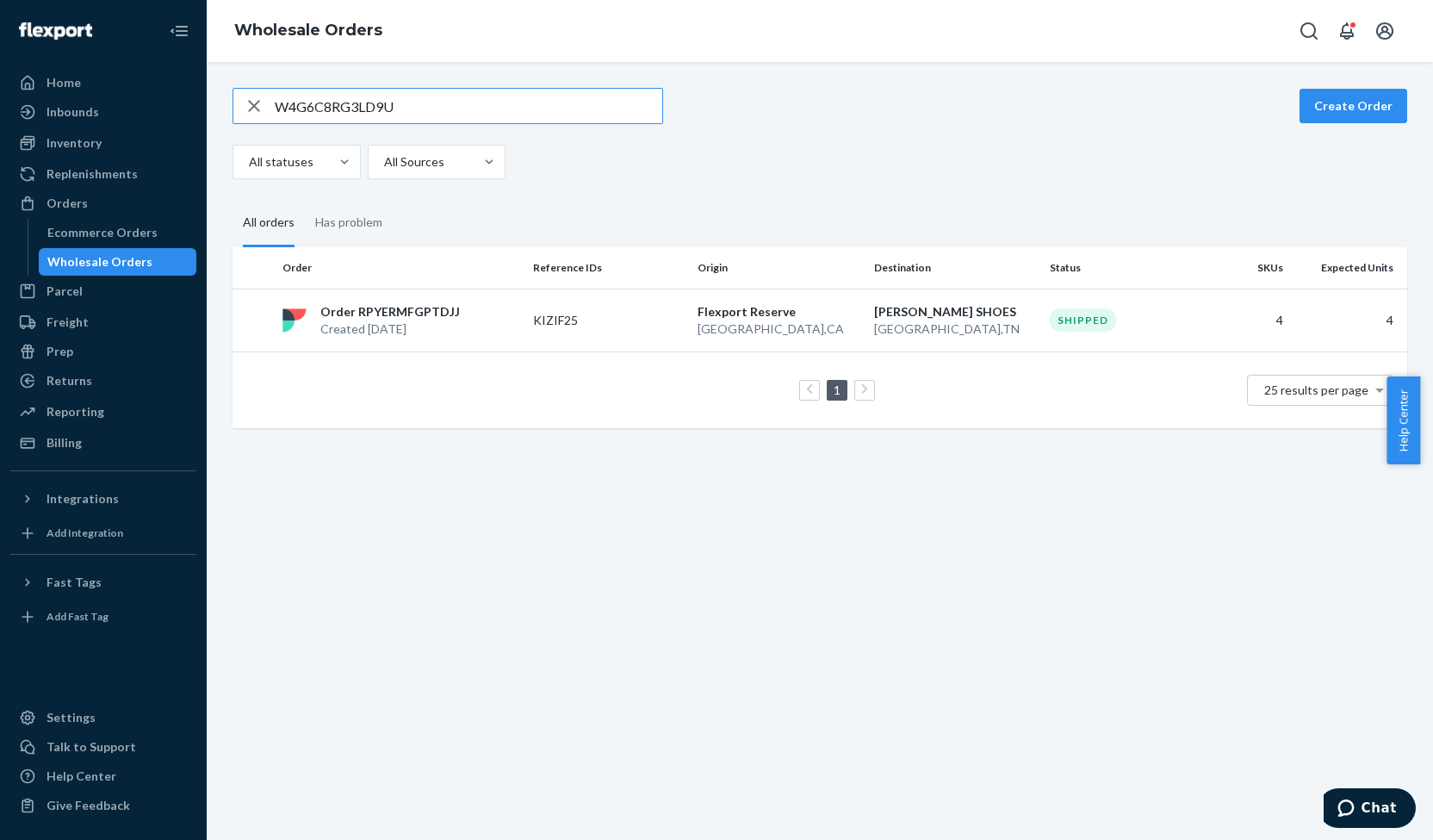
click at [317, 112] on input "W4G6C8RG3LD9U" at bounding box center [468, 105] width 388 height 35
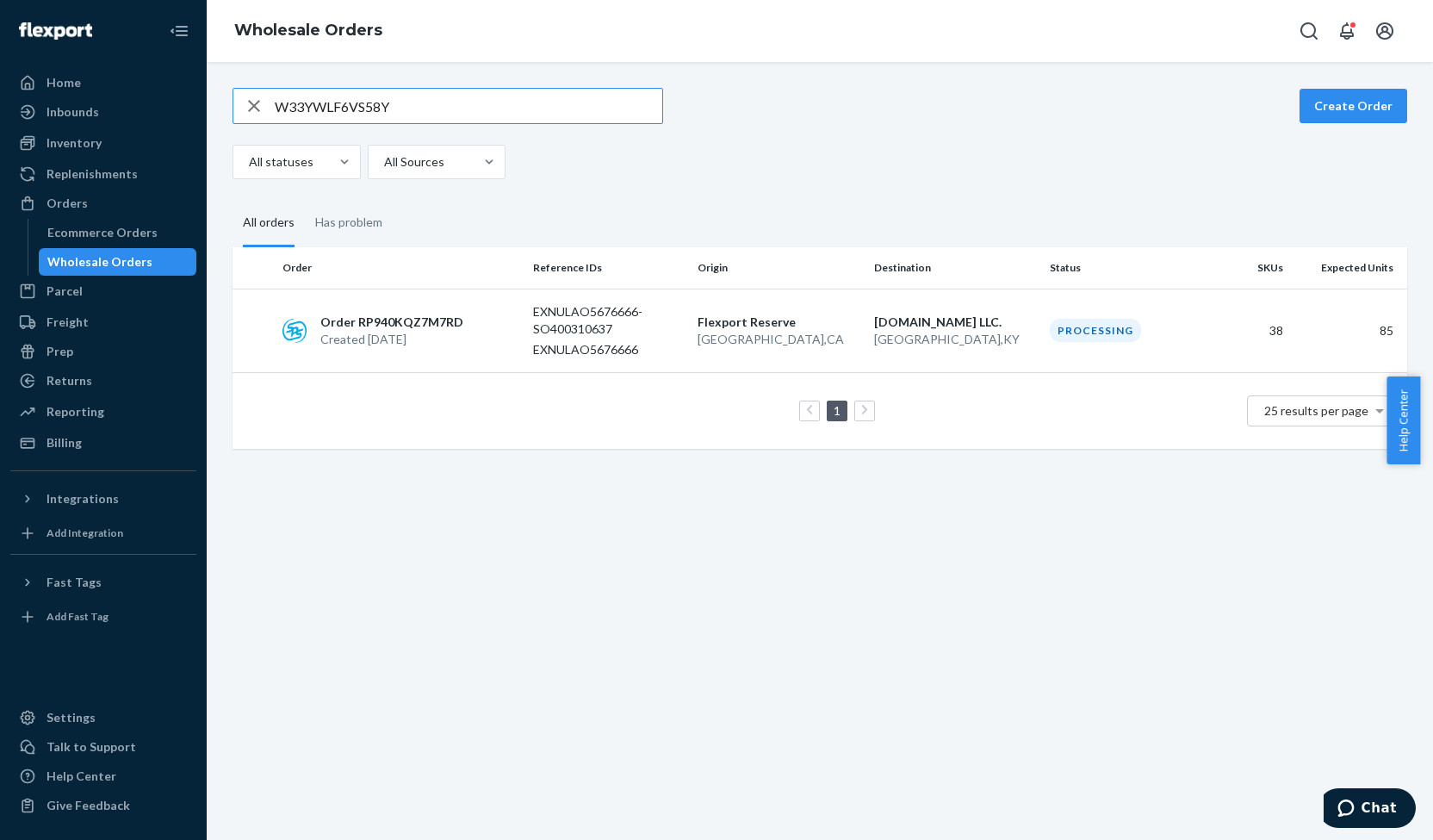
click at [307, 113] on input "W33YWLF6VS58Y" at bounding box center [468, 105] width 388 height 35
paste input "575IP4JN2R51"
click at [290, 112] on input "W575IP4JN2R51" at bounding box center [468, 105] width 388 height 35
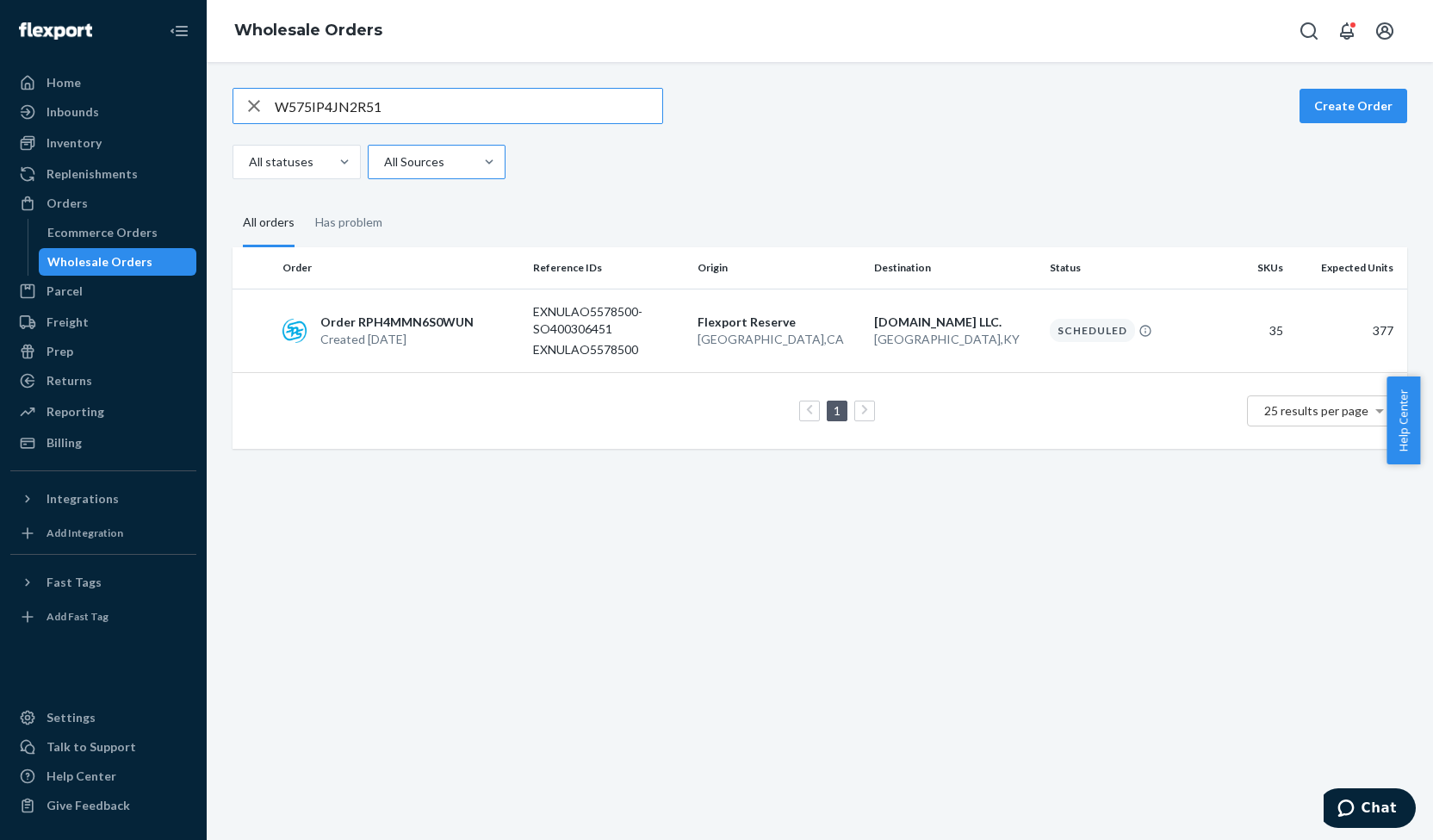
paste input "J8GHDRLEY4MM"
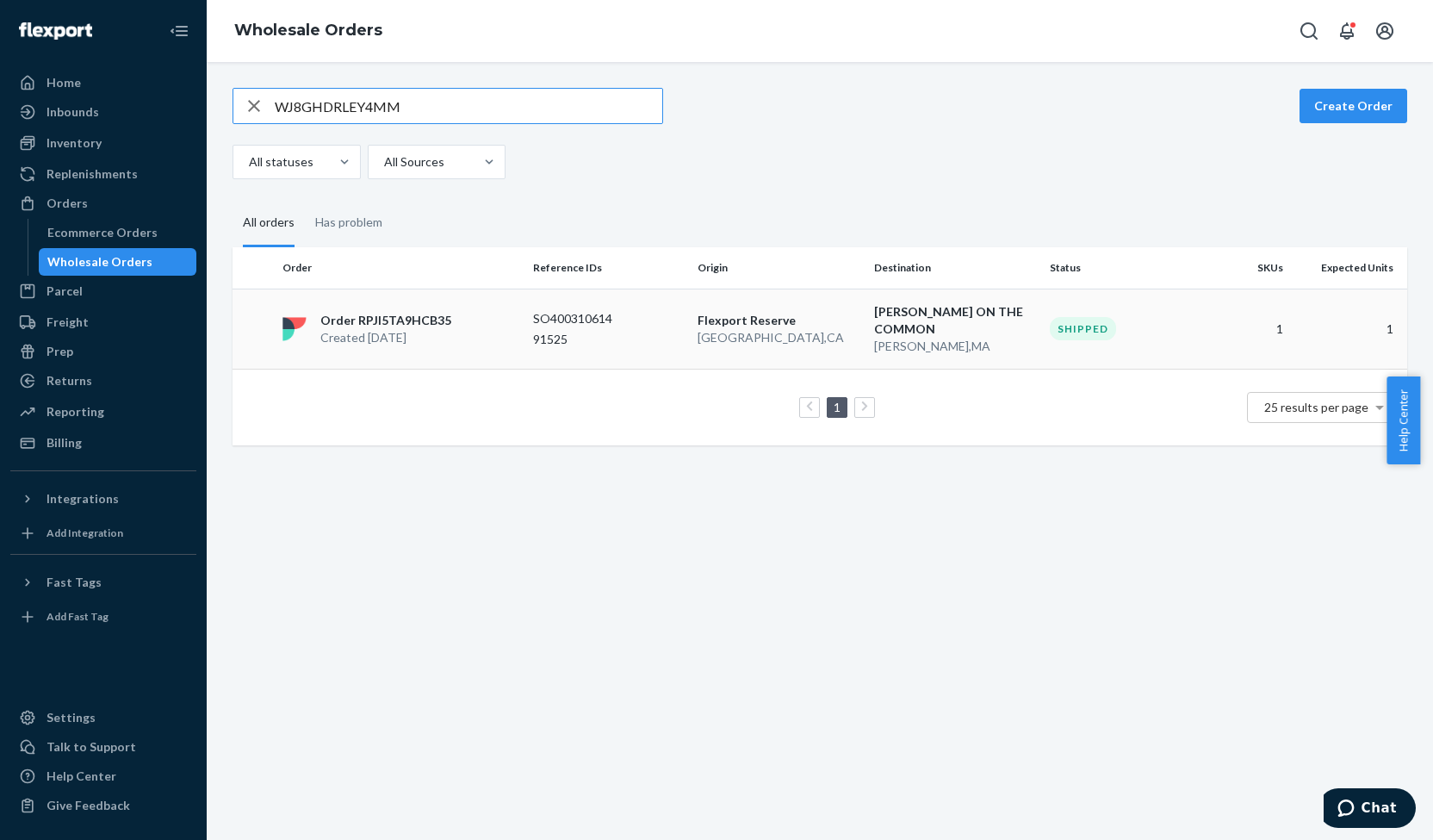
type input "WJ8GHDRLEY4MM"
drag, startPoint x: 381, startPoint y: 321, endPoint x: 354, endPoint y: 310, distance: 29.2
click at [381, 329] on p "Created [DATE]" at bounding box center [386, 337] width 131 height 17
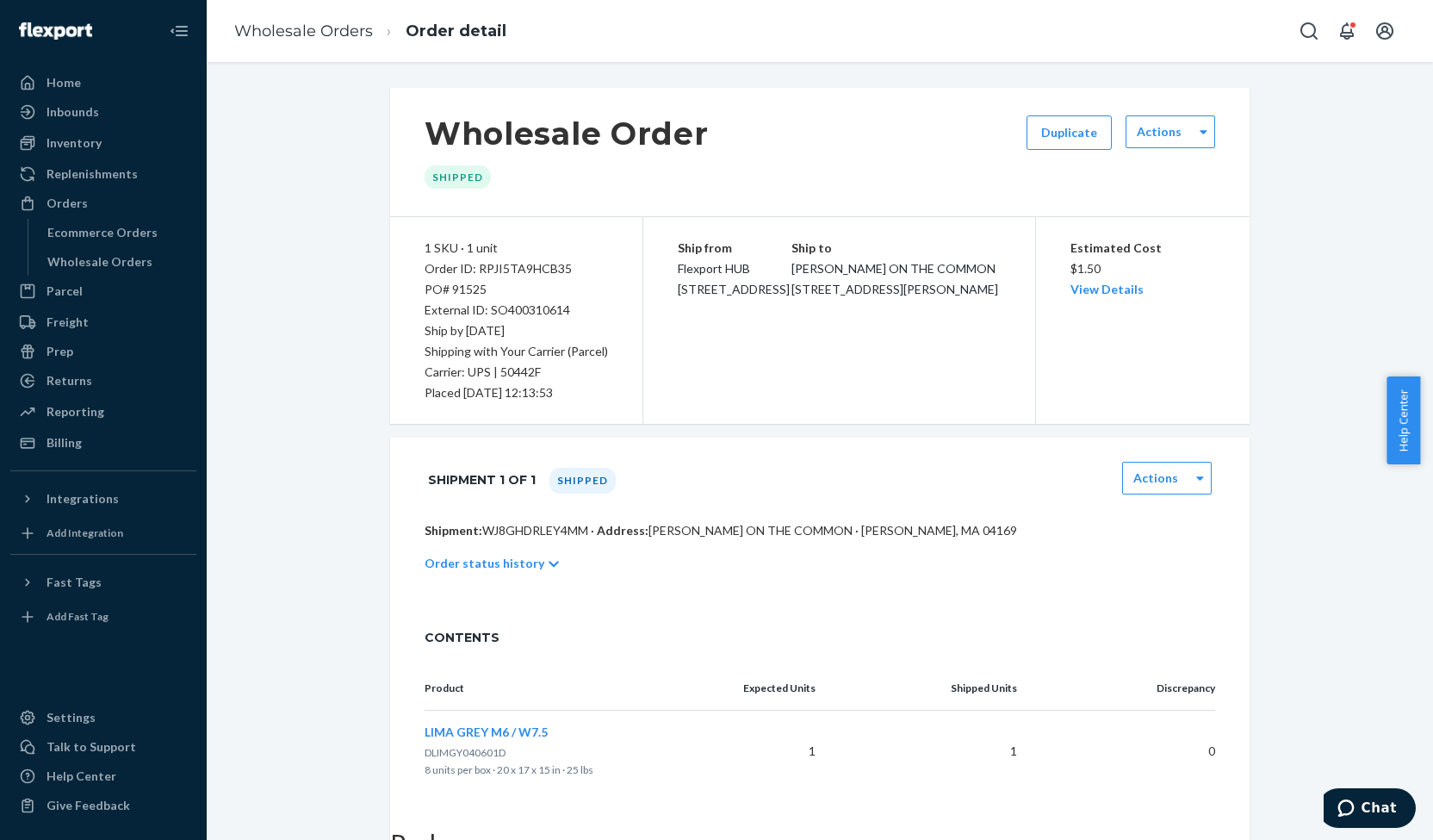
scroll to position [138, 0]
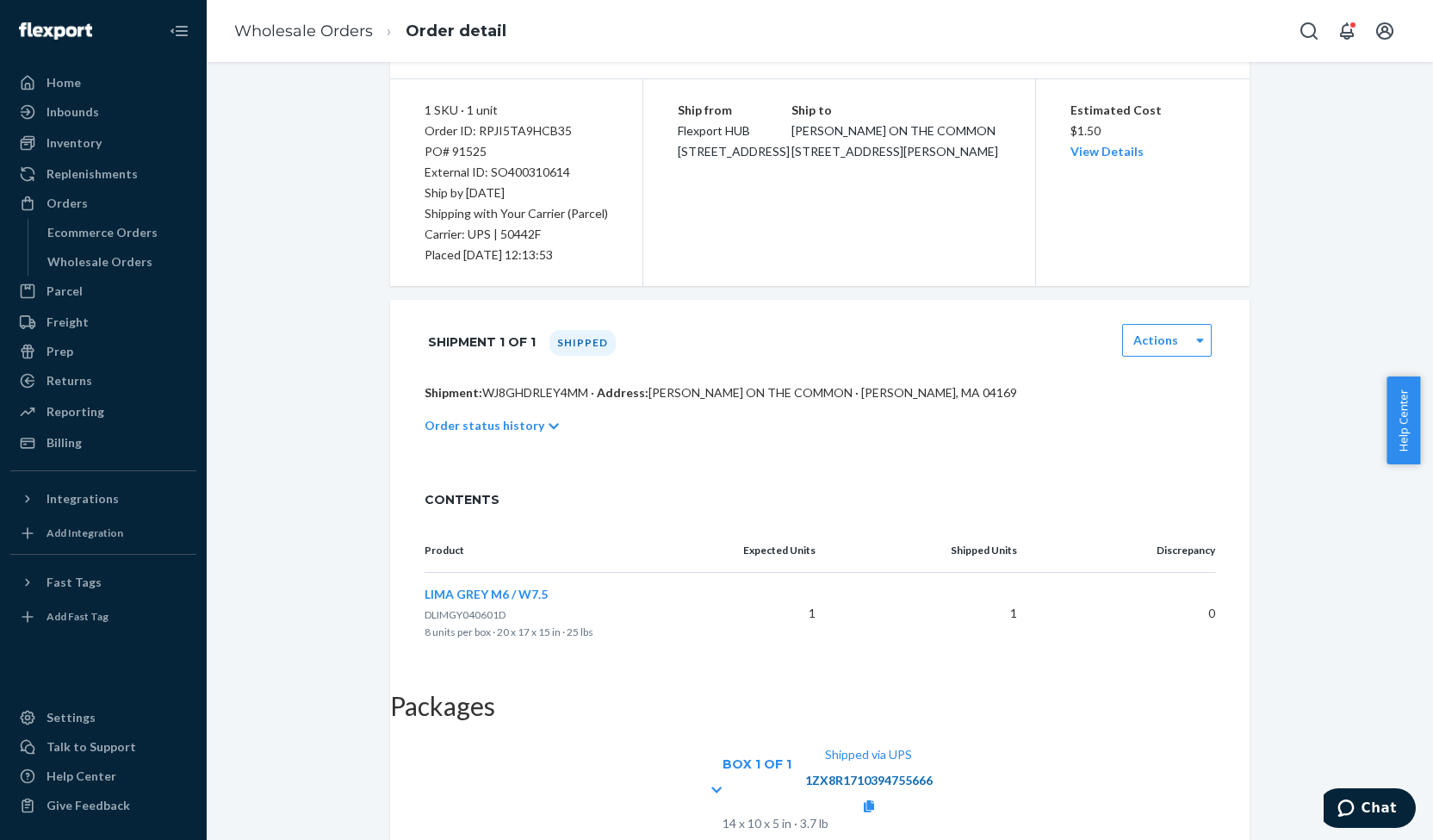
click at [933, 773] on link "1ZX8R1710394755666" at bounding box center [869, 780] width 127 height 15
click at [874, 800] on icon at bounding box center [869, 806] width 11 height 12
drag, startPoint x: 918, startPoint y: 20, endPoint x: 899, endPoint y: 2, distance: 26.2
click at [918, 21] on div "Wholesale Orders Order detail" at bounding box center [820, 31] width 1226 height 62
drag, startPoint x: 327, startPoint y: 22, endPoint x: 313, endPoint y: 82, distance: 61.6
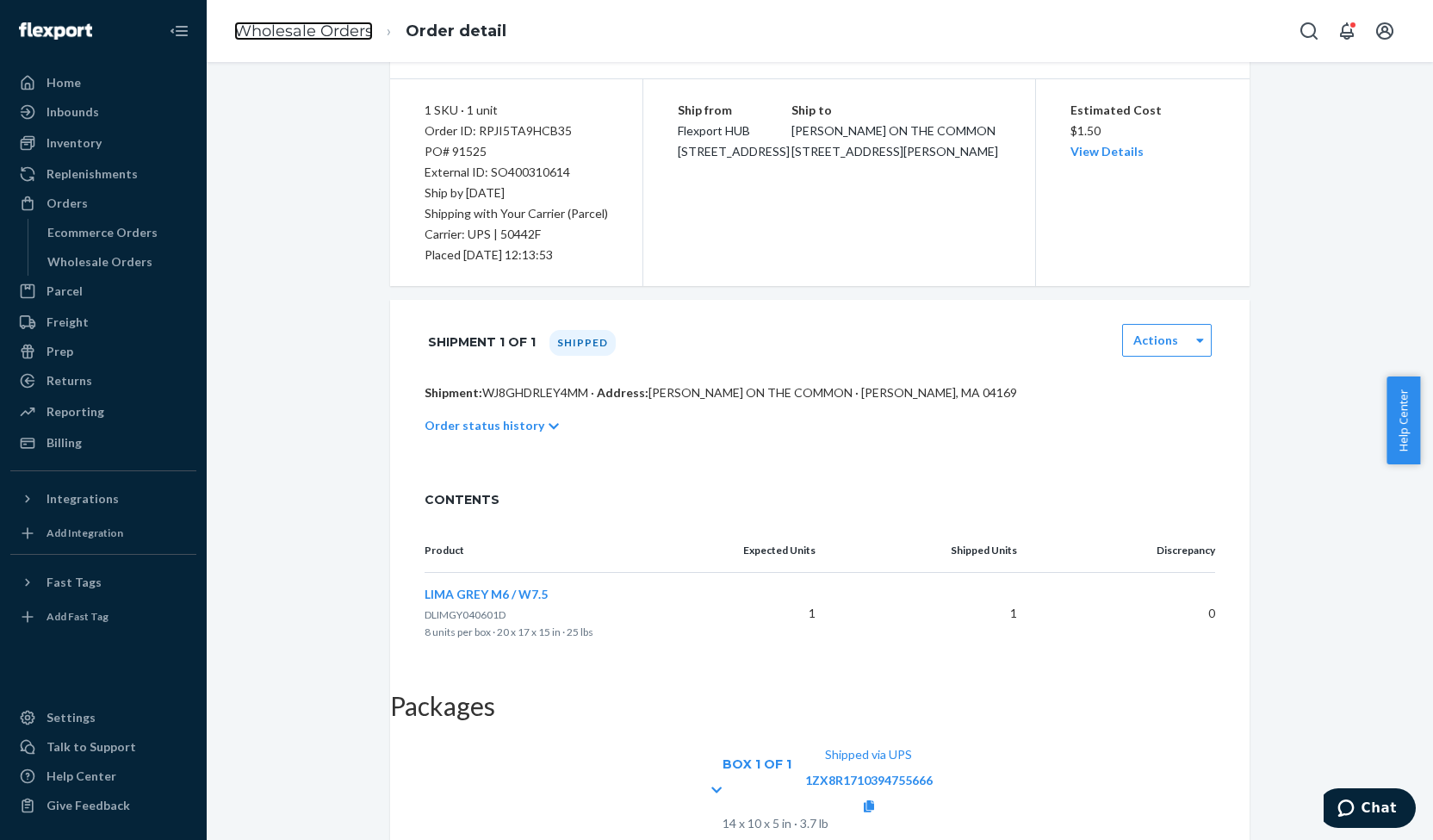
click at [327, 22] on link "Wholesale Orders" at bounding box center [304, 30] width 139 height 19
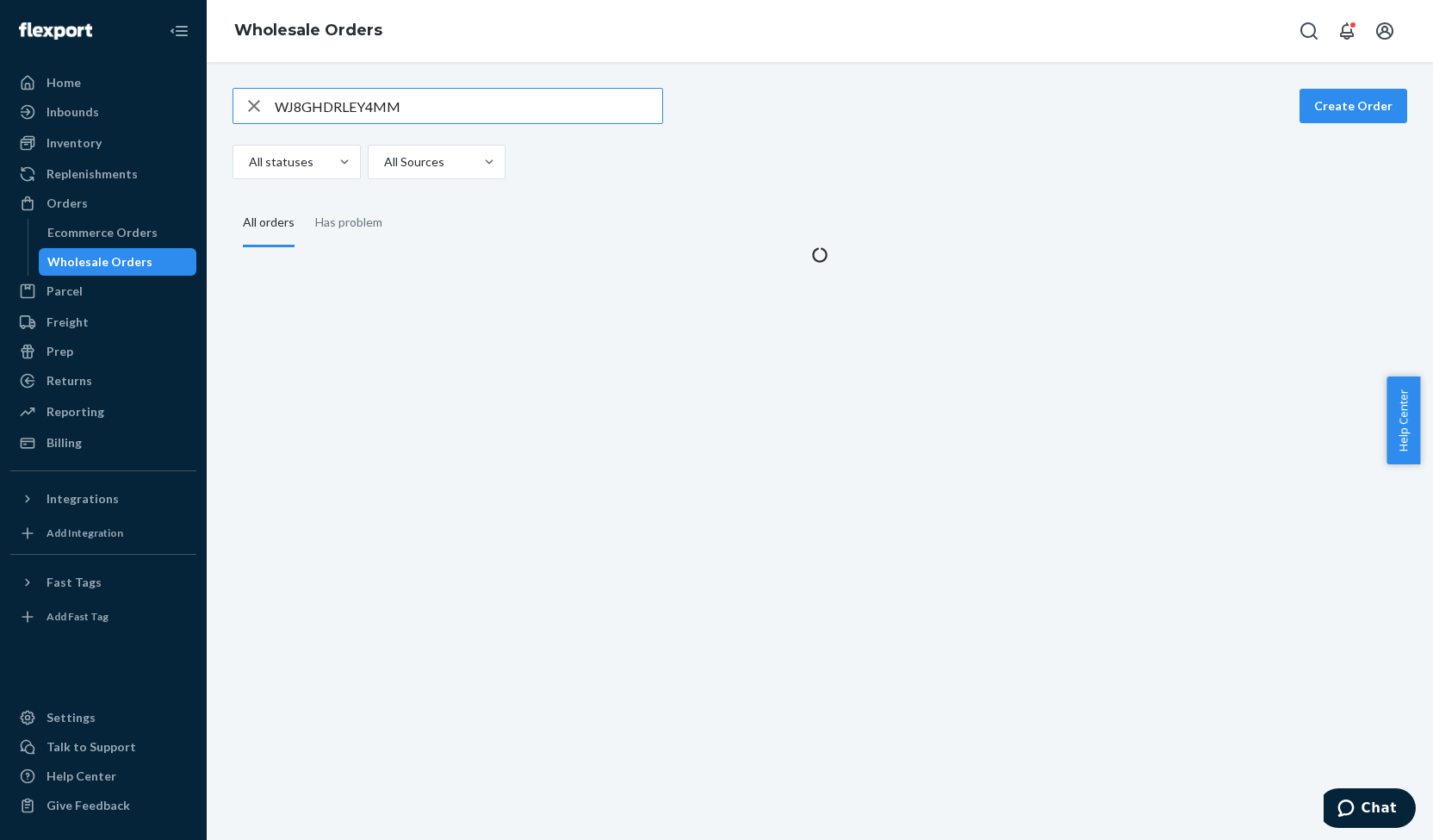
click at [309, 108] on input "WJ8GHDRLEY4MM" at bounding box center [468, 105] width 388 height 35
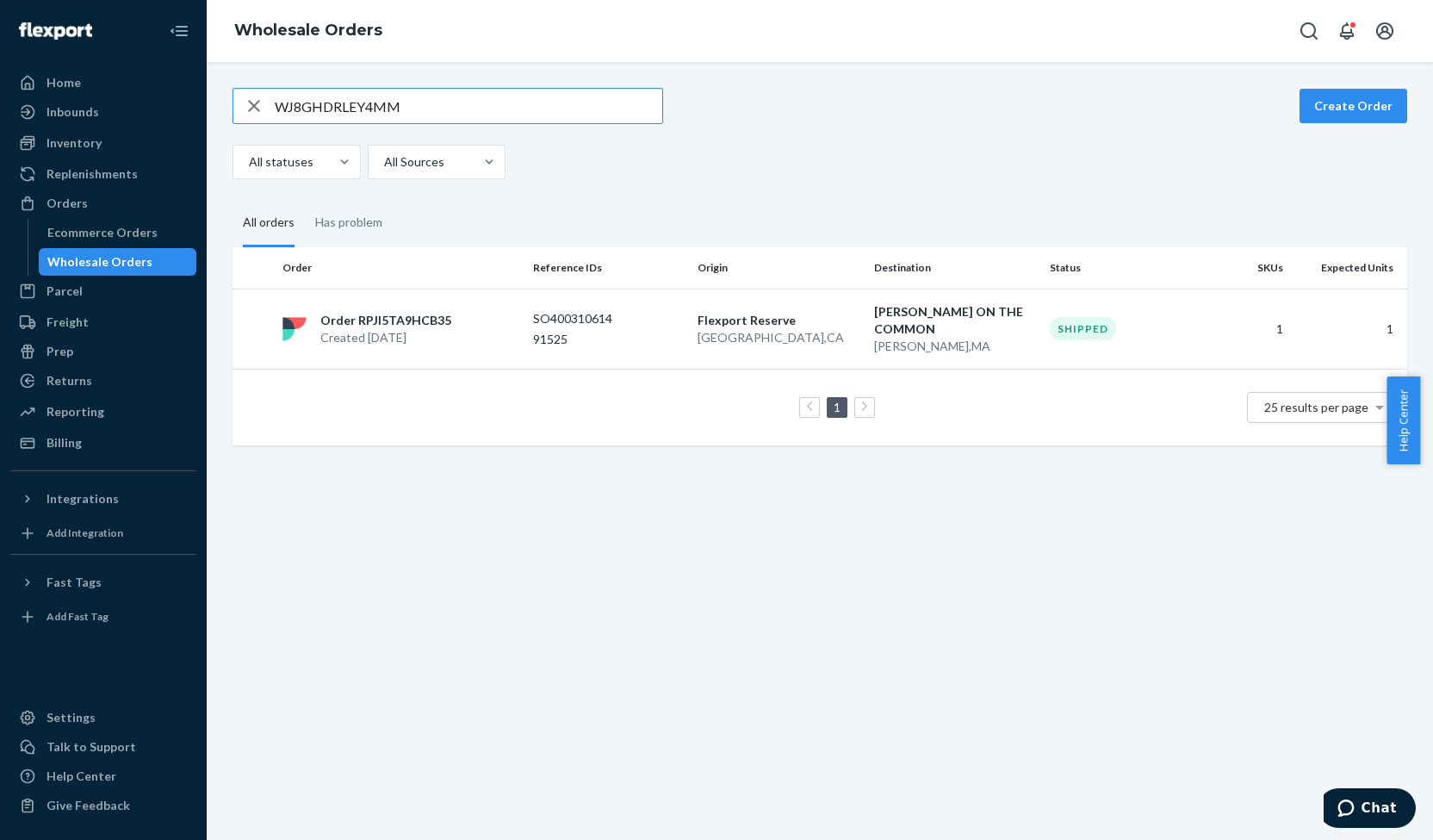
click at [309, 108] on input "WJ8GHDRLEY4MM" at bounding box center [468, 105] width 388 height 35
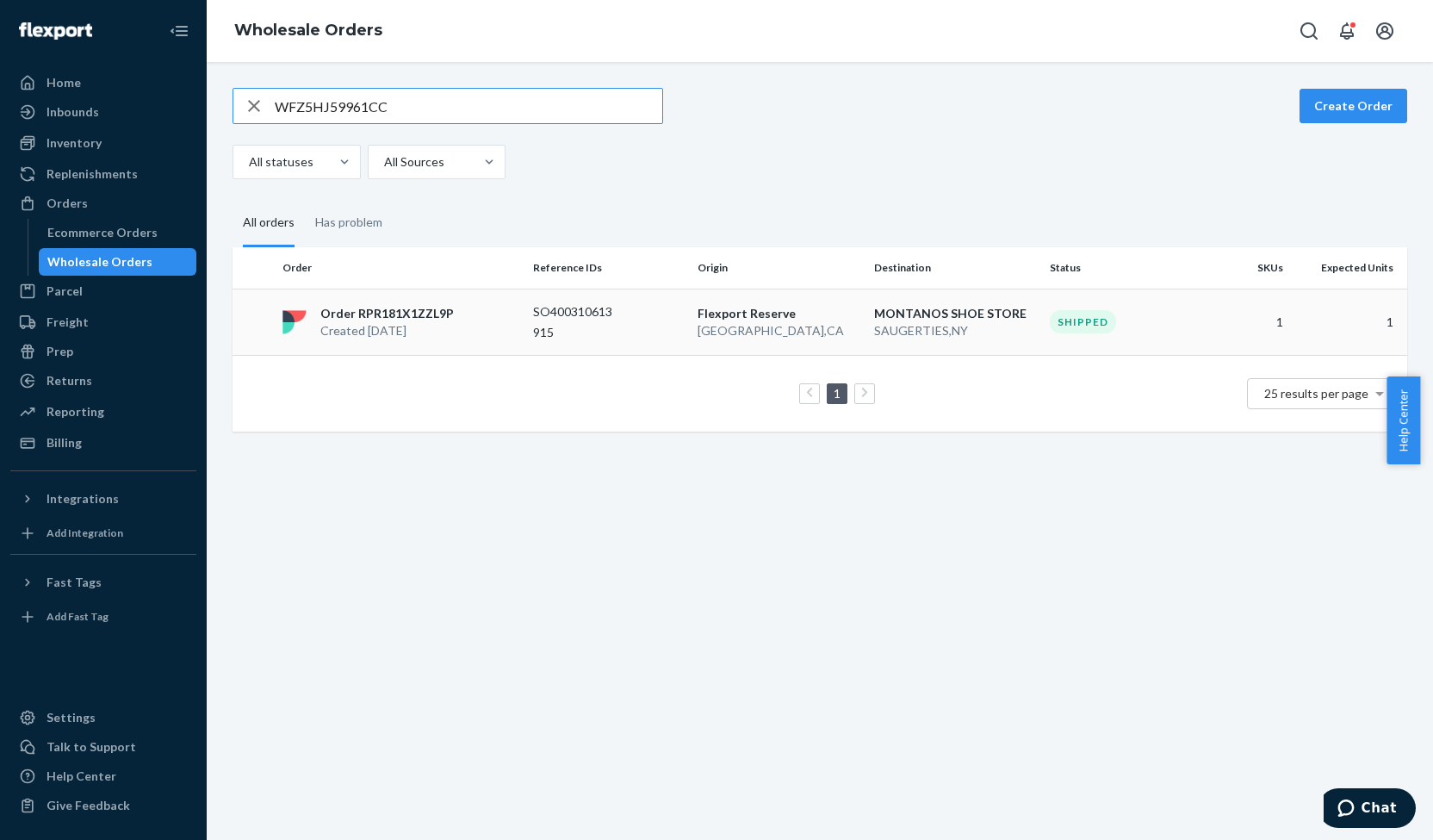
type input "WFZ5HJ59961CC"
click at [404, 331] on p "Created [DATE]" at bounding box center [387, 330] width 134 height 17
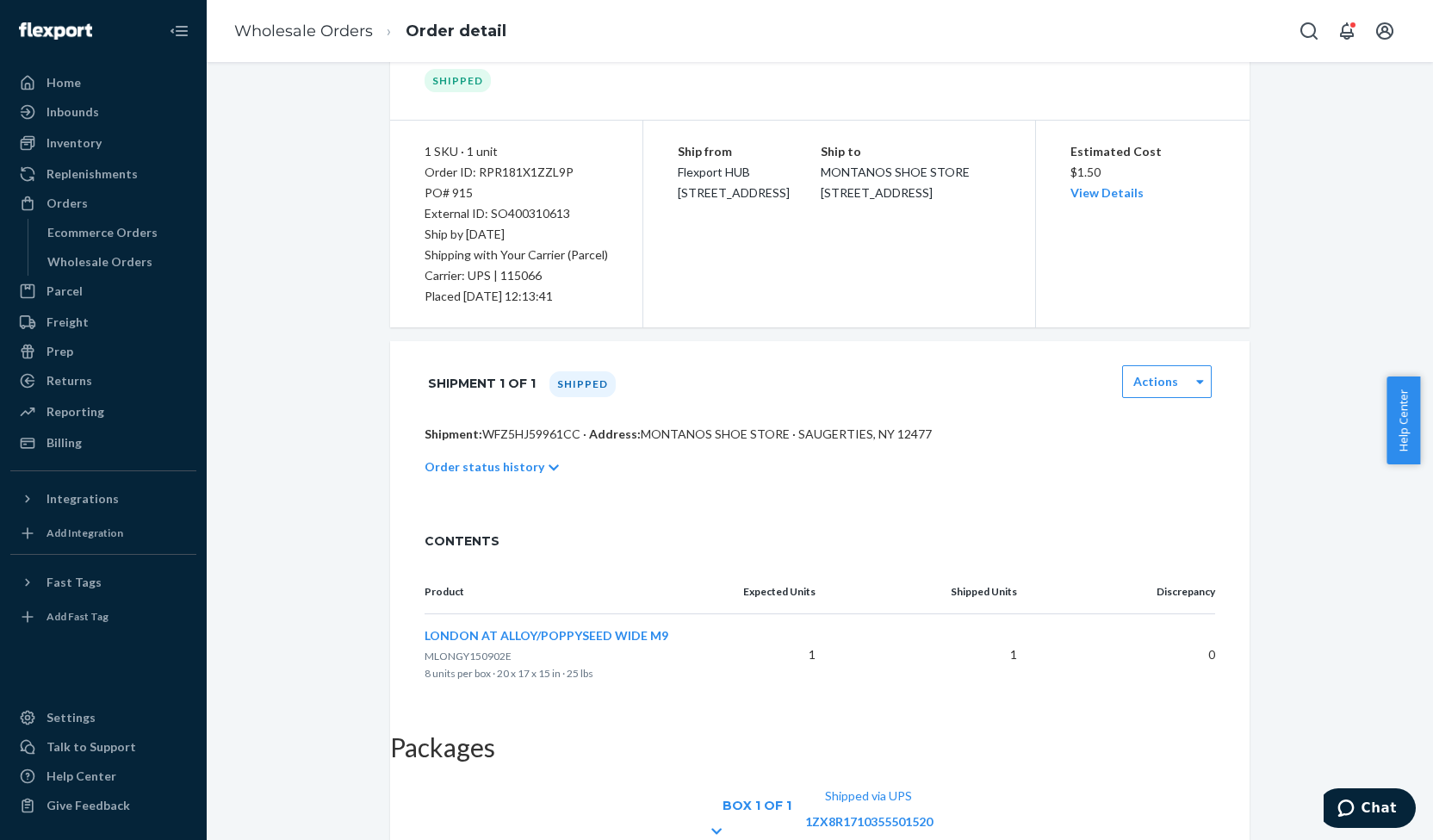
scroll to position [138, 0]
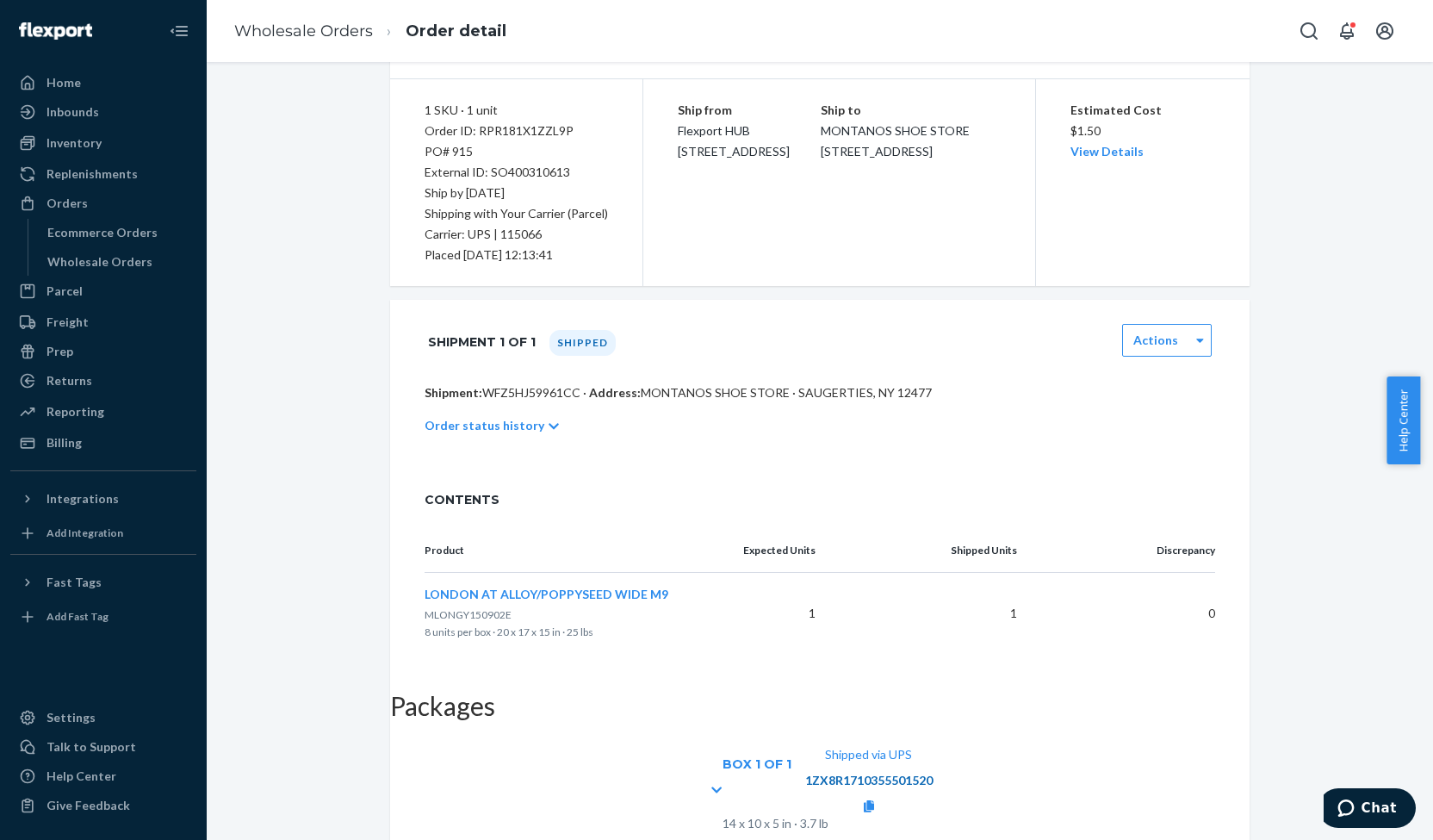
click at [933, 773] on link "1ZX8R1710355501520" at bounding box center [869, 780] width 127 height 15
click at [874, 800] on icon at bounding box center [869, 806] width 11 height 12
click at [297, 37] on link "Wholesale Orders" at bounding box center [304, 30] width 139 height 19
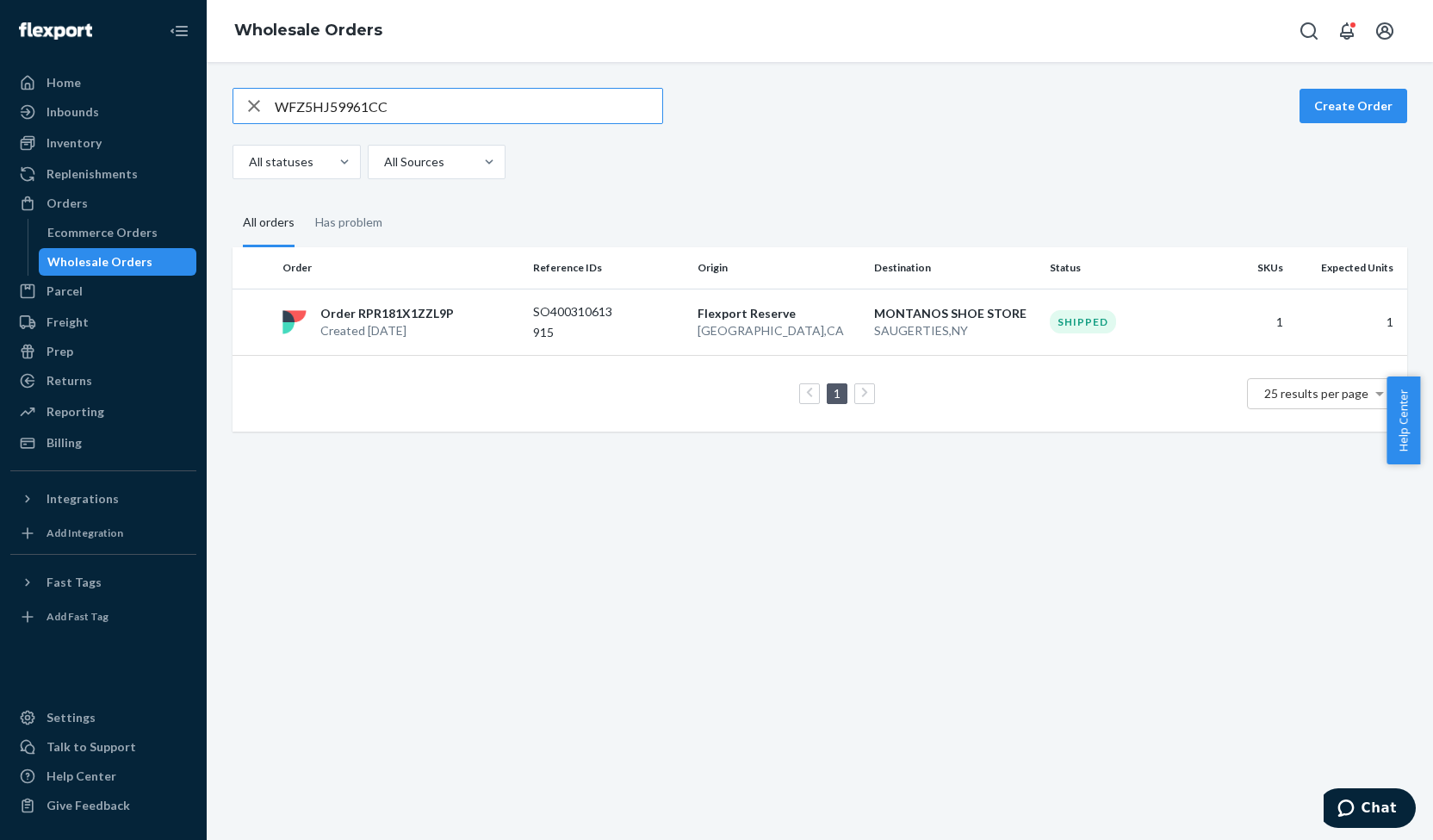
click at [310, 112] on input "WFZ5HJ59961CC" at bounding box center [468, 105] width 388 height 35
type input "WLK33PN7R5499"
click at [415, 323] on p "Created [DATE]" at bounding box center [388, 330] width 135 height 17
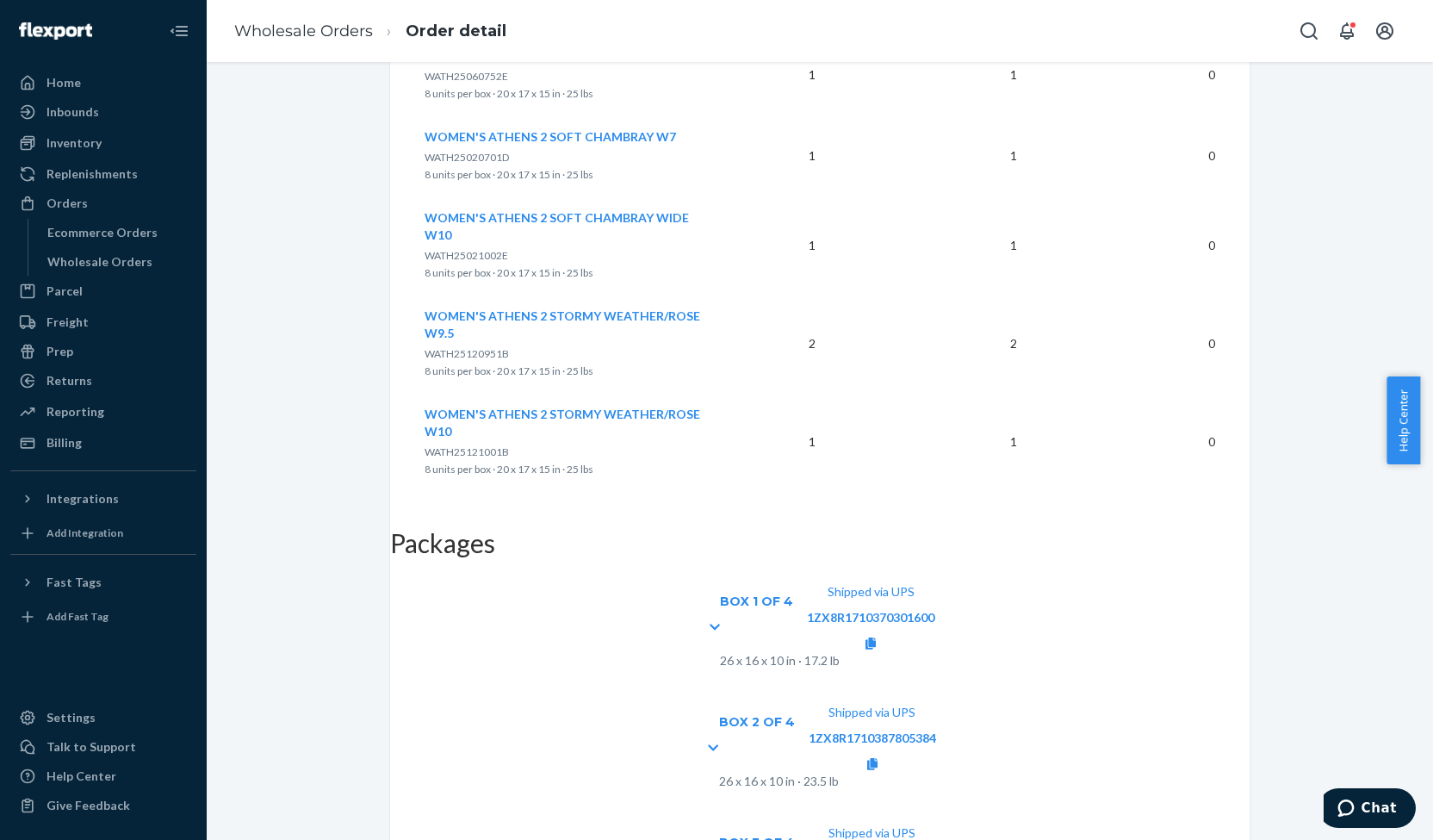
scroll to position [1795, 0]
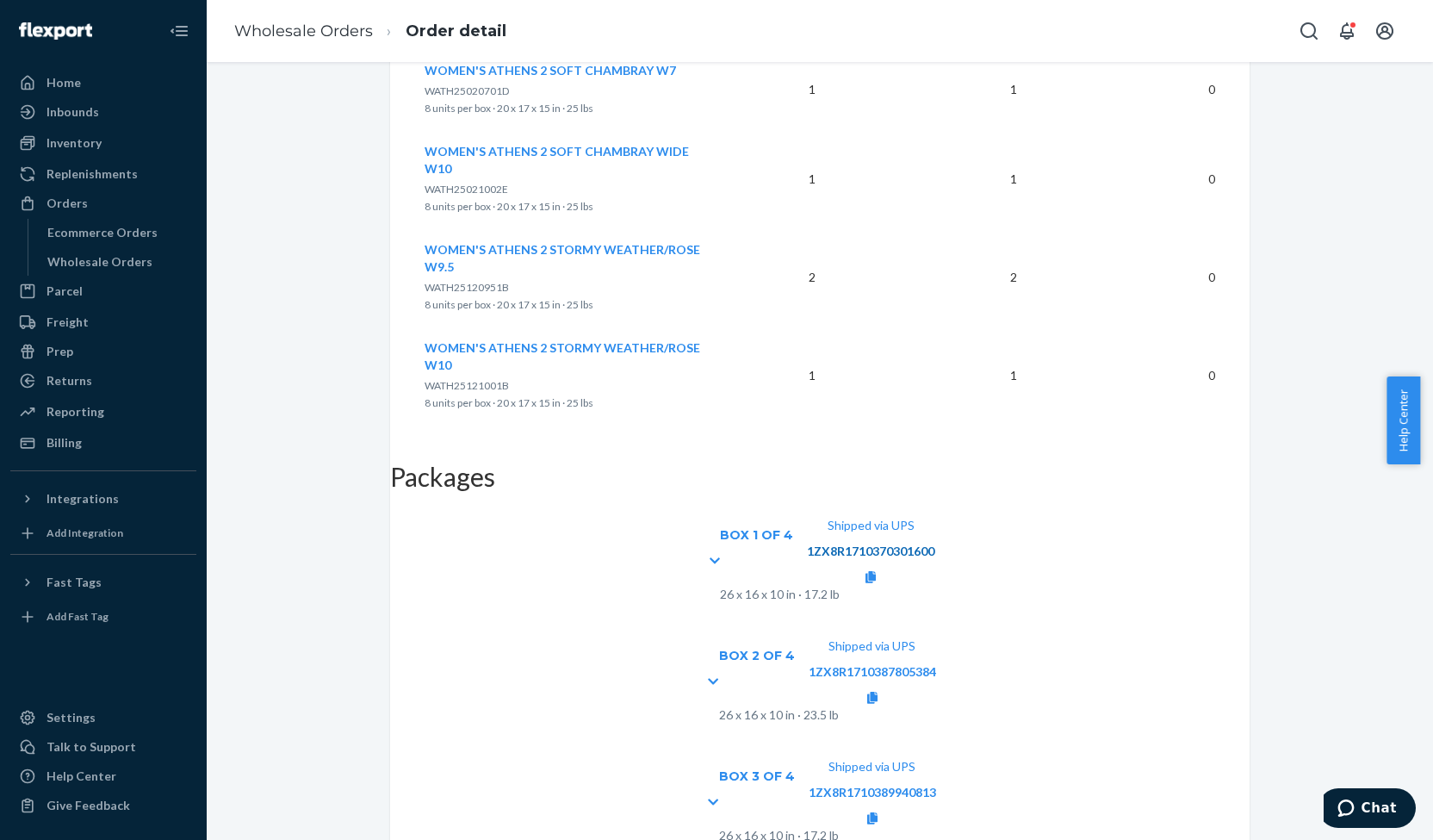
click at [935, 543] on link "1ZX8R1710370301600" at bounding box center [871, 551] width 127 height 15
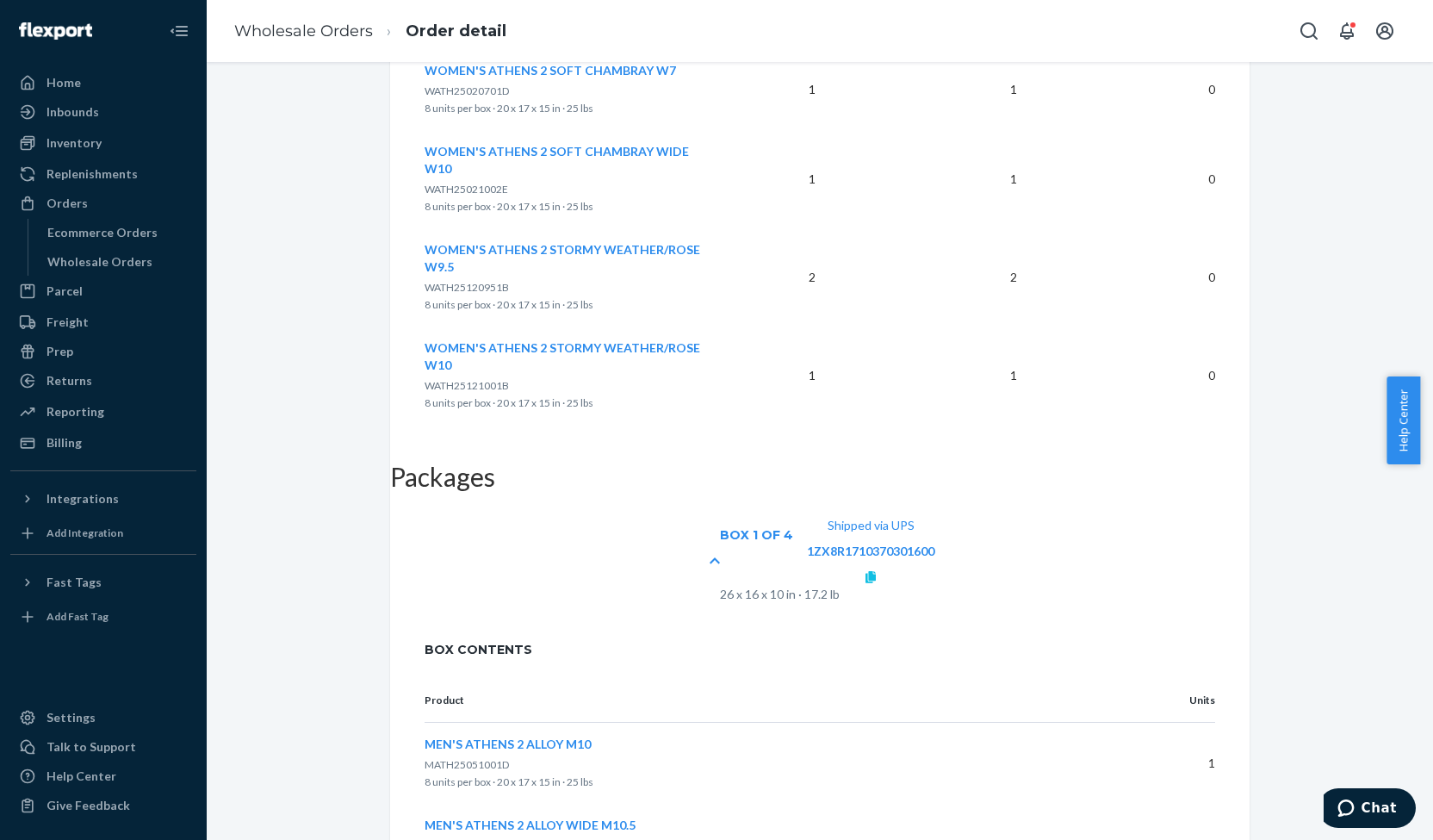
click at [875, 571] on icon at bounding box center [871, 577] width 11 height 12
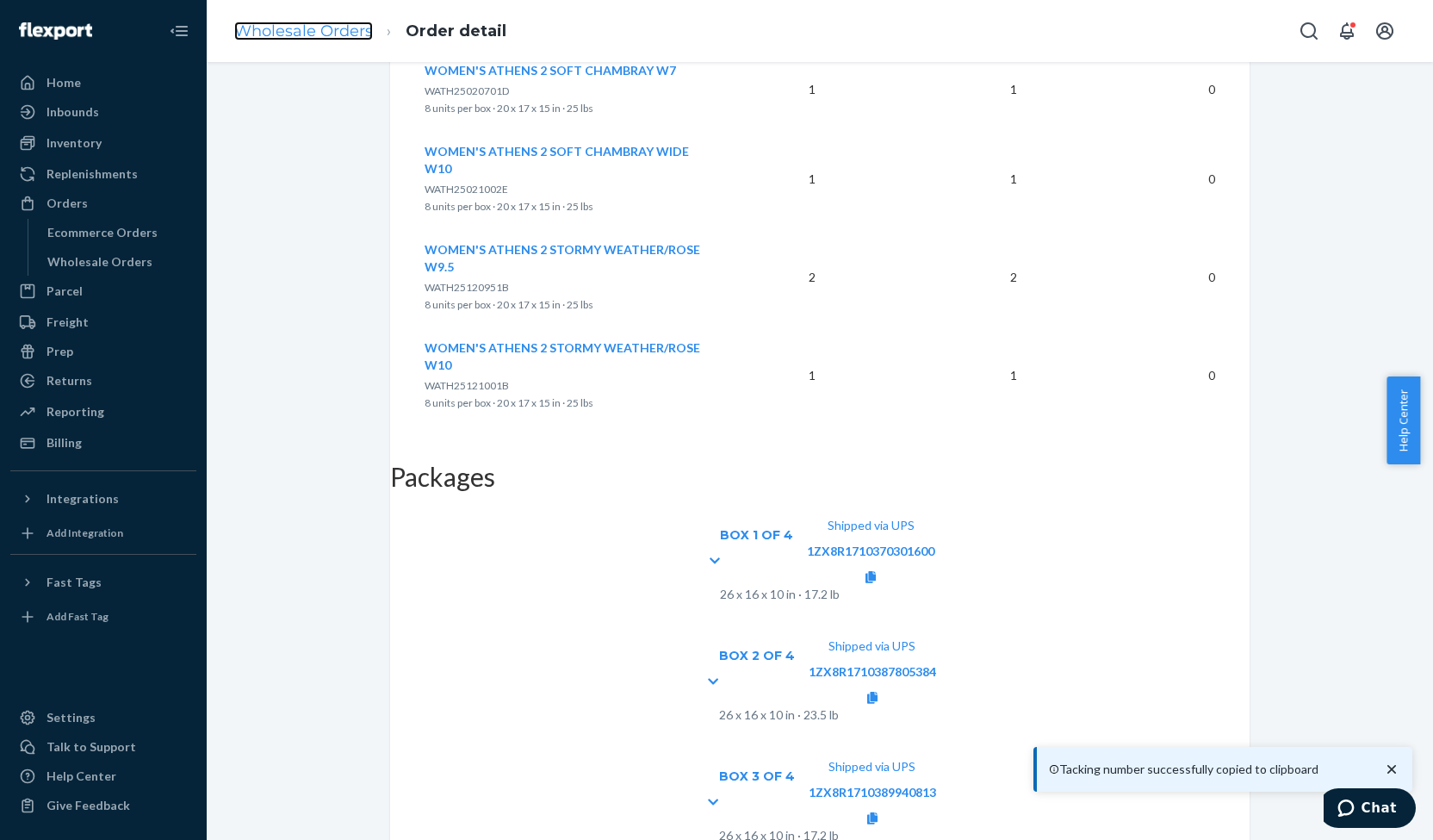
click at [268, 29] on link "Wholesale Orders" at bounding box center [304, 30] width 139 height 19
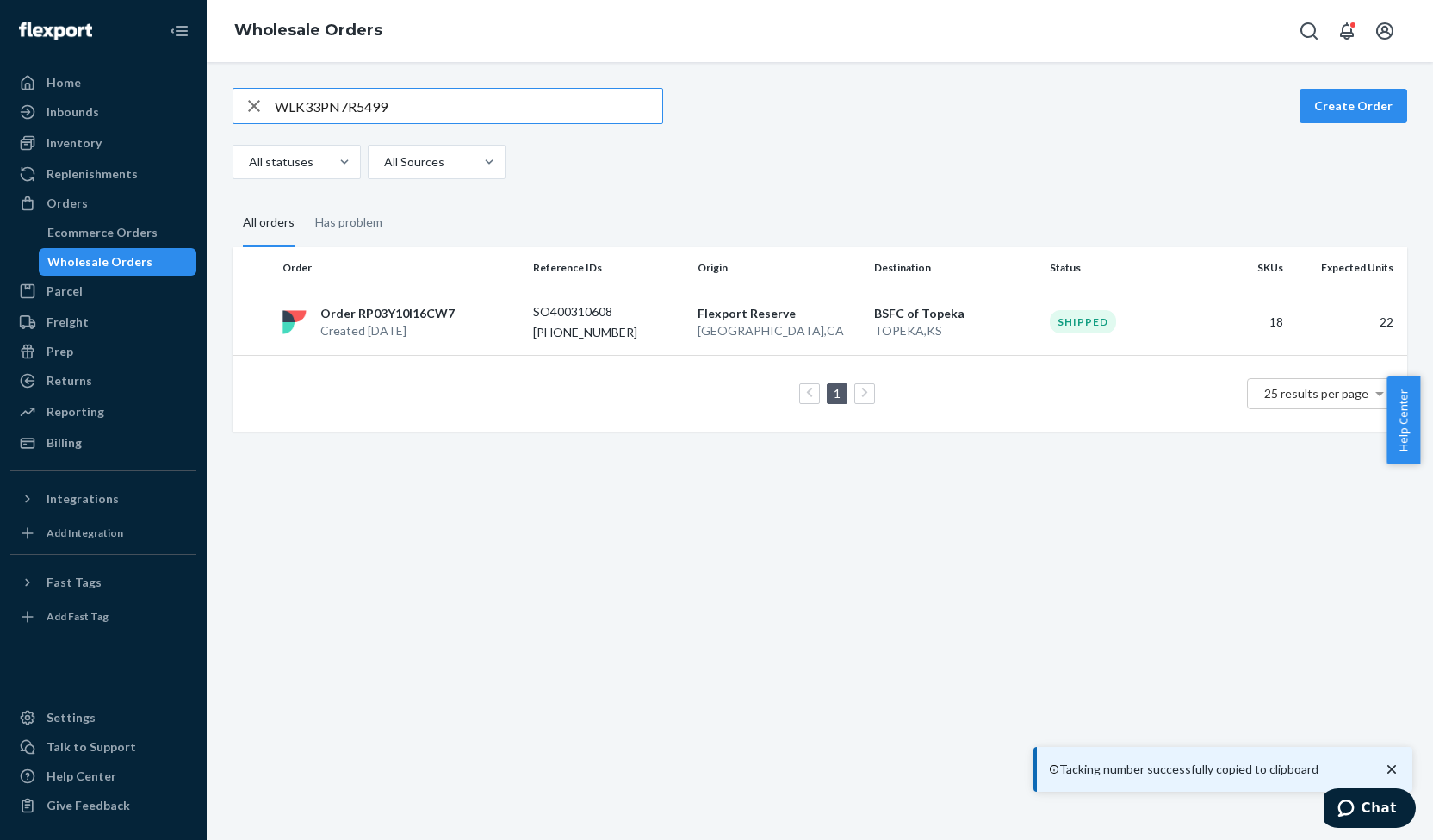
click at [341, 102] on input "WLK33PN7R5499" at bounding box center [468, 105] width 388 height 35
type input "WDE1EW9UPCFLD"
click at [413, 318] on p "Order RPOEU6EPNP1G6" at bounding box center [391, 312] width 142 height 17
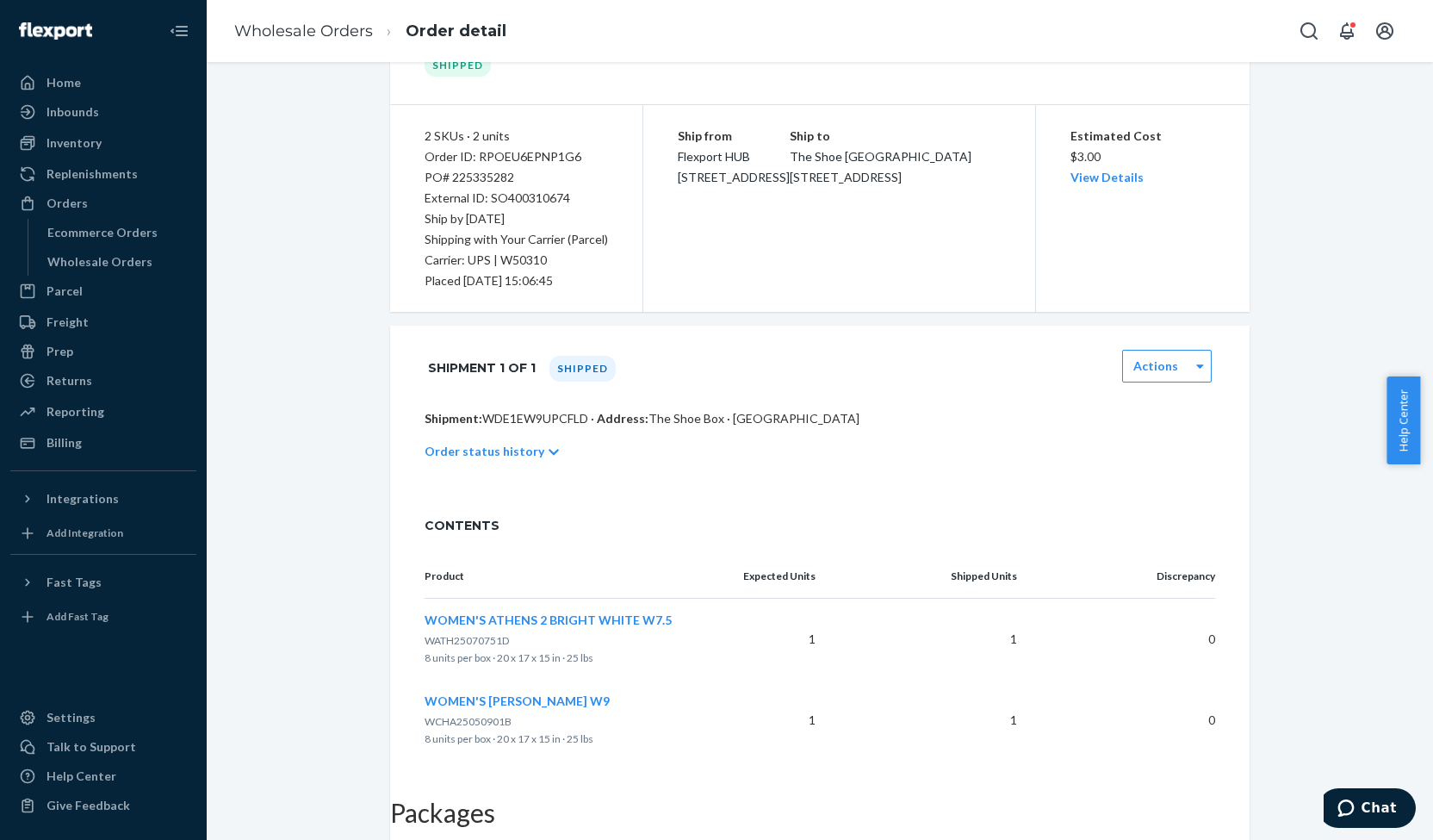
scroll to position [219, 0]
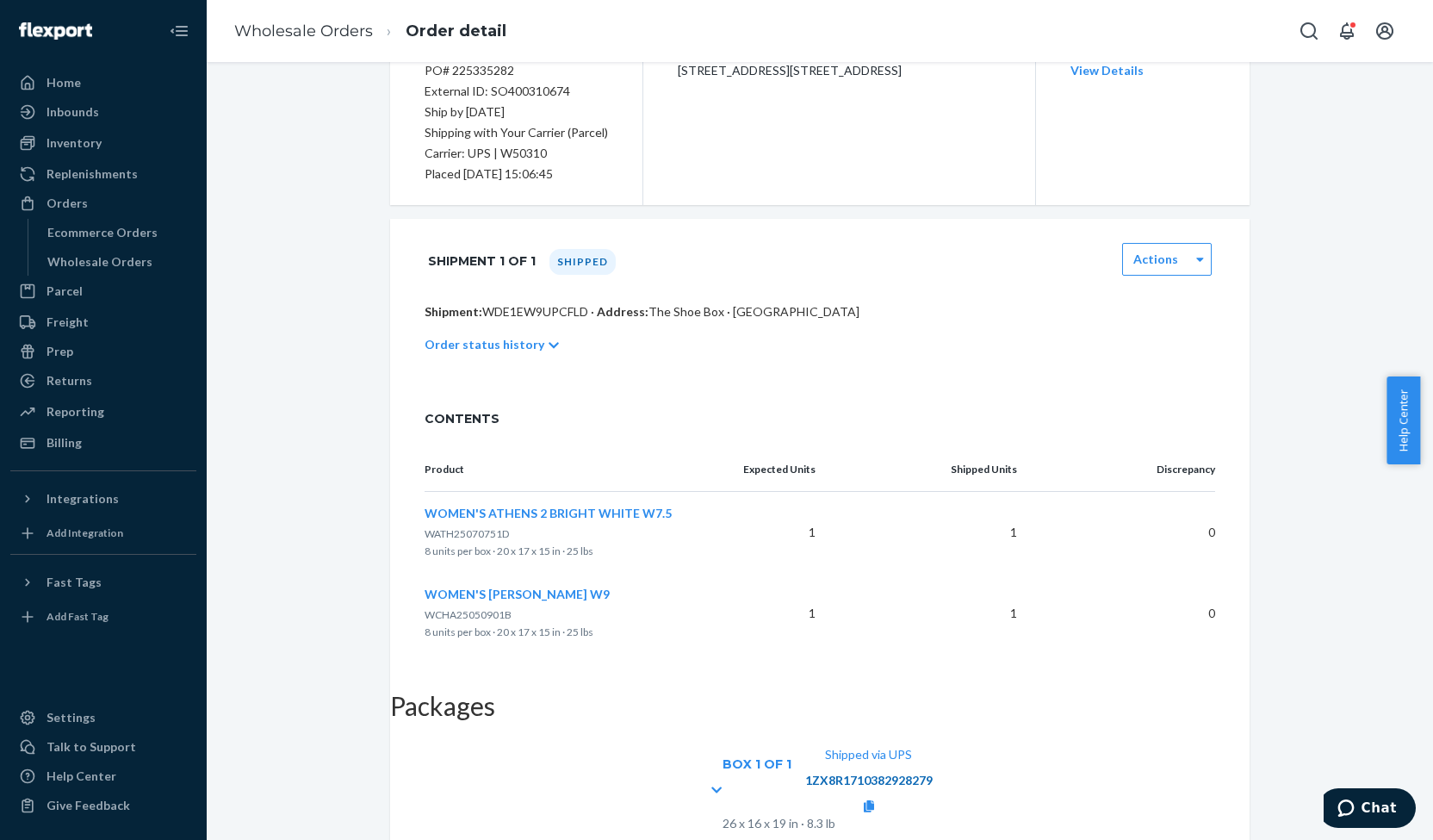
click at [933, 773] on link "1ZX8R1710382928279" at bounding box center [869, 780] width 127 height 15
click at [933, 746] on div "Shipped via UPS 1ZX8R1710382928279" at bounding box center [869, 781] width 127 height 69
click at [874, 800] on icon at bounding box center [869, 806] width 11 height 12
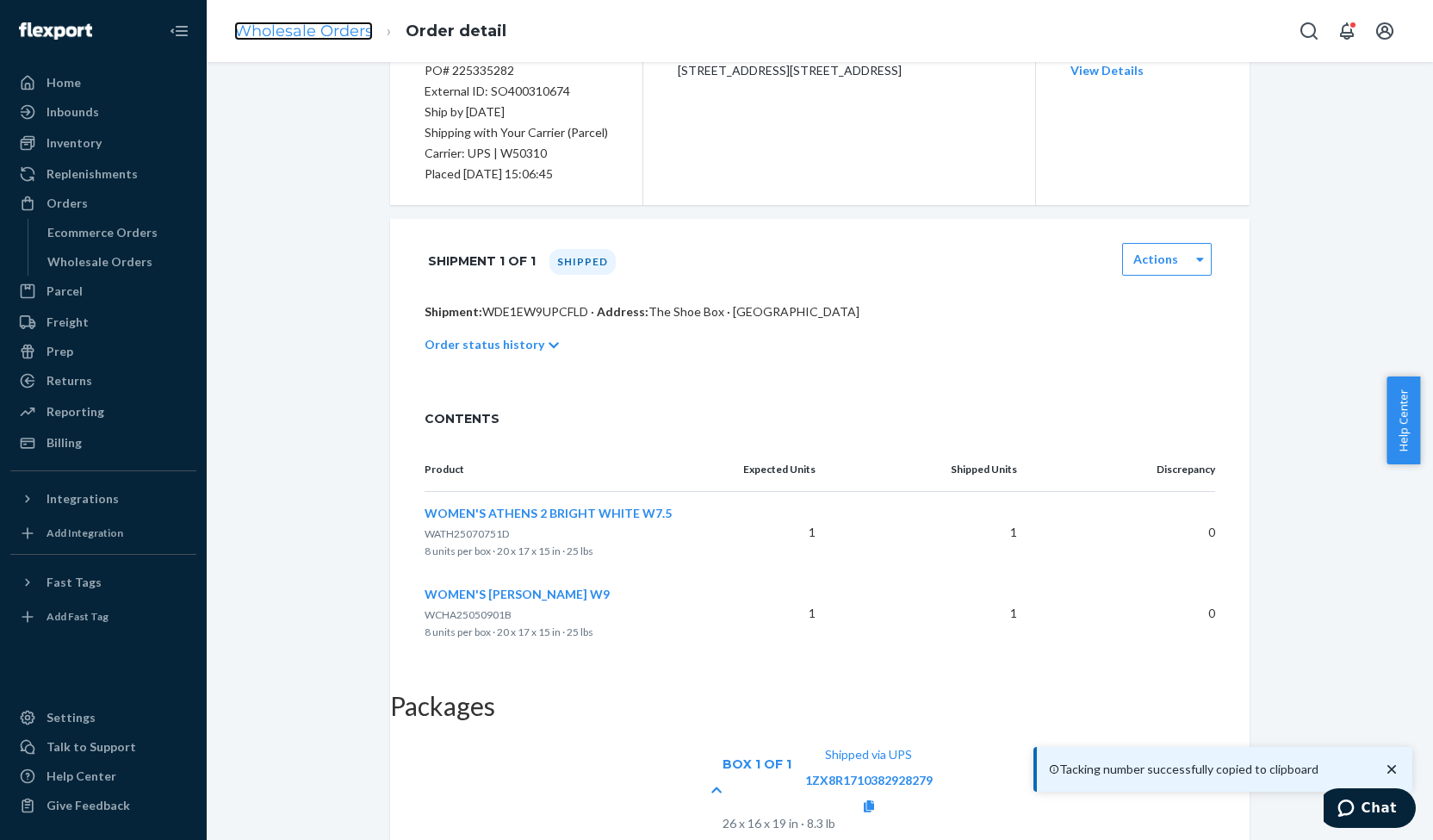
click at [264, 32] on link "Wholesale Orders" at bounding box center [304, 30] width 139 height 19
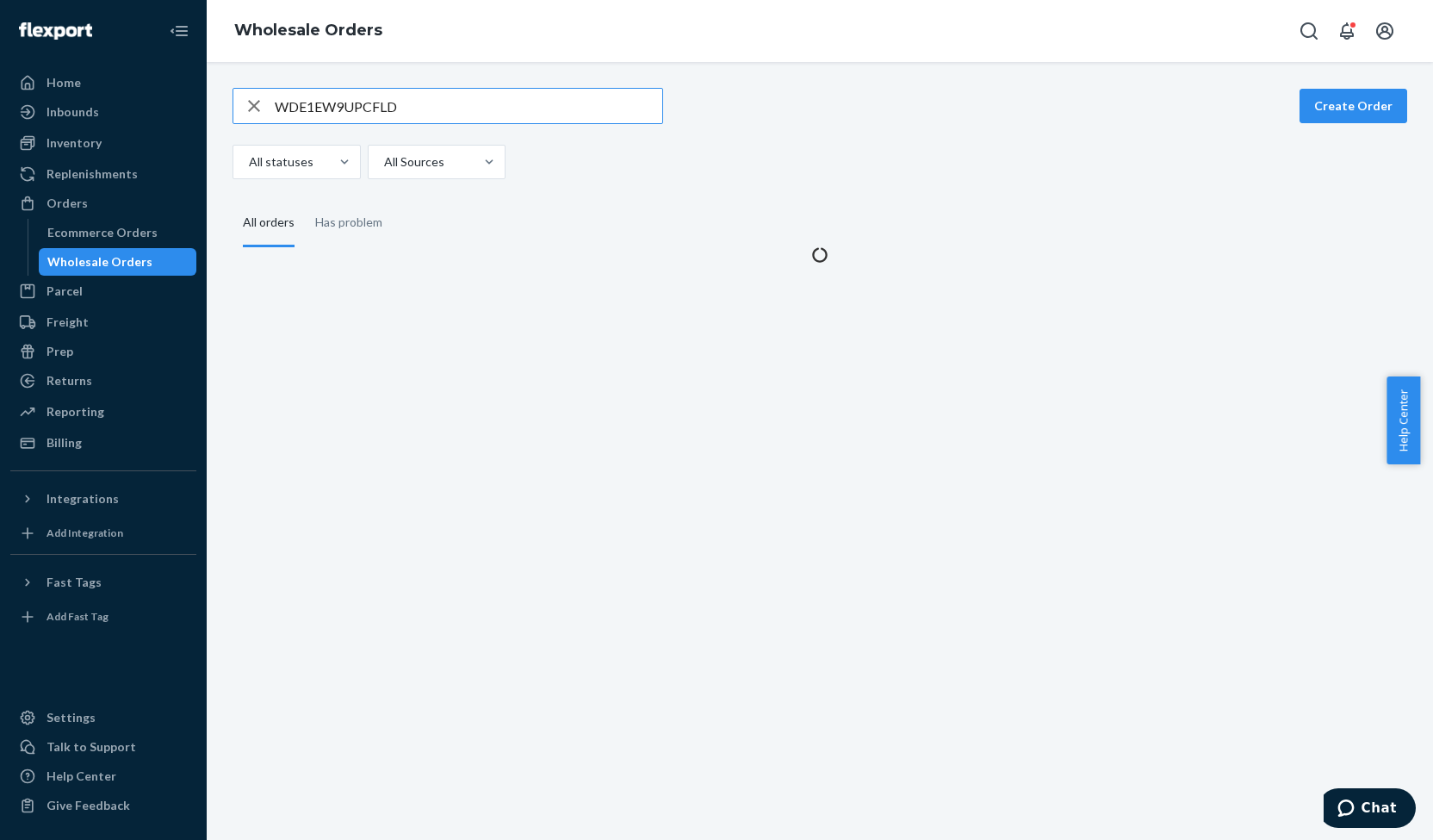
click at [284, 104] on input "WDE1EW9UPCFLD" at bounding box center [468, 105] width 388 height 35
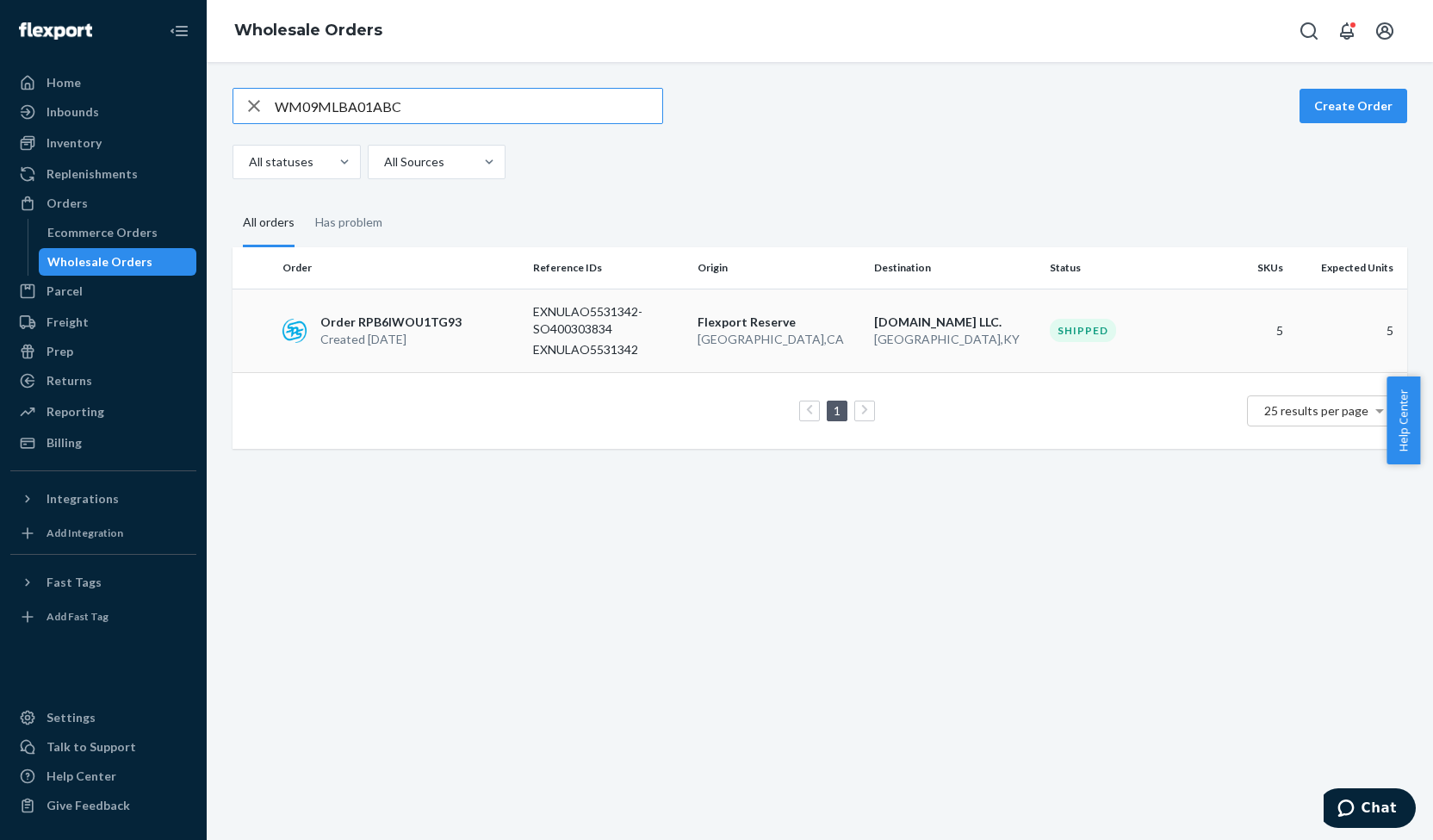
type input "WM09MLBA01ABC"
click at [408, 327] on p "Order RPB6IWOU1TG93" at bounding box center [391, 321] width 142 height 17
